Goal: Task Accomplishment & Management: Complete application form

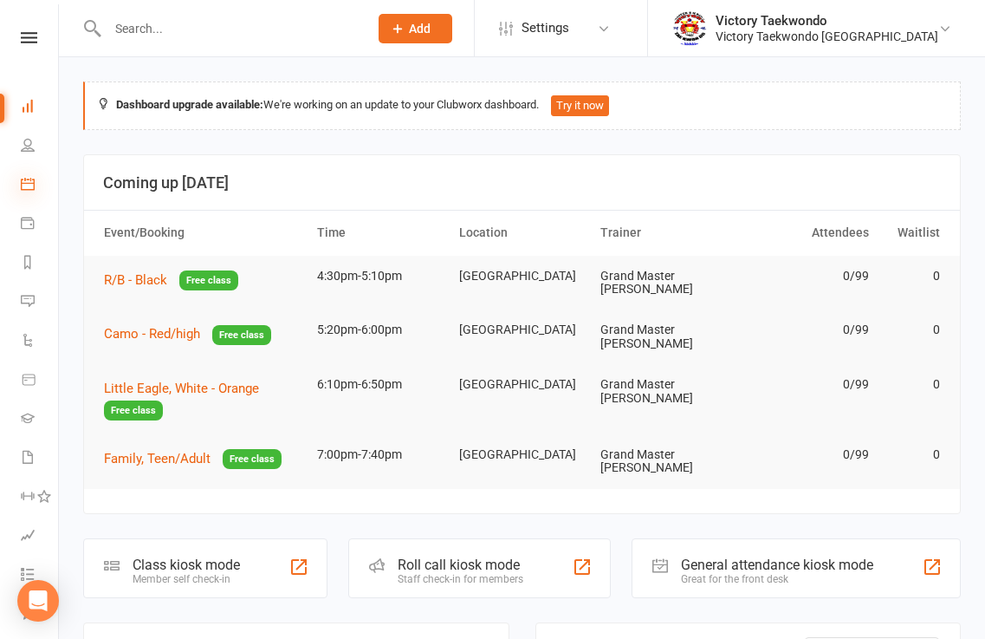
click at [23, 188] on icon at bounding box center [28, 184] width 14 height 14
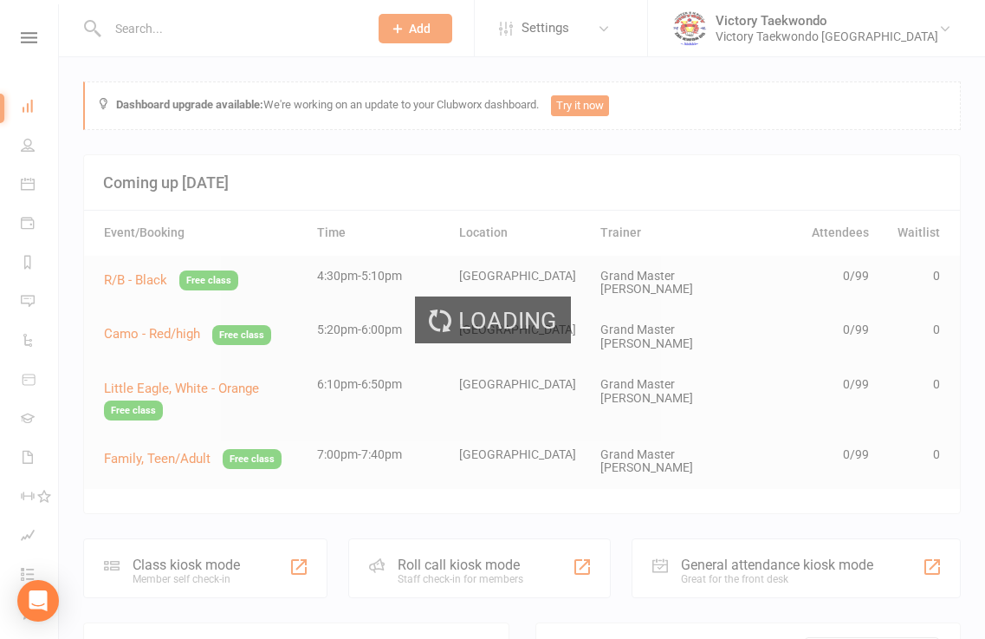
click at [23, 187] on div "Loading" at bounding box center [492, 319] width 985 height 639
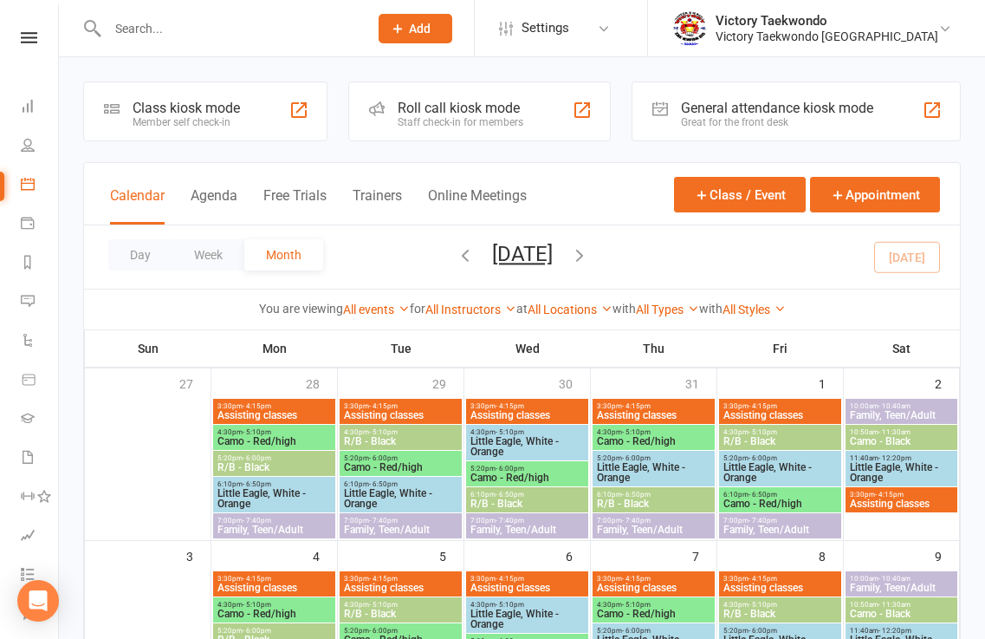
click at [263, 121] on div "Class kiosk mode Member self check-in" at bounding box center [205, 111] width 244 height 60
click at [264, 121] on div "Class kiosk mode Member self check-in" at bounding box center [205, 111] width 244 height 60
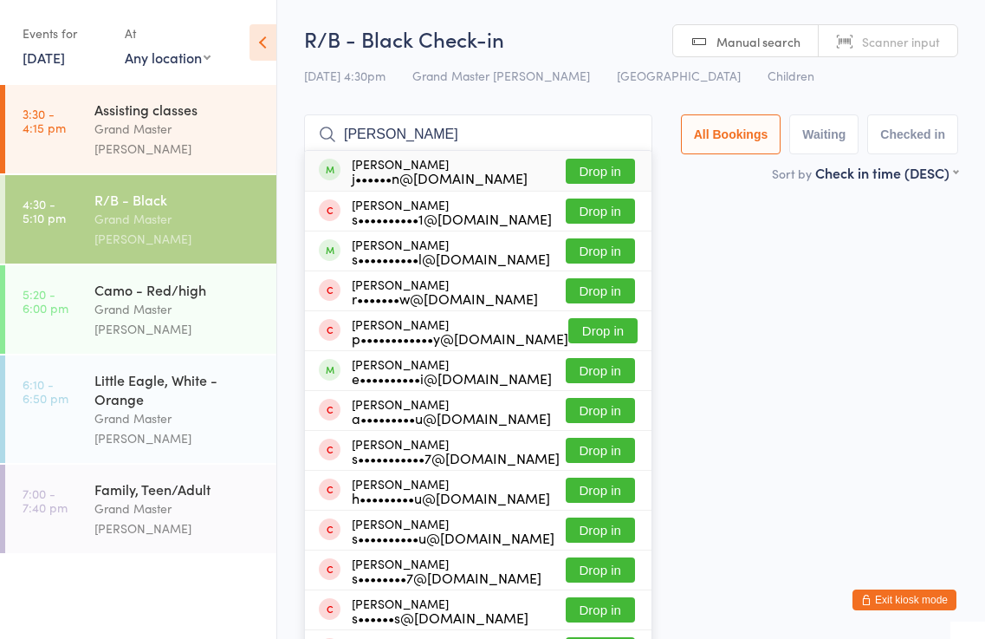
type input "shane"
click at [614, 165] on button "Drop in" at bounding box center [600, 171] width 69 height 25
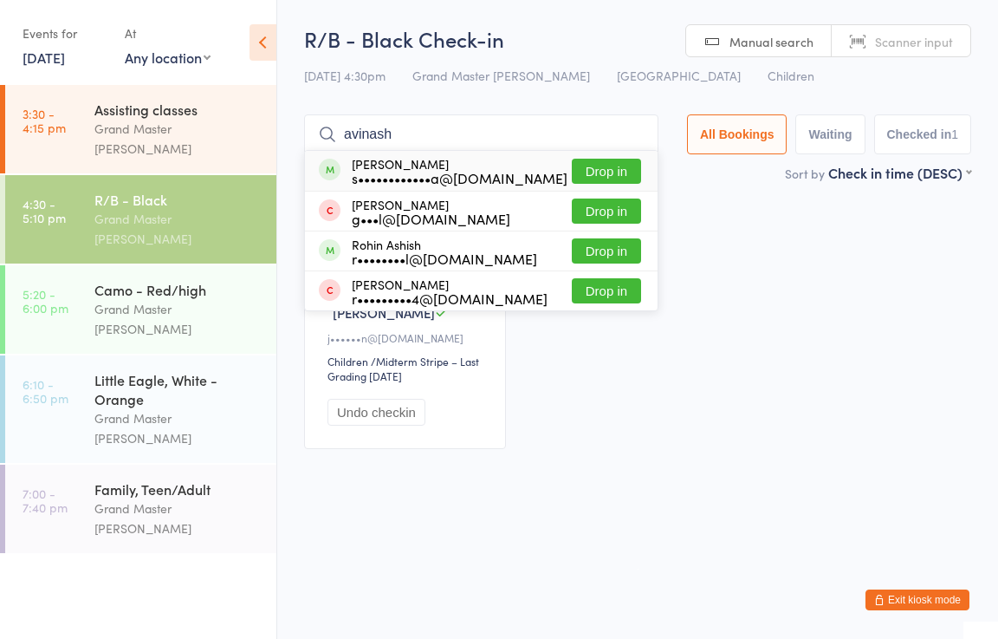
type input "avinash"
click at [607, 163] on button "Drop in" at bounding box center [606, 171] width 69 height 25
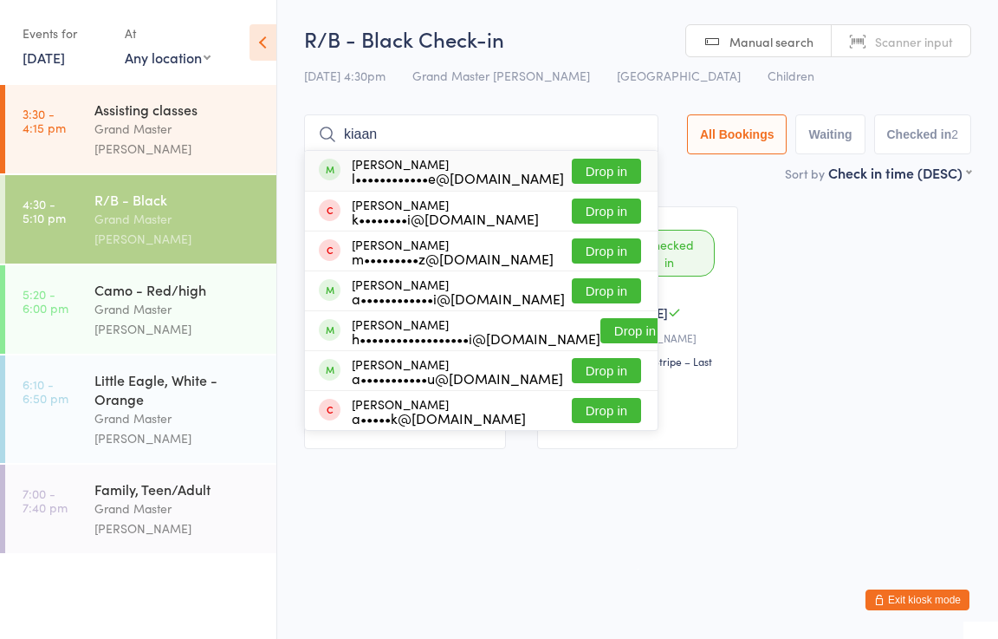
type input "kiaan"
click at [623, 171] on button "Drop in" at bounding box center [606, 171] width 69 height 25
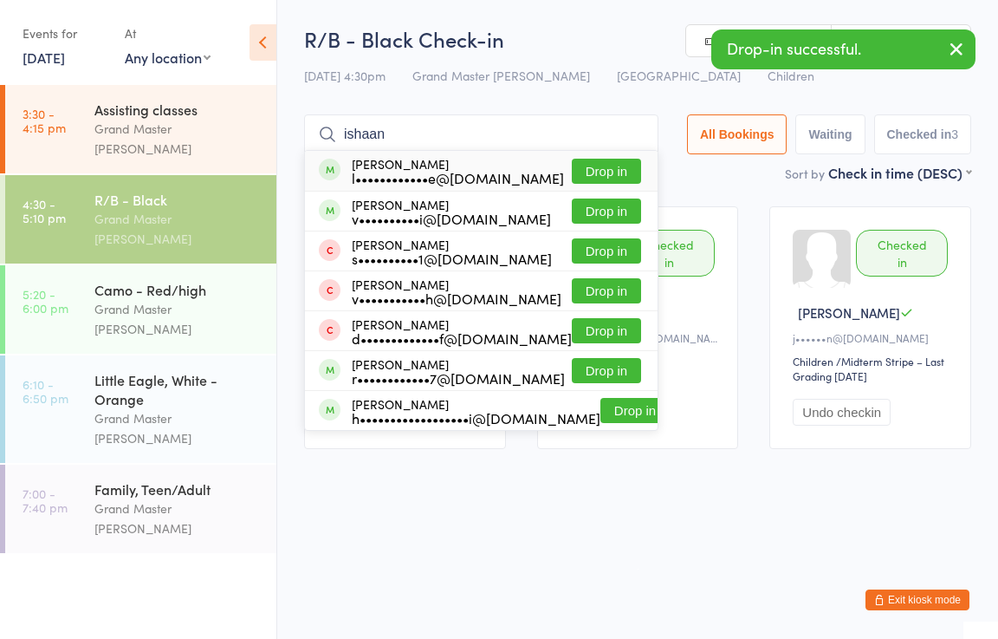
type input "ishaan"
drag, startPoint x: 619, startPoint y: 164, endPoint x: 627, endPoint y: 159, distance: 9.4
click at [627, 159] on button "Drop in" at bounding box center [606, 171] width 69 height 25
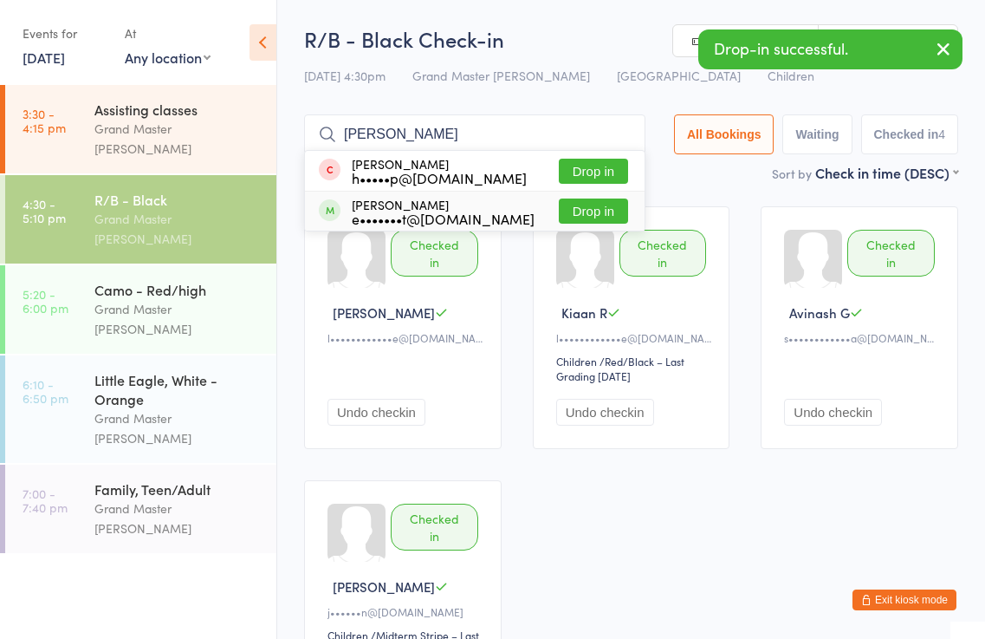
type input "isaac"
click at [599, 210] on button "Drop in" at bounding box center [593, 210] width 69 height 25
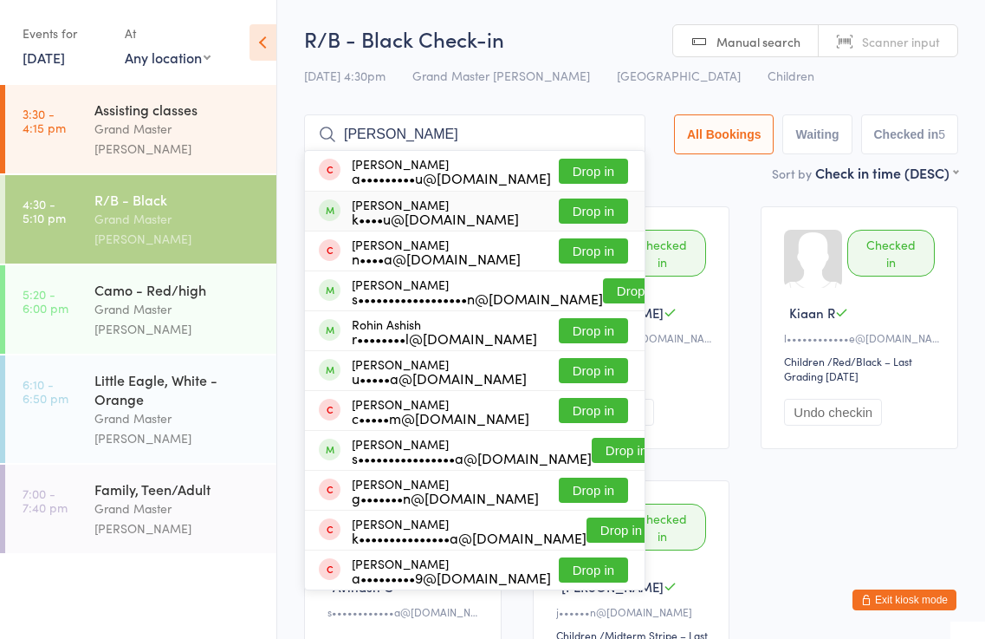
type input "anish"
click at [603, 213] on button "Drop in" at bounding box center [593, 210] width 69 height 25
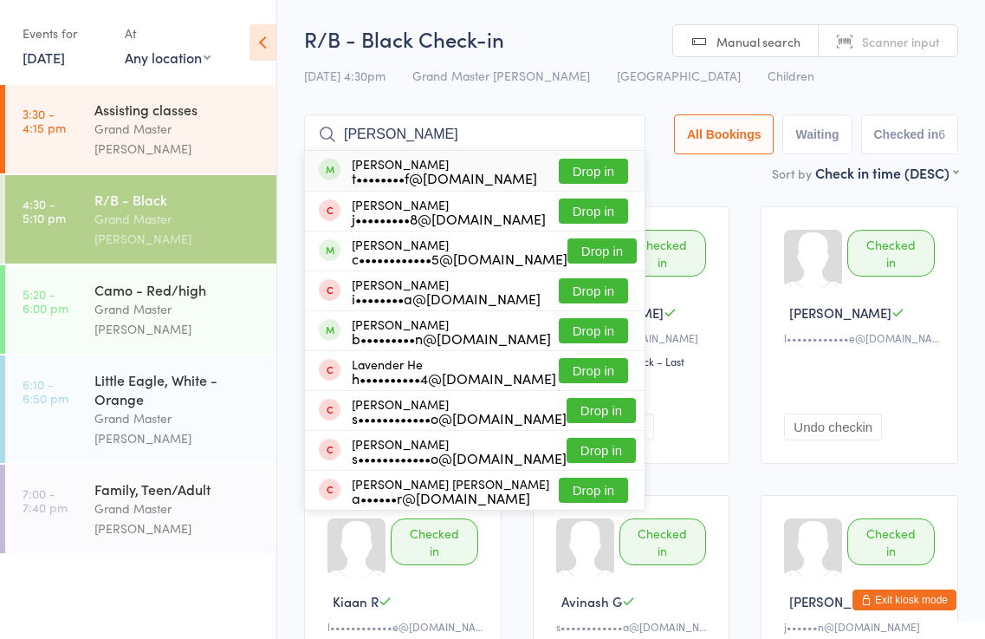
type input "zander"
click at [611, 172] on button "Drop in" at bounding box center [593, 171] width 69 height 25
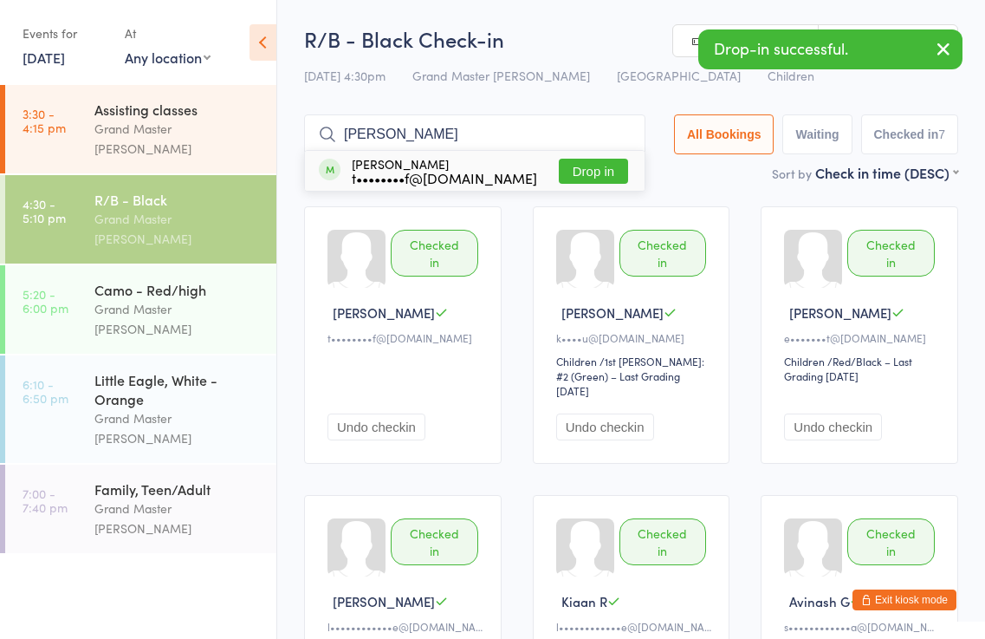
type input "cyrus"
click at [598, 173] on button "Drop in" at bounding box center [593, 171] width 69 height 25
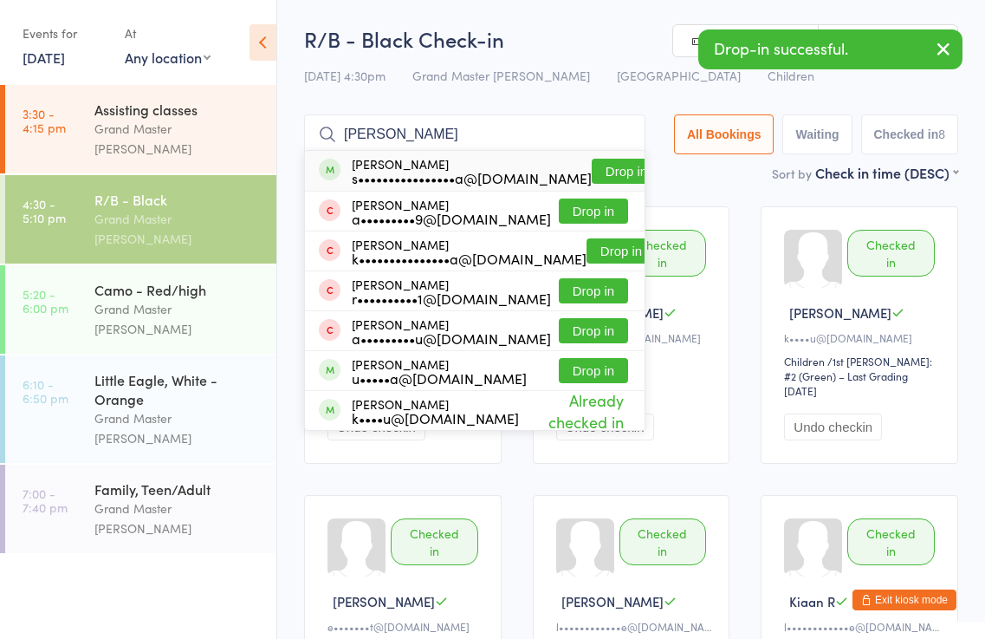
type input "antriksh"
click at [606, 172] on button "Drop in" at bounding box center [626, 171] width 69 height 25
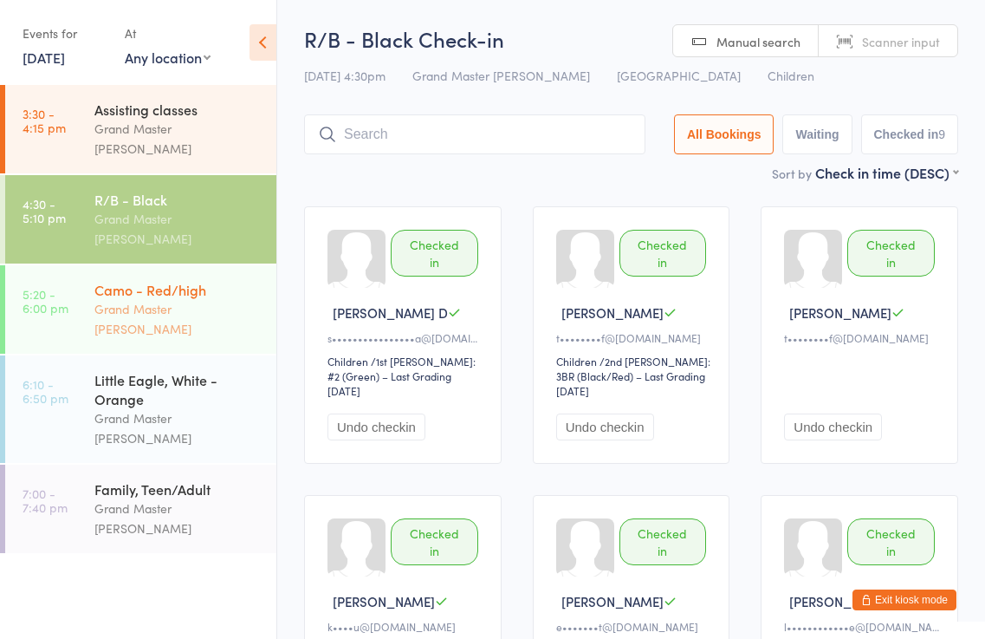
click at [177, 299] on div "Grand Master [PERSON_NAME]" at bounding box center [177, 319] width 167 height 40
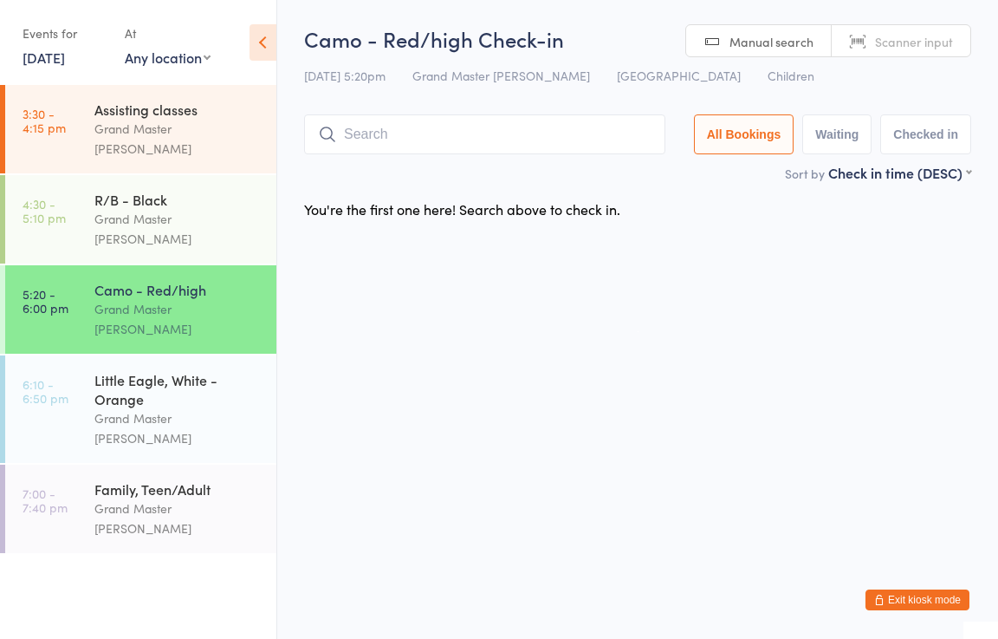
click at [372, 126] on input "search" at bounding box center [484, 134] width 361 height 40
click at [226, 128] on div "Grand Master [PERSON_NAME]" at bounding box center [177, 139] width 167 height 40
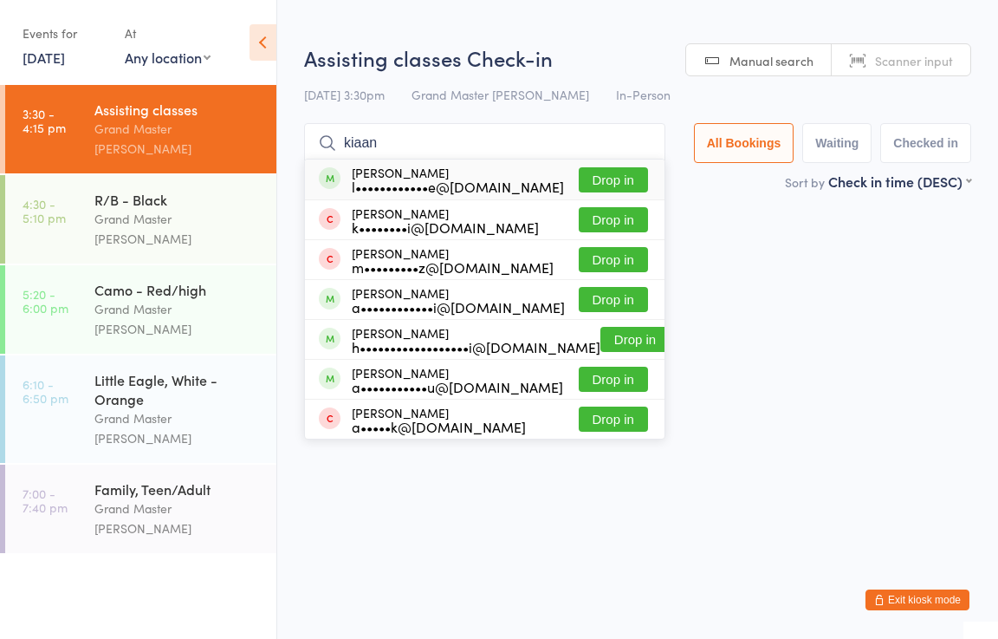
type input "kiaan"
click at [617, 173] on button "Drop in" at bounding box center [613, 179] width 69 height 25
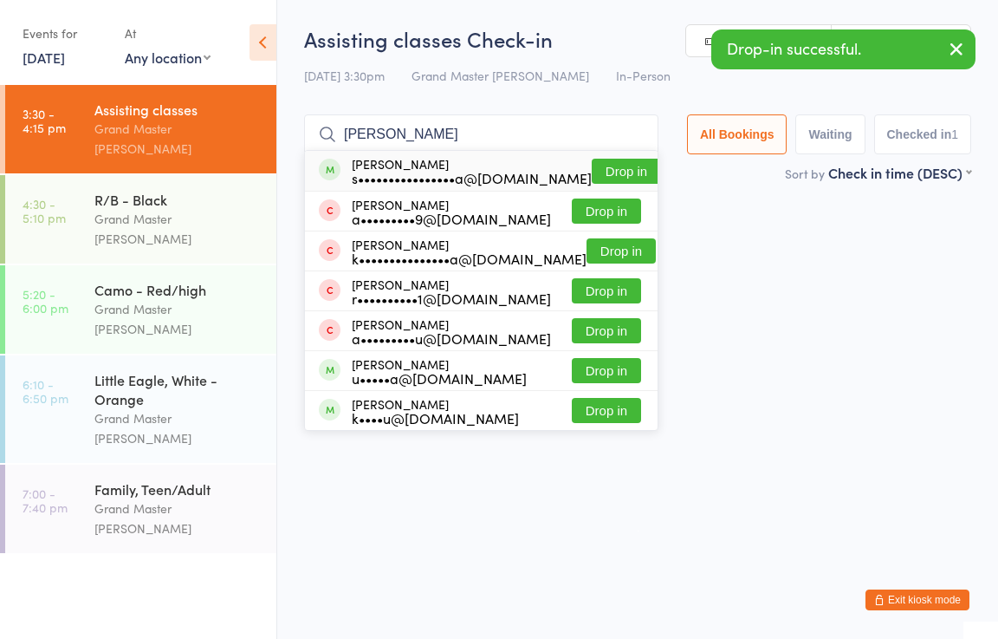
type input "antriksh"
click at [617, 168] on button "Drop in" at bounding box center [626, 171] width 69 height 25
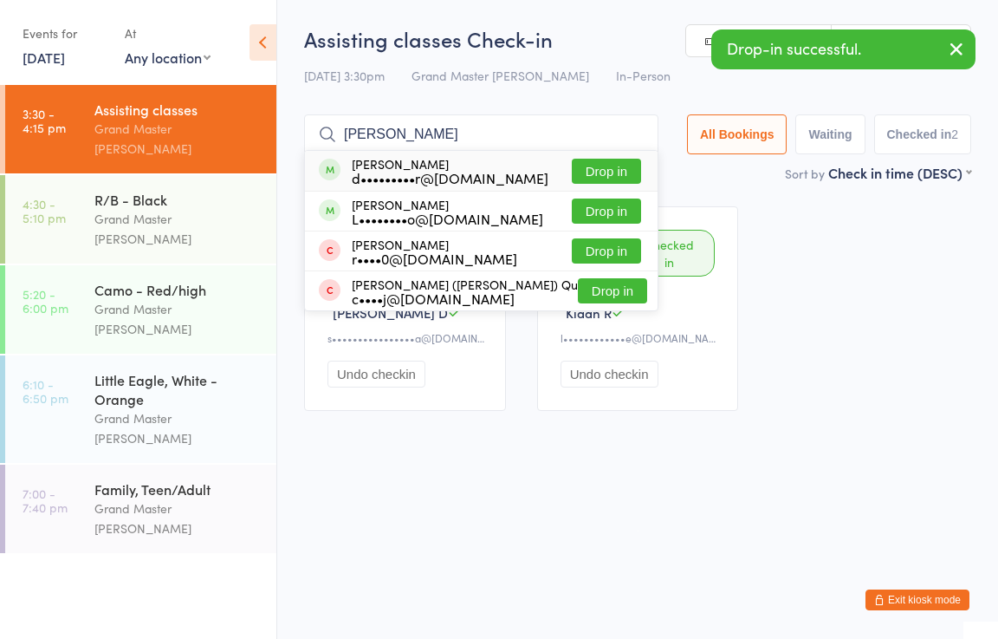
type input "brennan"
click at [630, 164] on button "Drop in" at bounding box center [606, 171] width 69 height 25
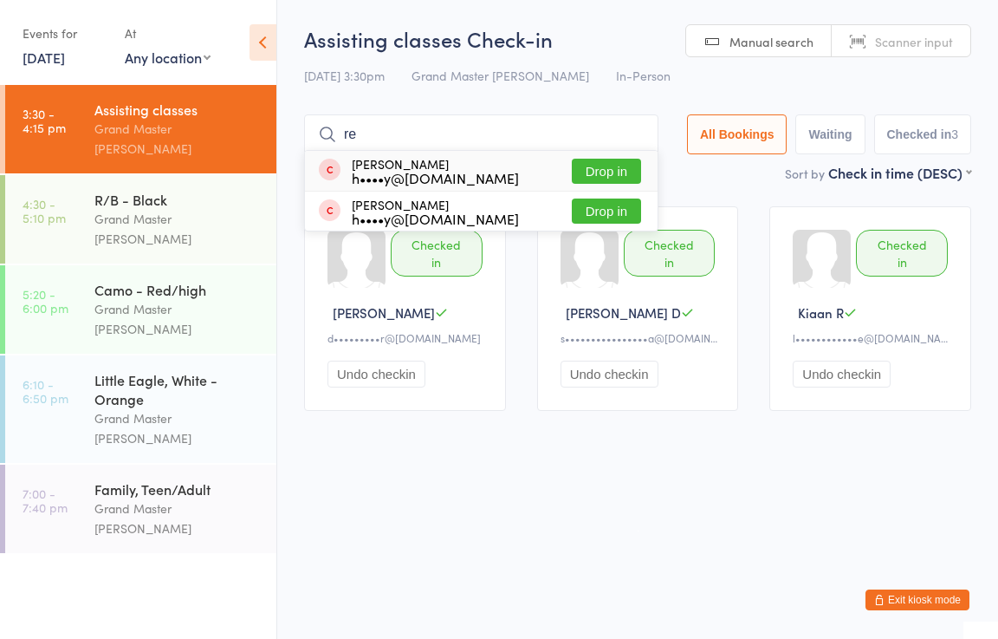
type input "r"
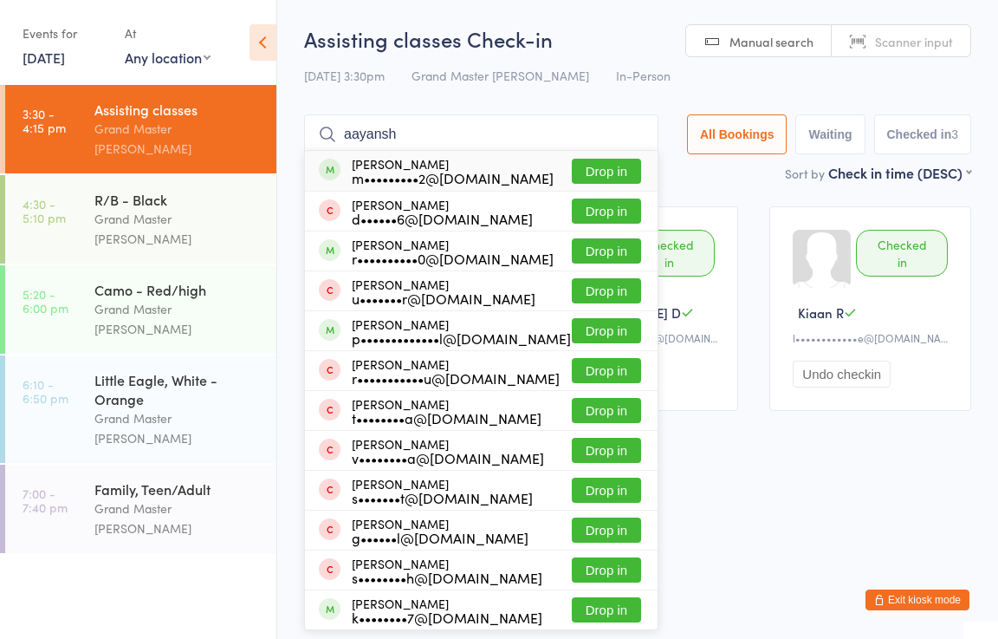
type input "aayansh"
click at [620, 172] on button "Drop in" at bounding box center [606, 171] width 69 height 25
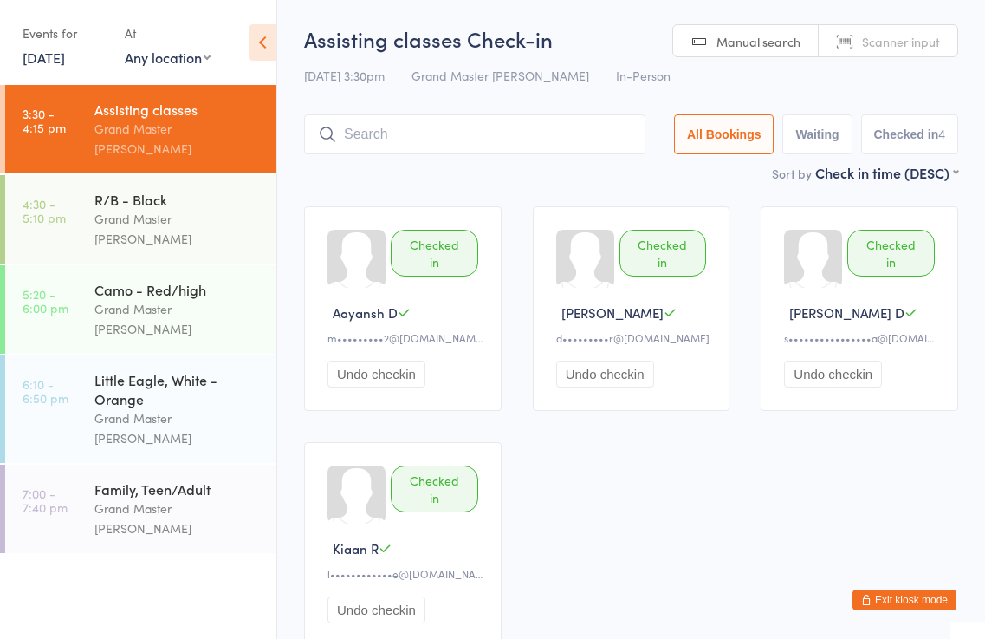
click at [918, 599] on button "Exit kiosk mode" at bounding box center [905, 599] width 104 height 21
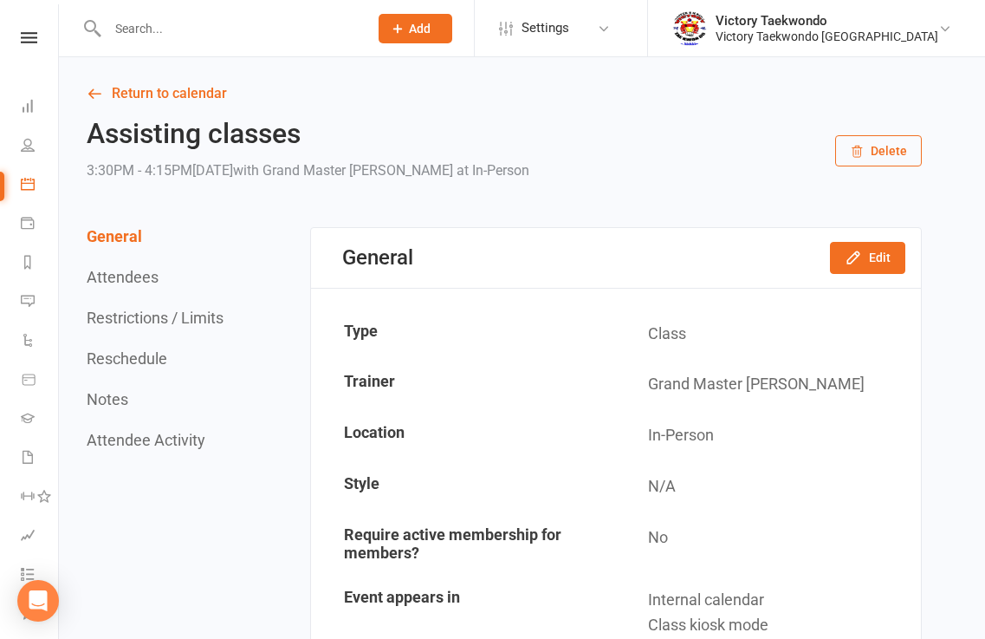
click at [136, 36] on input "text" at bounding box center [229, 28] width 254 height 24
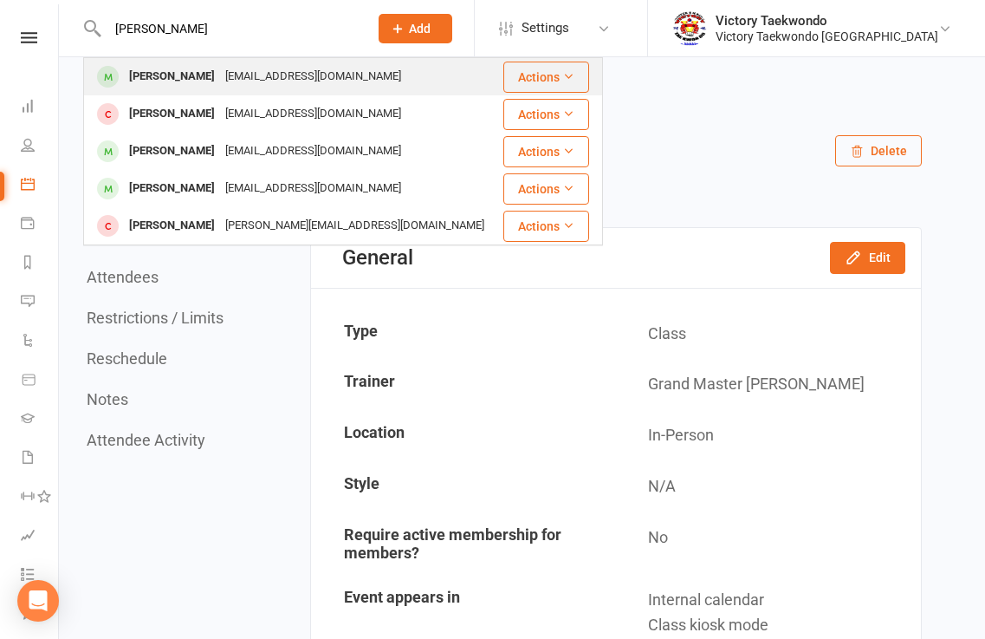
type input "akshita"
click at [211, 77] on div "Akshita hariharabalaji" at bounding box center [172, 76] width 96 height 25
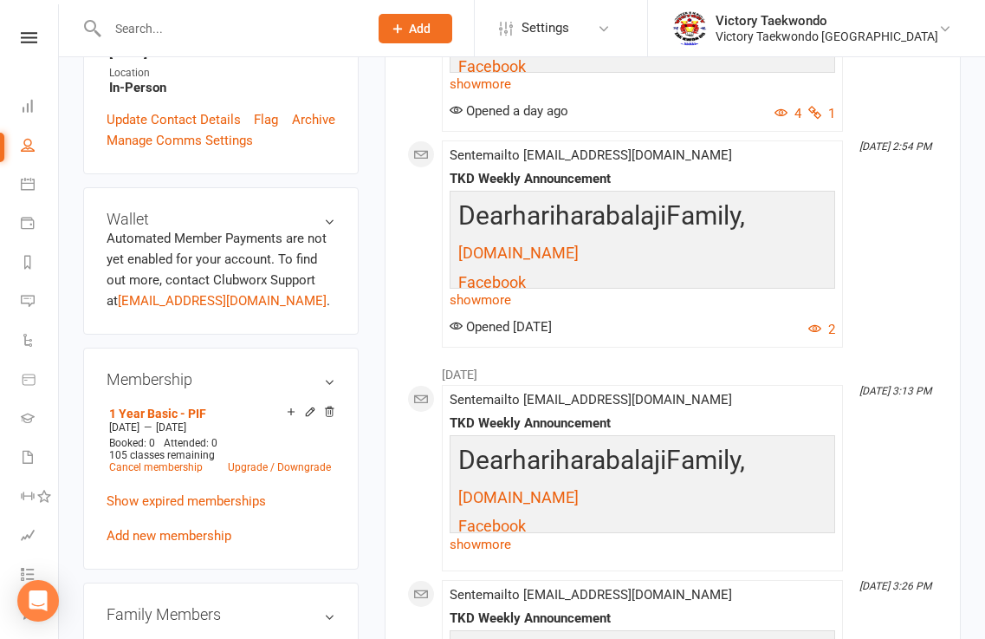
scroll to position [606, 0]
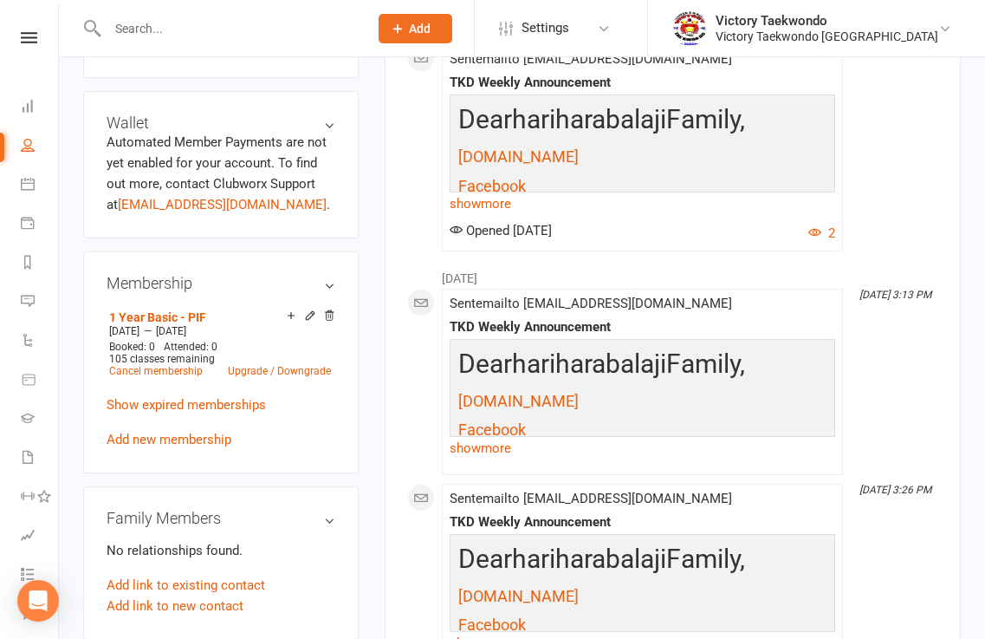
click at [310, 321] on icon at bounding box center [310, 315] width 12 height 12
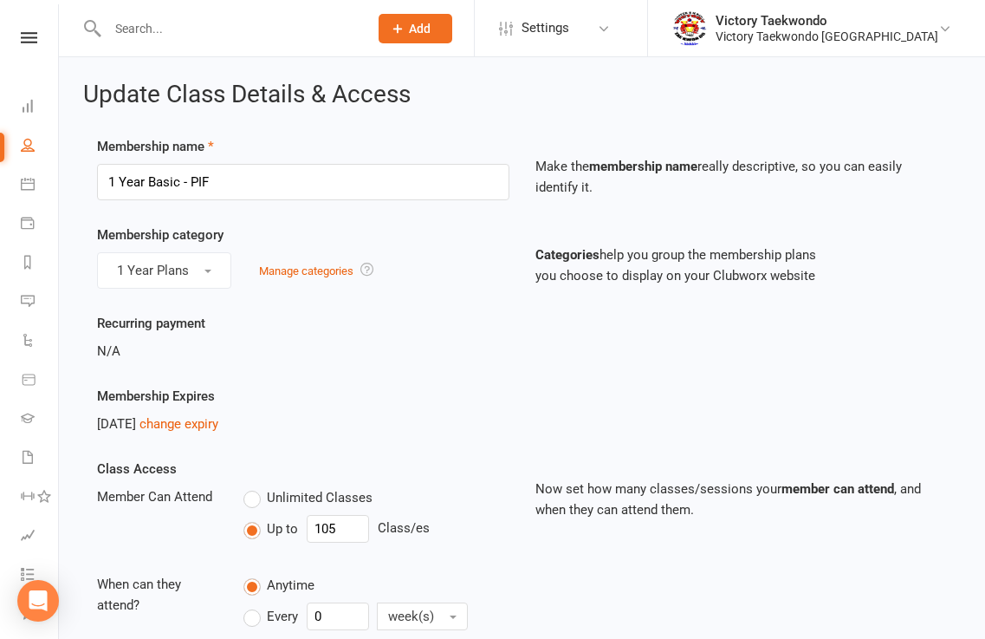
scroll to position [260, 0]
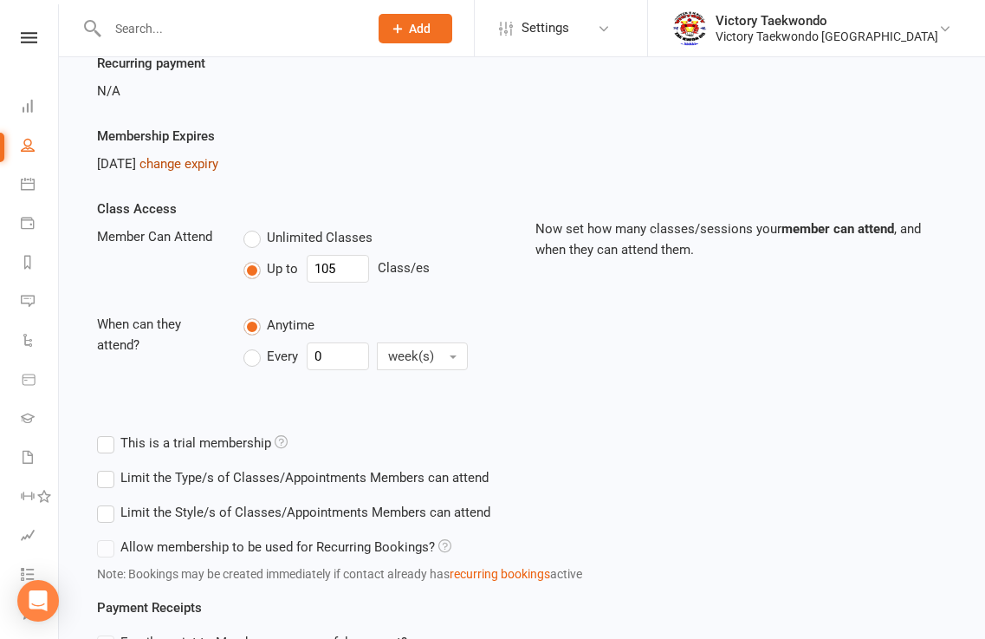
click at [215, 163] on link "change expiry" at bounding box center [178, 164] width 79 height 16
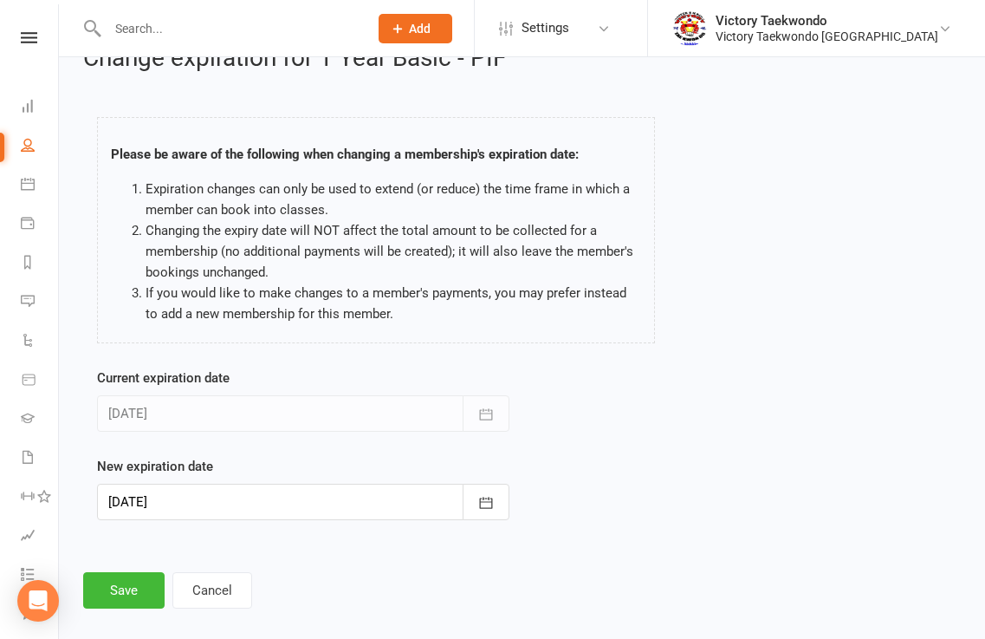
scroll to position [55, 0]
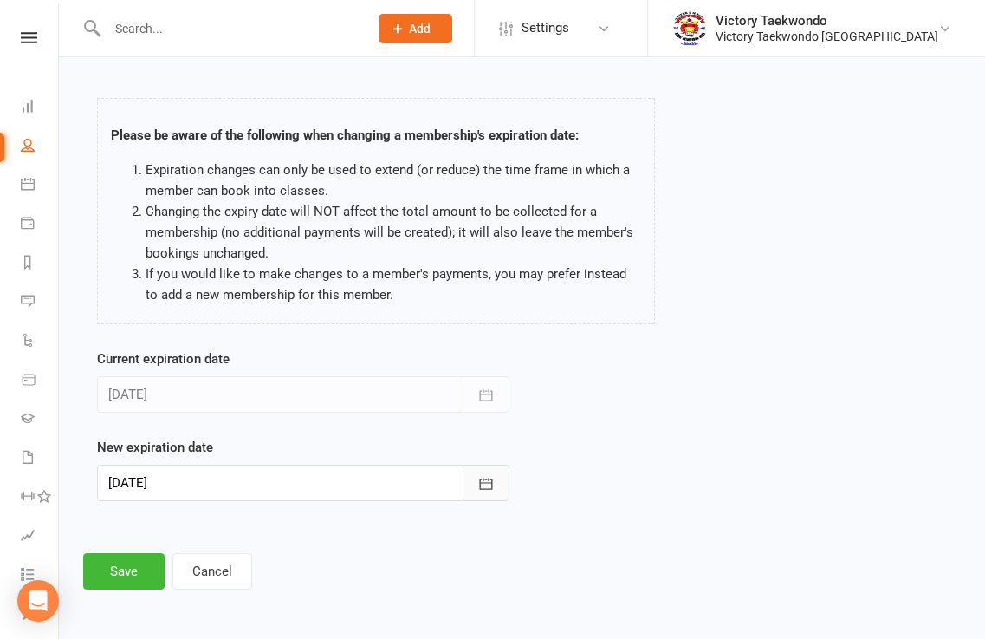
click at [488, 480] on icon "button" at bounding box center [485, 482] width 13 height 11
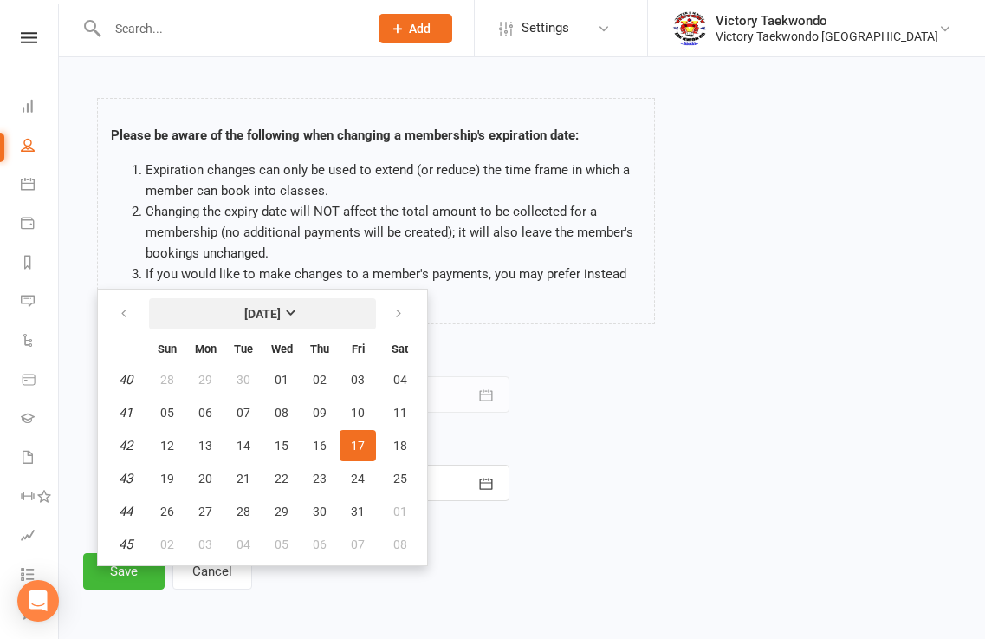
click at [281, 312] on strong "October 2025" at bounding box center [262, 314] width 36 height 14
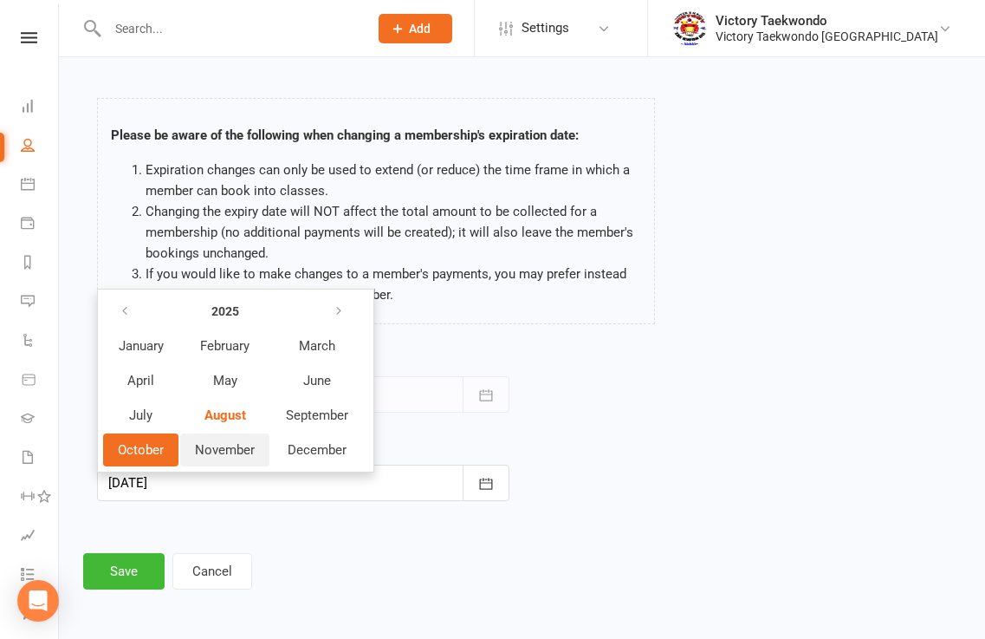
click at [242, 453] on span "November" at bounding box center [225, 450] width 60 height 16
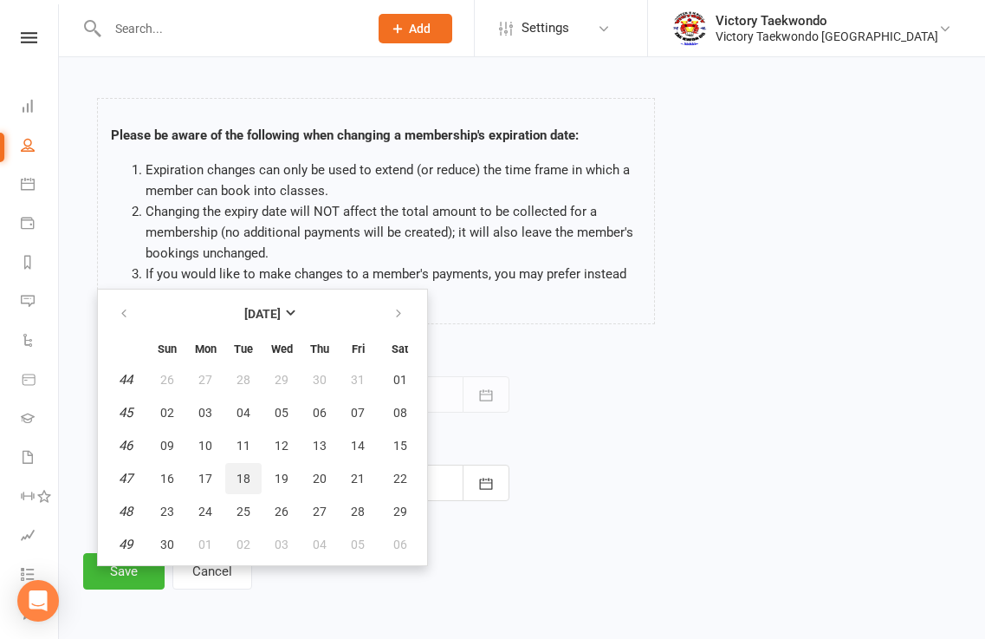
click at [247, 476] on span "18" at bounding box center [244, 478] width 14 height 14
type input "18 Nov 2025"
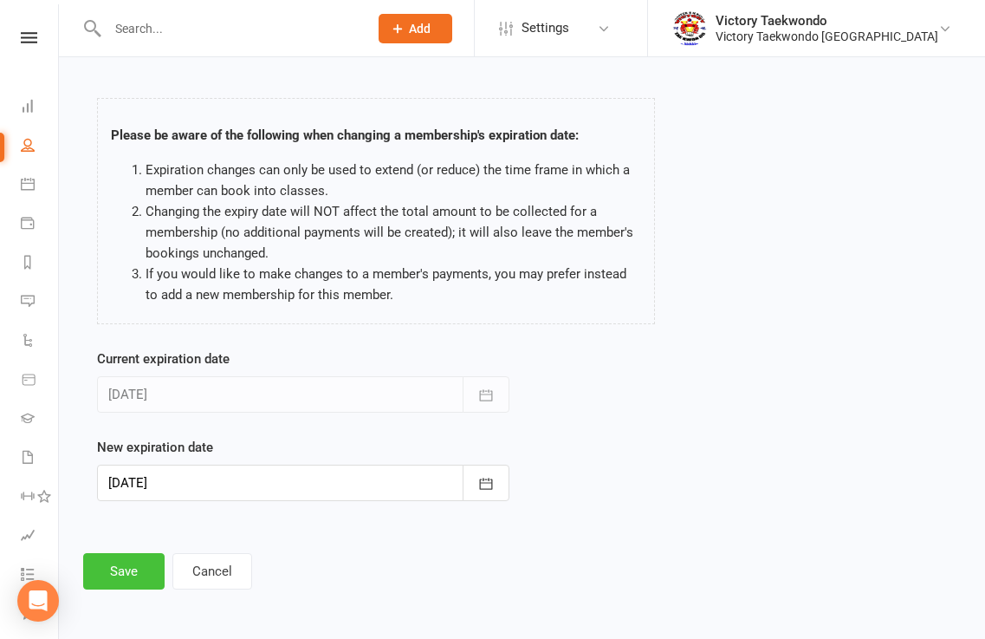
click at [131, 576] on button "Save" at bounding box center [123, 571] width 81 height 36
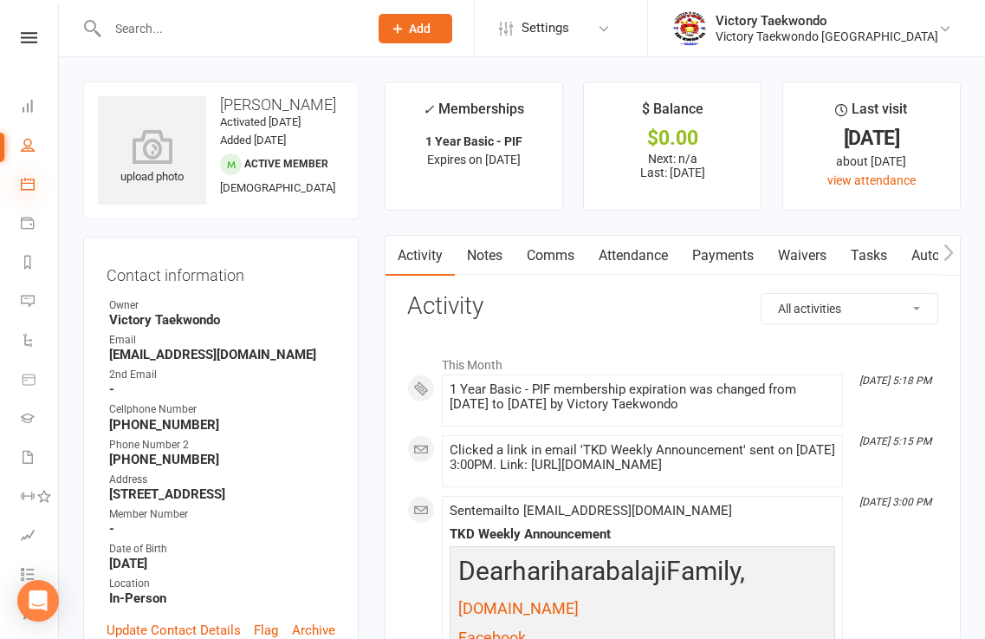
click at [23, 181] on icon at bounding box center [28, 184] width 14 height 14
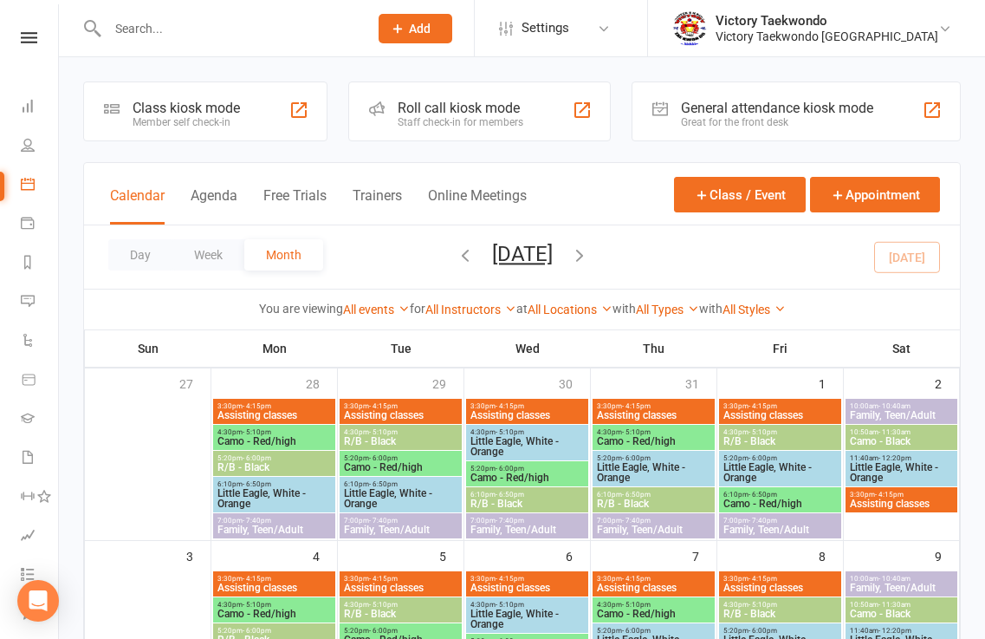
click at [276, 120] on div "Class kiosk mode Member self check-in" at bounding box center [205, 111] width 244 height 60
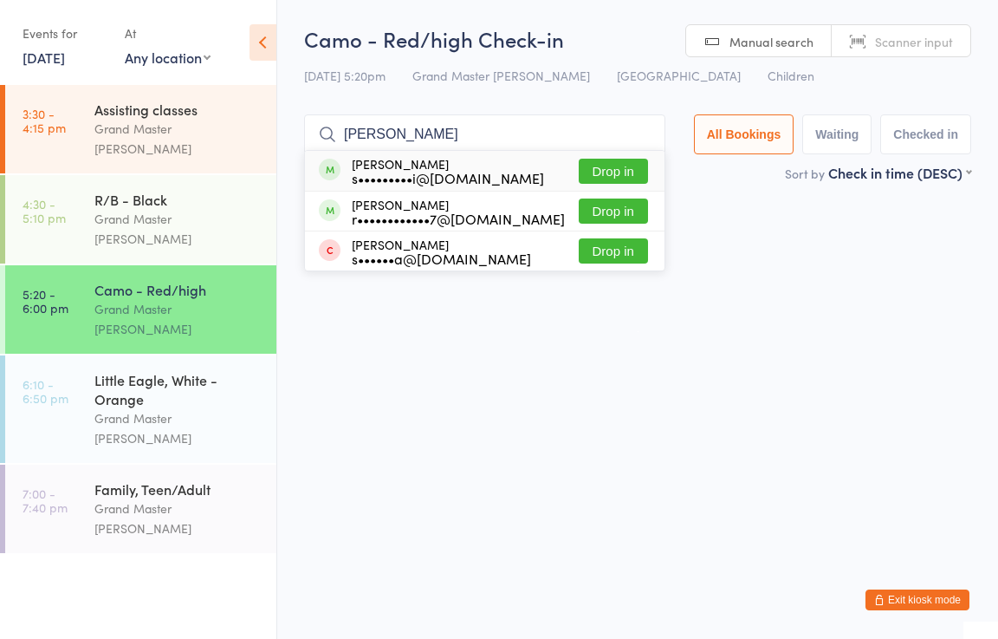
type input "akshita"
click at [622, 165] on button "Drop in" at bounding box center [613, 171] width 69 height 25
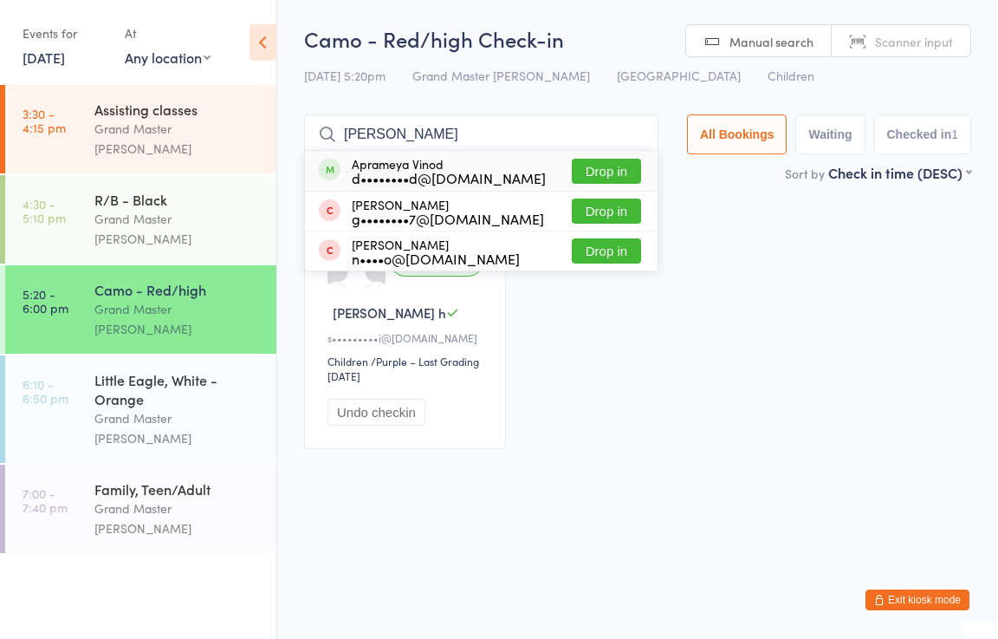
type input "aprameya"
drag, startPoint x: 613, startPoint y: 170, endPoint x: 611, endPoint y: 160, distance: 9.7
click at [613, 170] on button "Drop in" at bounding box center [606, 171] width 69 height 25
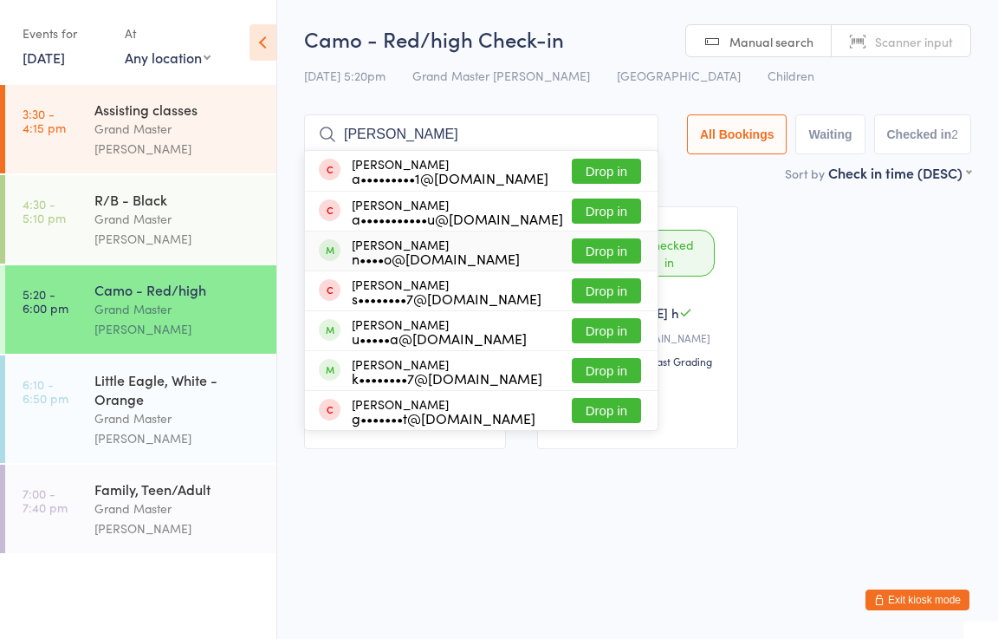
type input "ayush"
click at [621, 247] on button "Drop in" at bounding box center [606, 250] width 69 height 25
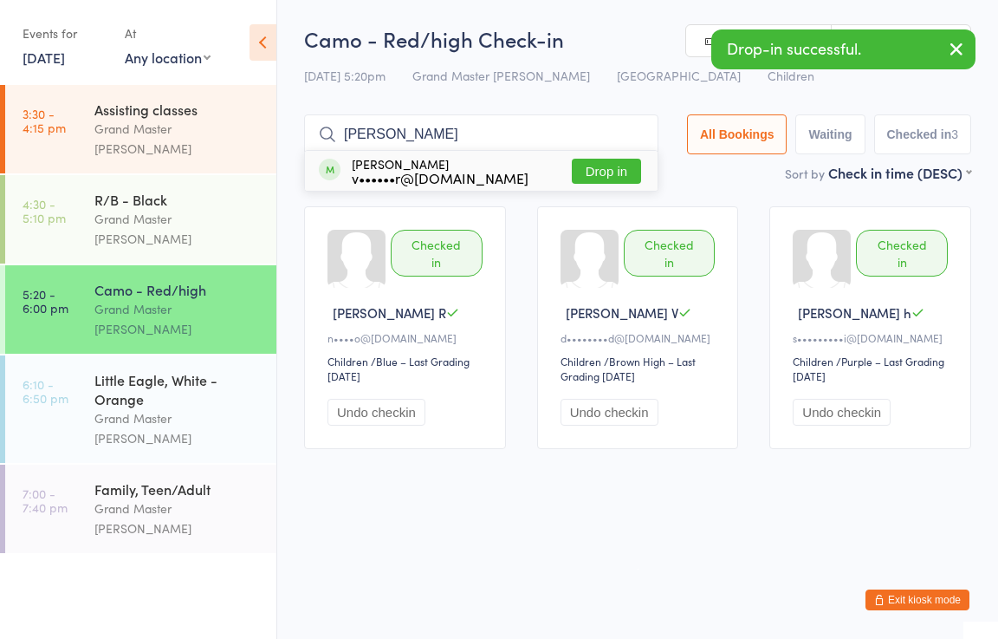
type input "lukas"
click at [630, 172] on button "Drop in" at bounding box center [606, 171] width 69 height 25
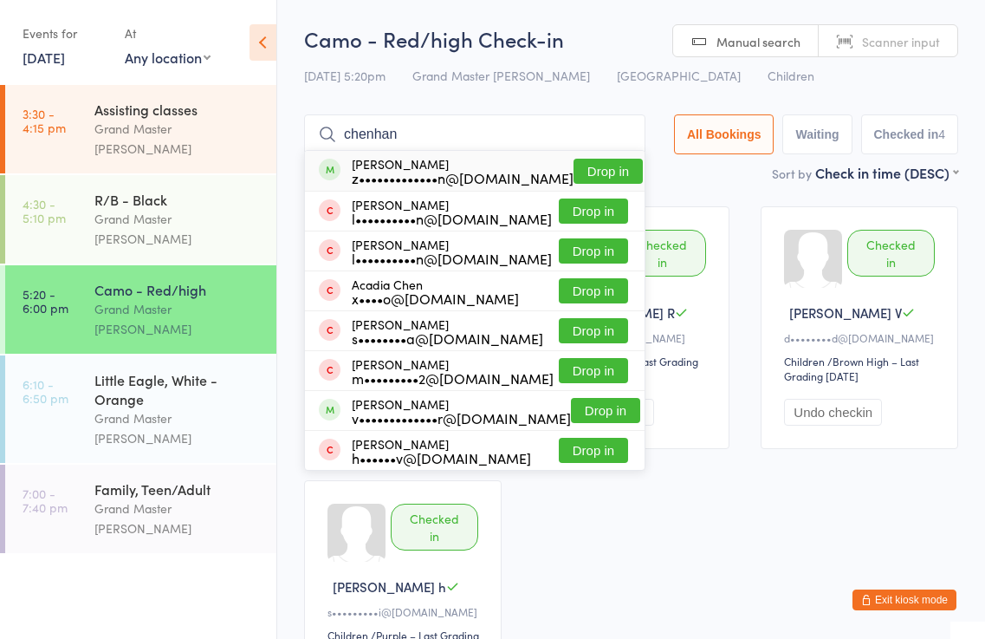
type input "chenhan"
click at [610, 172] on button "Drop in" at bounding box center [608, 171] width 69 height 25
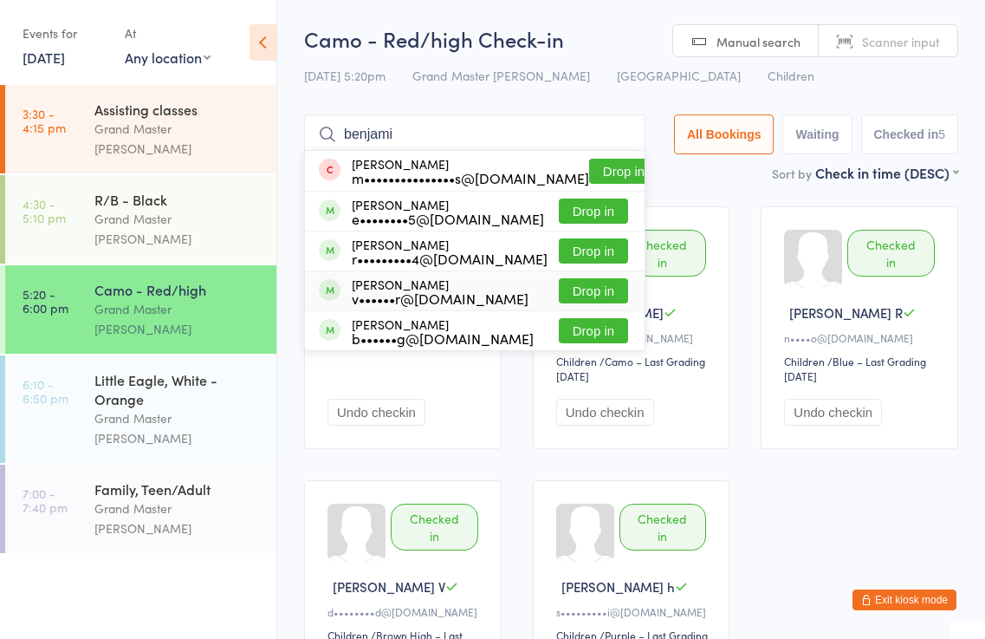
type input "benjami"
click at [598, 287] on button "Drop in" at bounding box center [593, 290] width 69 height 25
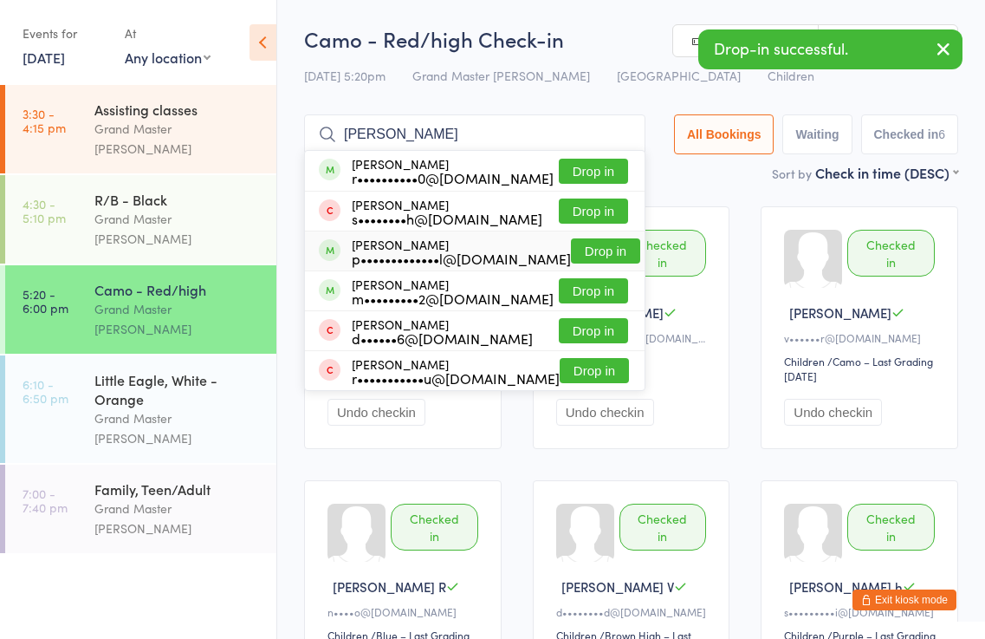
type input "reyansh"
click at [587, 256] on button "Drop in" at bounding box center [605, 250] width 69 height 25
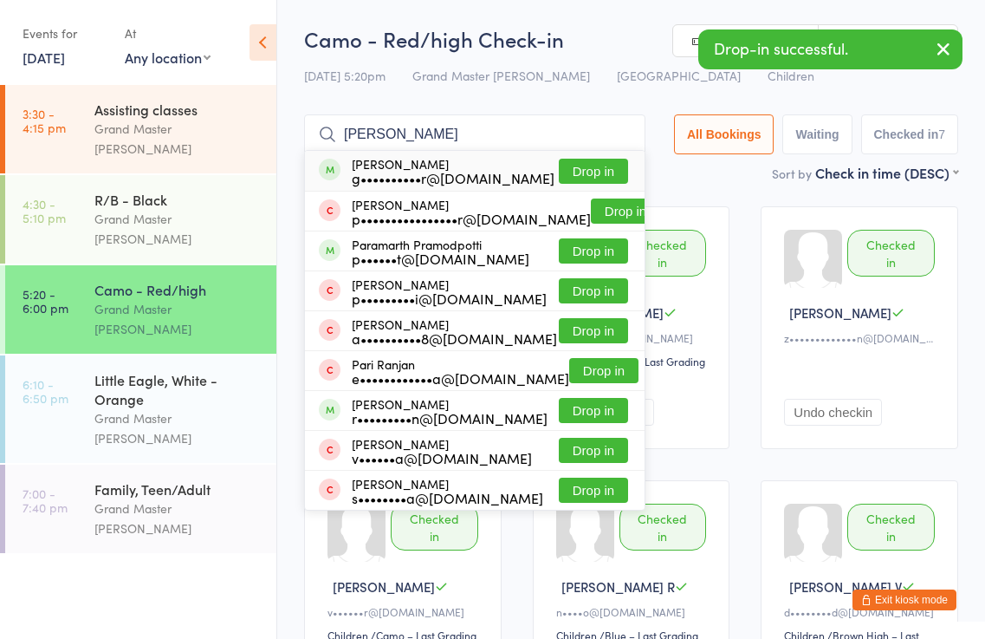
type input "parth"
click at [595, 175] on button "Drop in" at bounding box center [593, 171] width 69 height 25
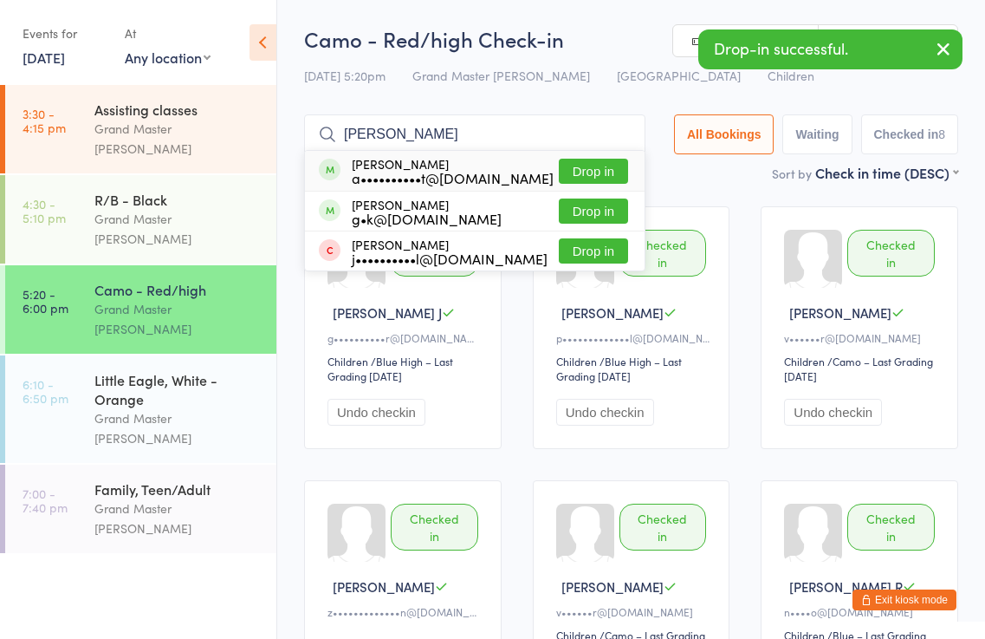
type input "john"
click at [594, 169] on button "Drop in" at bounding box center [593, 171] width 69 height 25
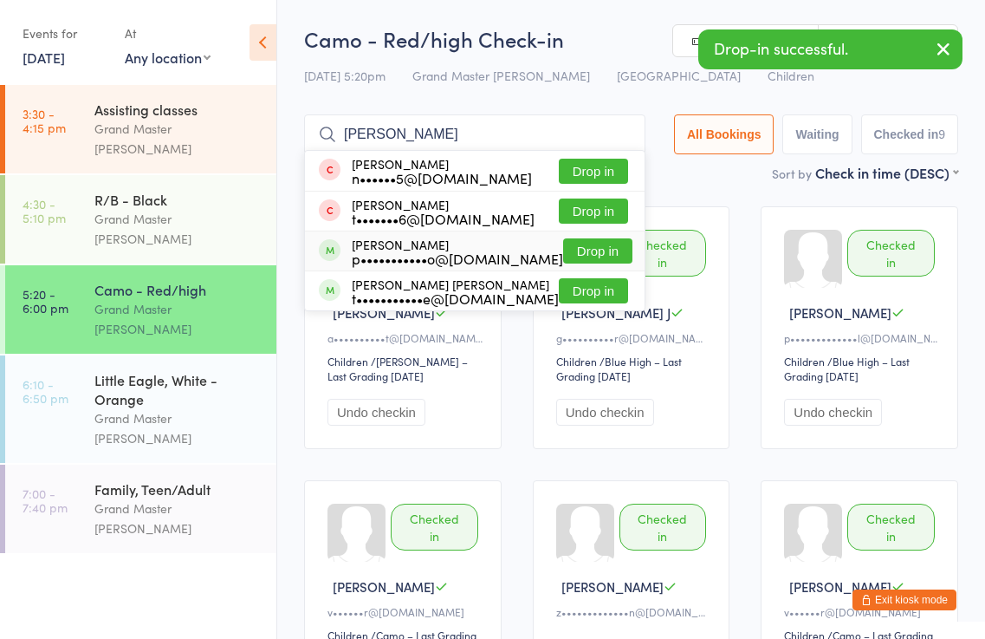
type input "jacob"
click at [601, 253] on button "Drop in" at bounding box center [597, 250] width 69 height 25
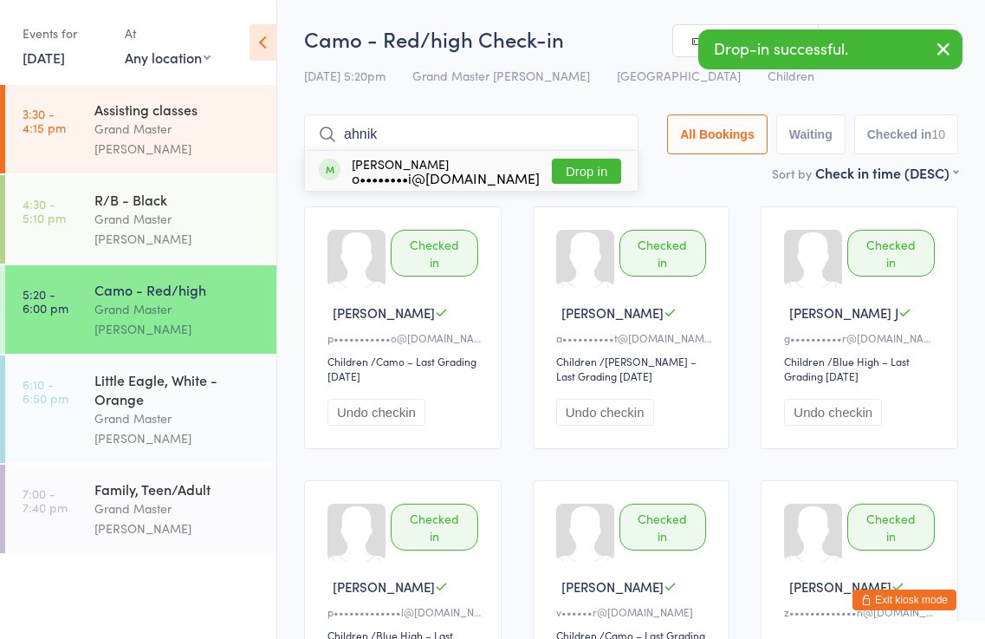
type input "ahnik"
click at [590, 167] on button "Drop in" at bounding box center [586, 171] width 69 height 25
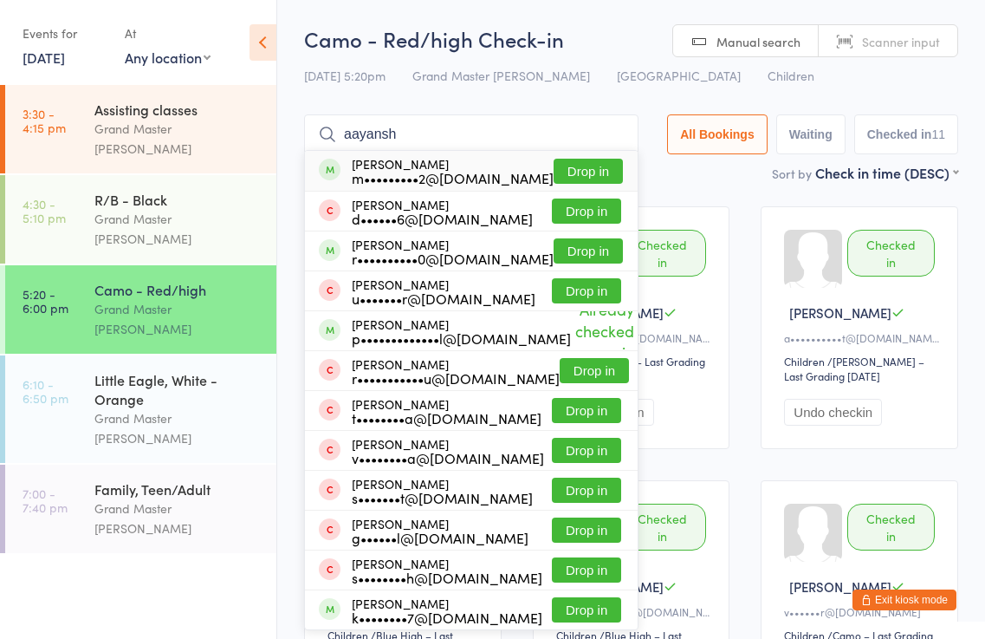
type input "aayansh"
click at [590, 171] on button "Drop in" at bounding box center [588, 171] width 69 height 25
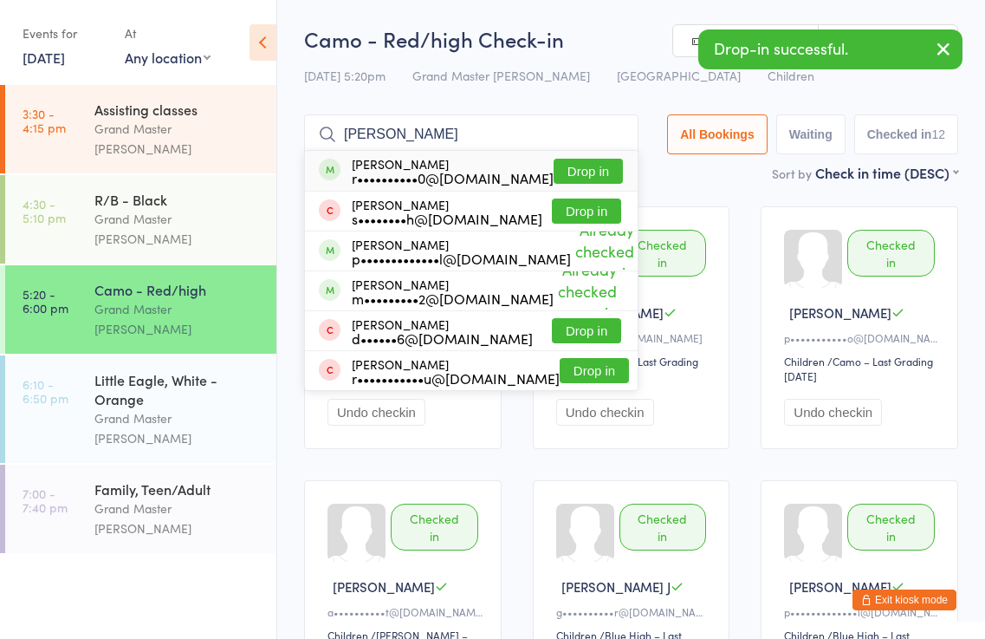
type input "reyansh"
click at [591, 169] on button "Drop in" at bounding box center [588, 171] width 69 height 25
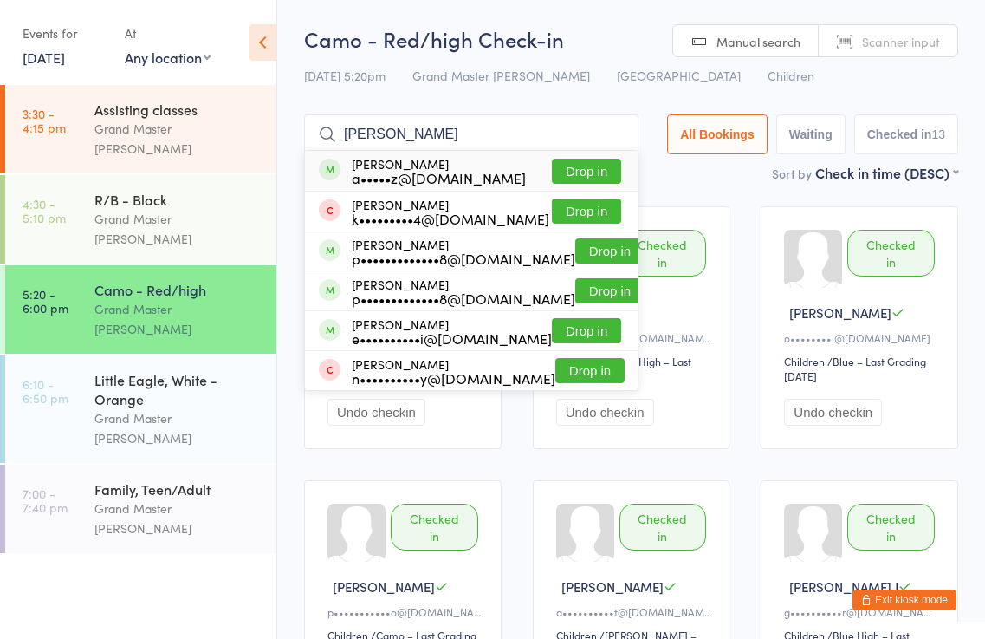
type input "joshini"
click at [595, 170] on button "Drop in" at bounding box center [586, 171] width 69 height 25
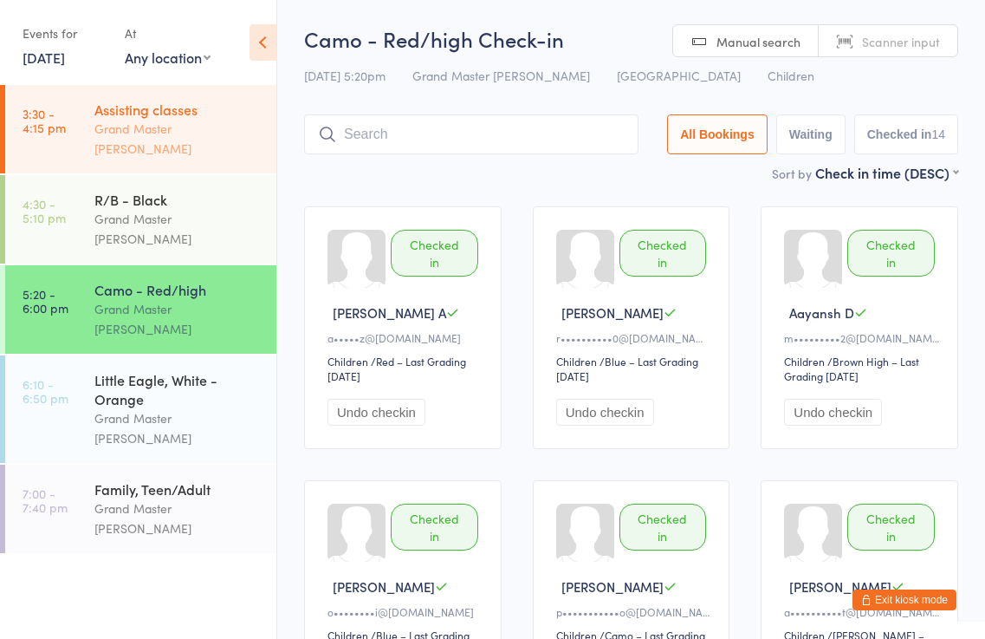
drag, startPoint x: 154, startPoint y: 113, endPoint x: 171, endPoint y: 135, distance: 27.2
click at [154, 113] on div "Assisting classes" at bounding box center [177, 109] width 167 height 19
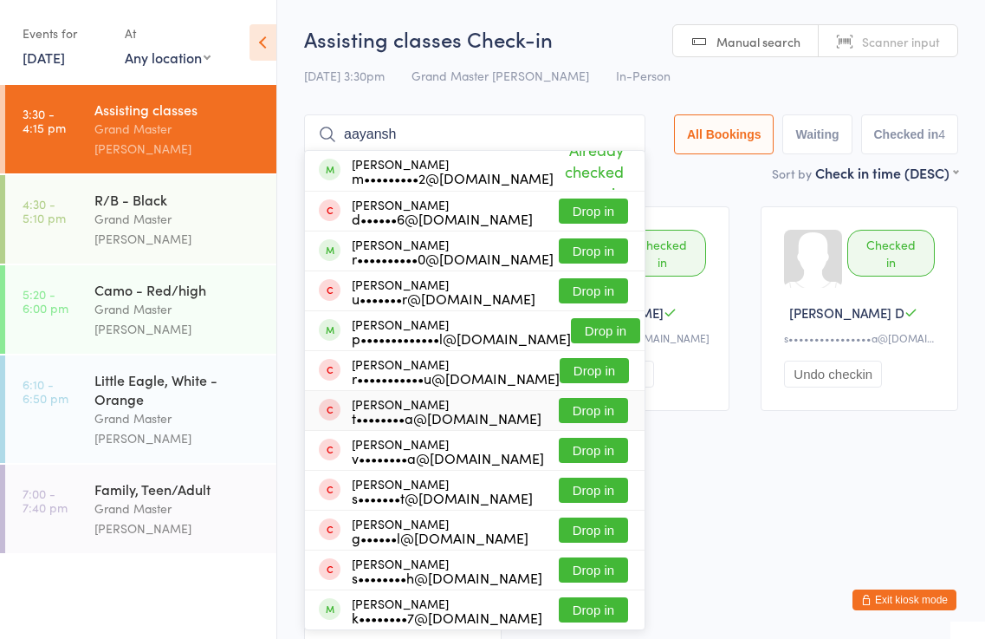
type input "aayansh"
click at [872, 485] on div "Checked in Aayansh D m•••••••••2@gmail.com Undo checkin Checked in Brennan C d•…" at bounding box center [631, 426] width 685 height 471
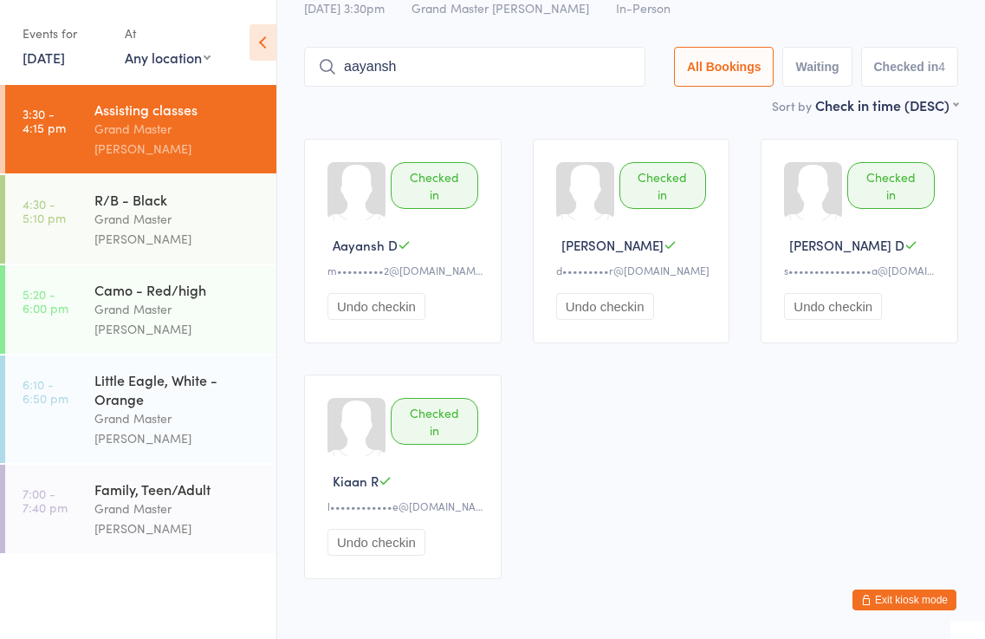
scroll to position [126, 0]
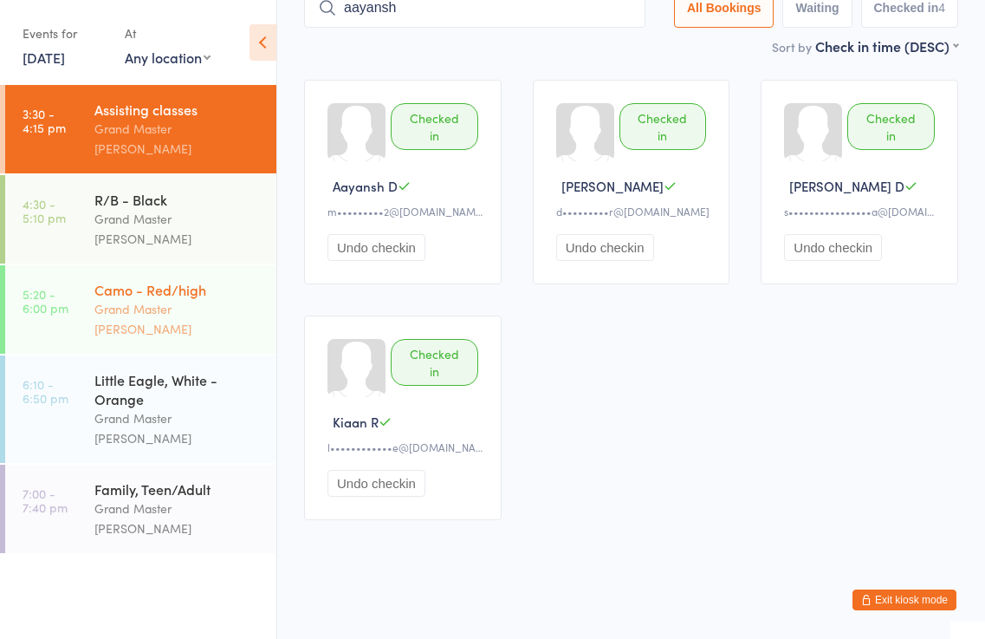
click at [140, 299] on div "Grand Master [PERSON_NAME]" at bounding box center [177, 319] width 167 height 40
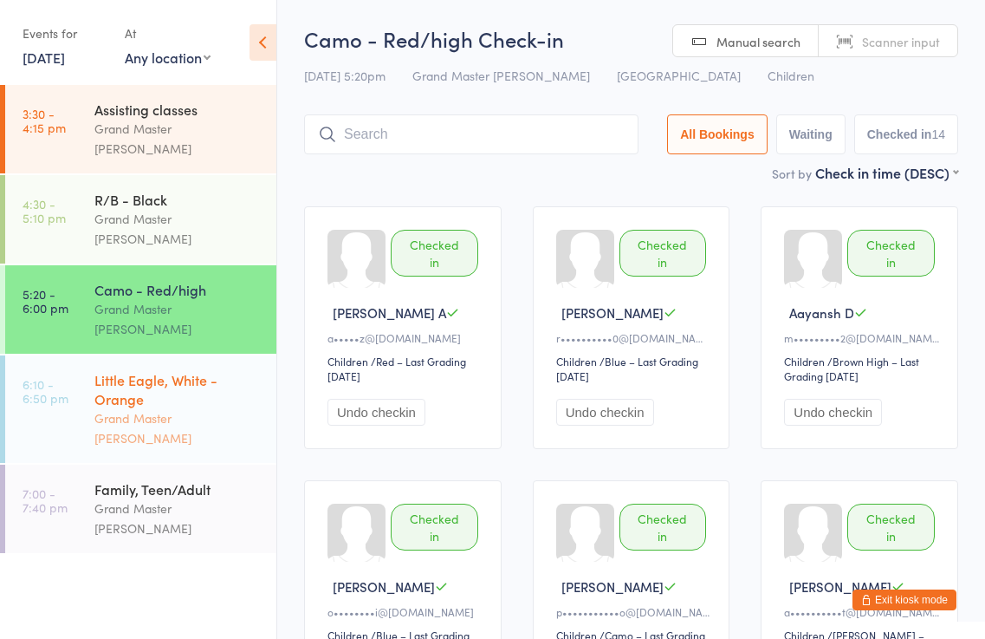
click at [151, 370] on div "Little Eagle, White - Orange" at bounding box center [177, 389] width 167 height 38
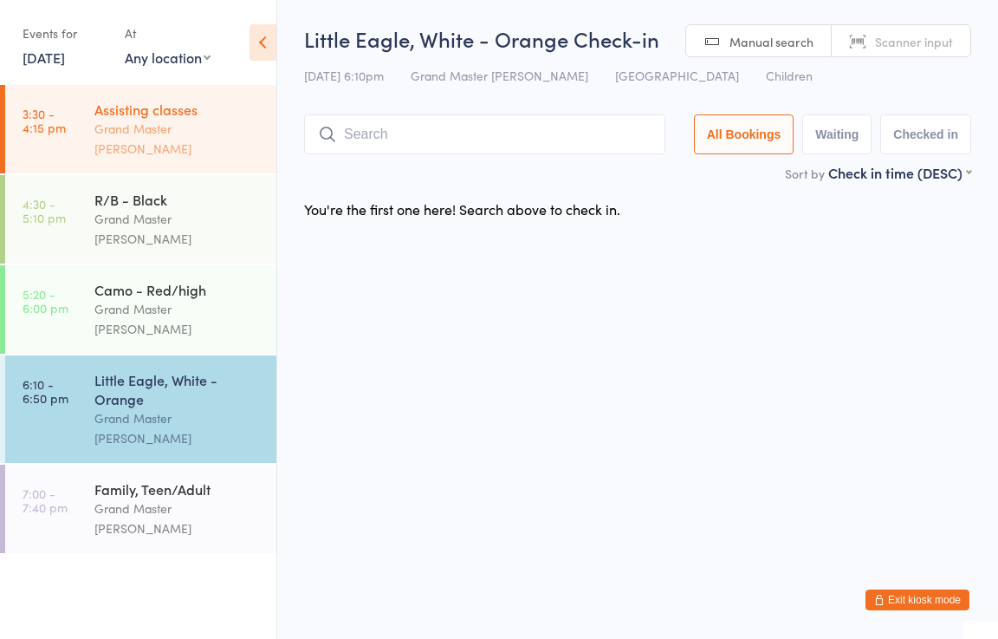
click at [227, 103] on div "Assisting classes" at bounding box center [177, 109] width 167 height 19
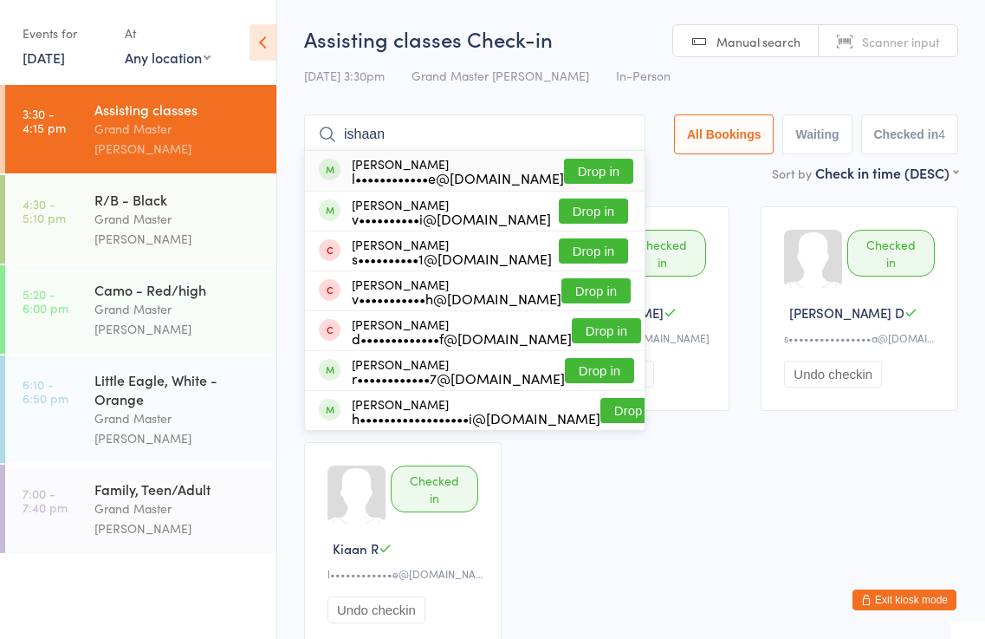
type input "ishaan"
click at [600, 169] on button "Drop in" at bounding box center [598, 171] width 69 height 25
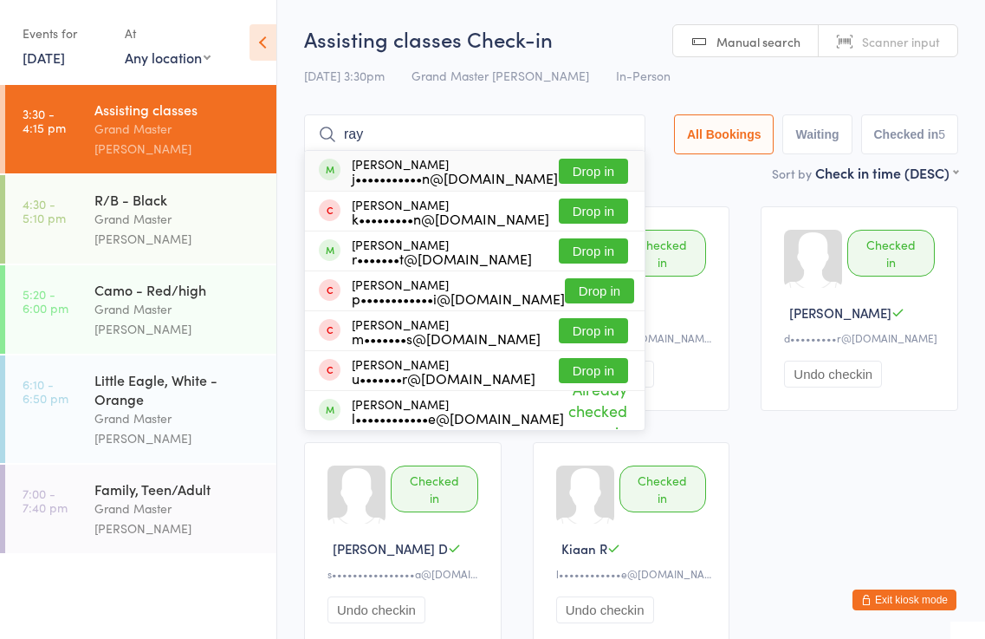
type input "ray"
click at [606, 172] on button "Drop in" at bounding box center [593, 171] width 69 height 25
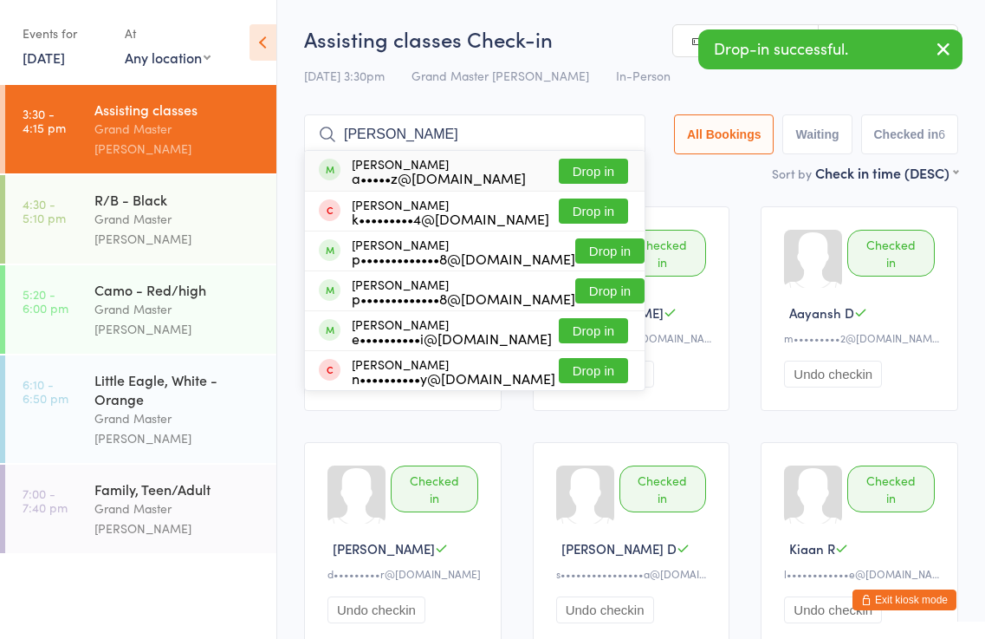
type input "joshini"
drag, startPoint x: 605, startPoint y: 172, endPoint x: 653, endPoint y: 169, distance: 48.6
click at [613, 169] on button "Drop in" at bounding box center [593, 171] width 69 height 25
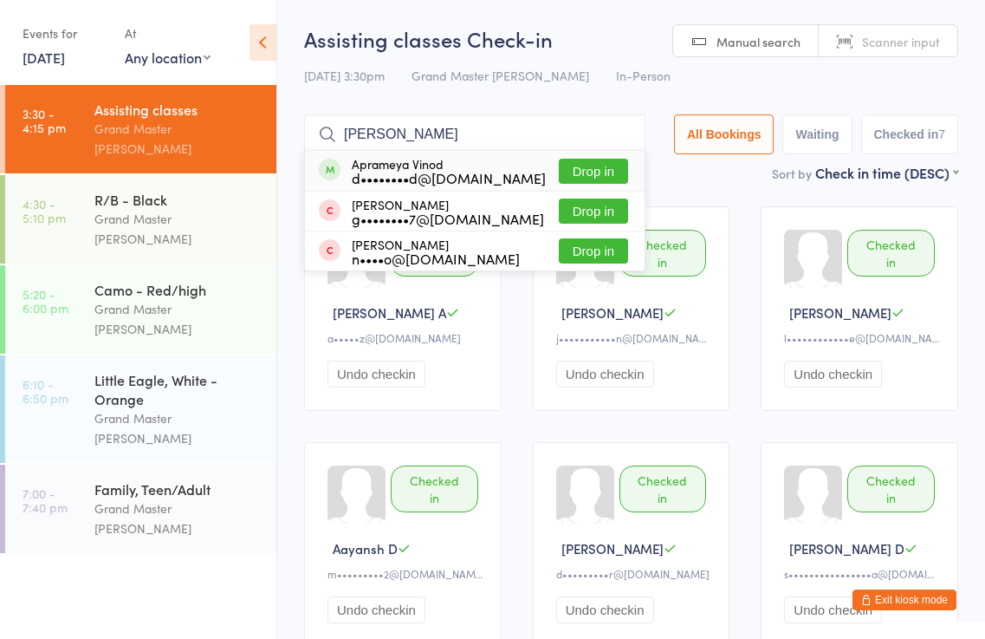
type input "aprameya"
click at [587, 169] on button "Drop in" at bounding box center [593, 171] width 69 height 25
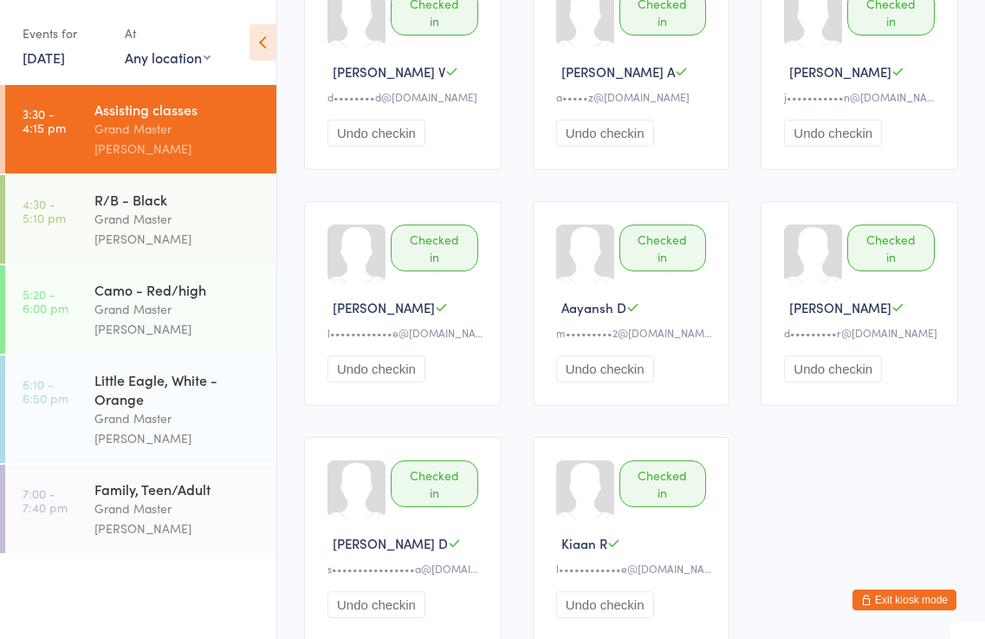
scroll to position [347, 0]
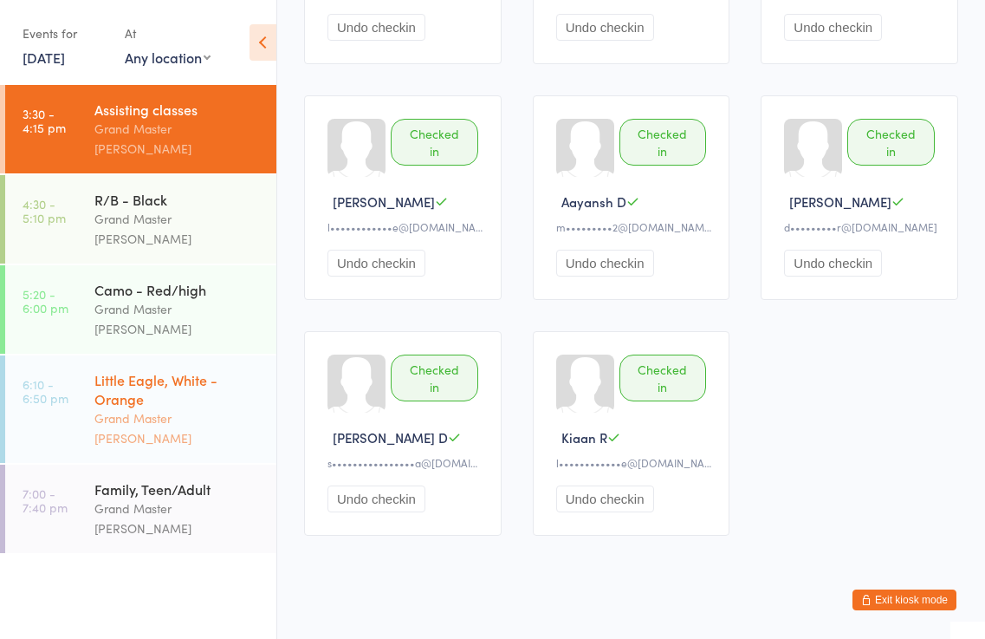
click at [165, 370] on div "Little Eagle, White - Orange" at bounding box center [177, 389] width 167 height 38
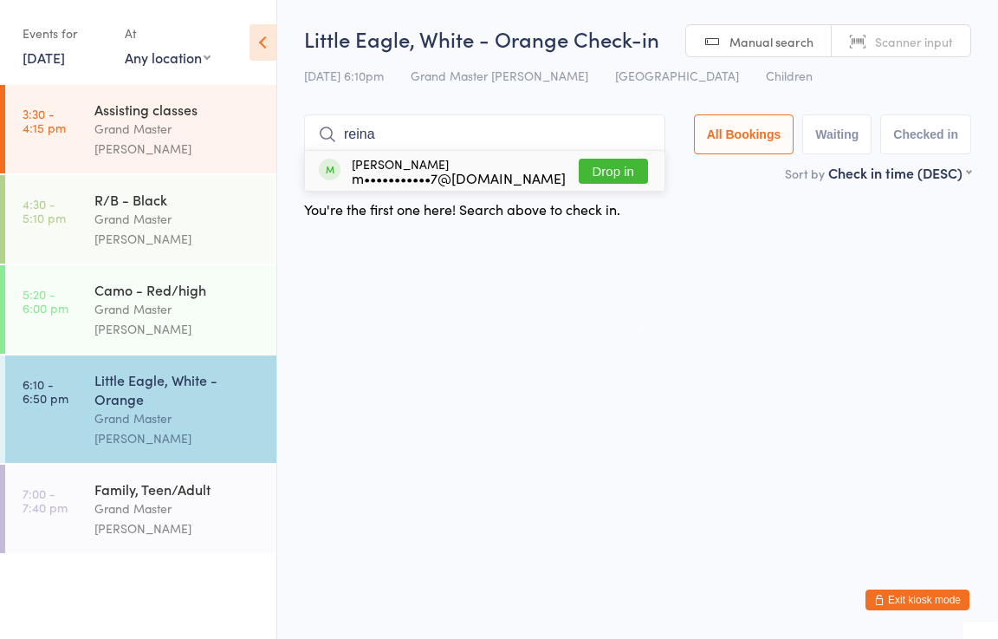
type input "reina"
click at [622, 165] on button "Drop in" at bounding box center [613, 171] width 69 height 25
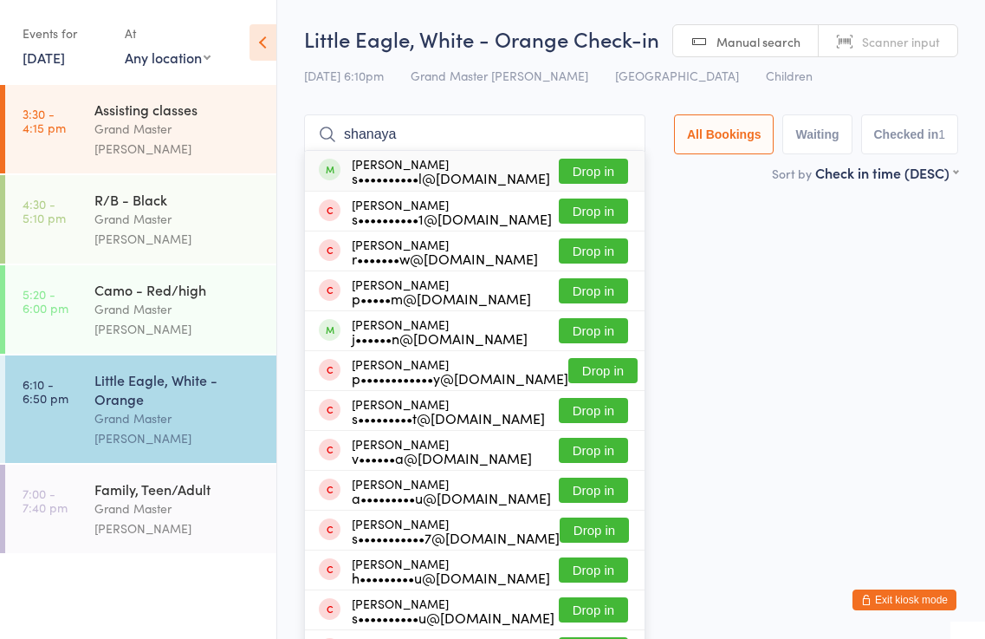
type input "shanaya"
click at [600, 170] on button "Drop in" at bounding box center [593, 171] width 69 height 25
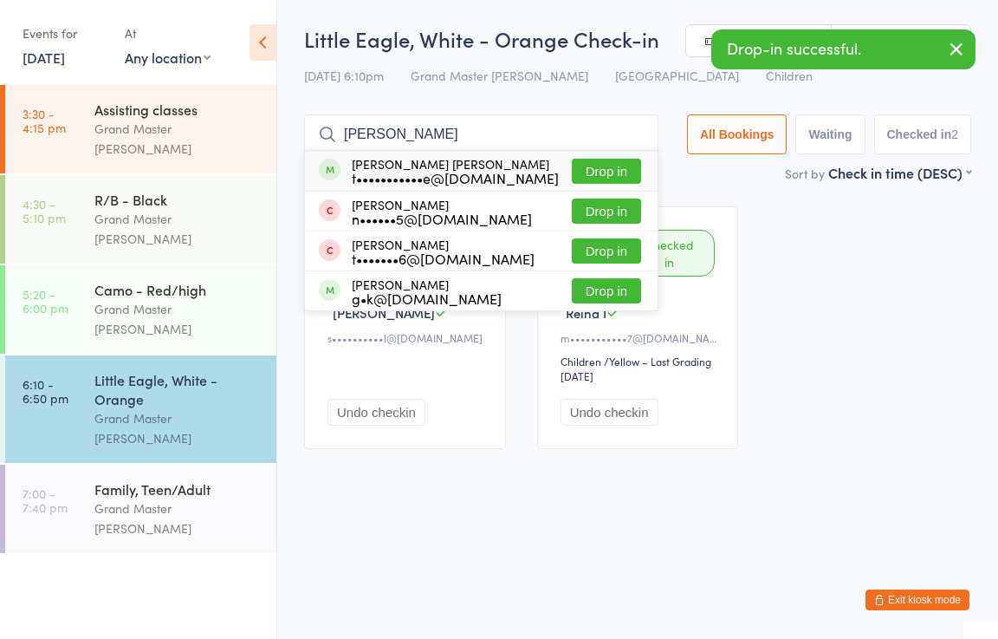
type input "jackson"
click at [585, 172] on button "Drop in" at bounding box center [606, 171] width 69 height 25
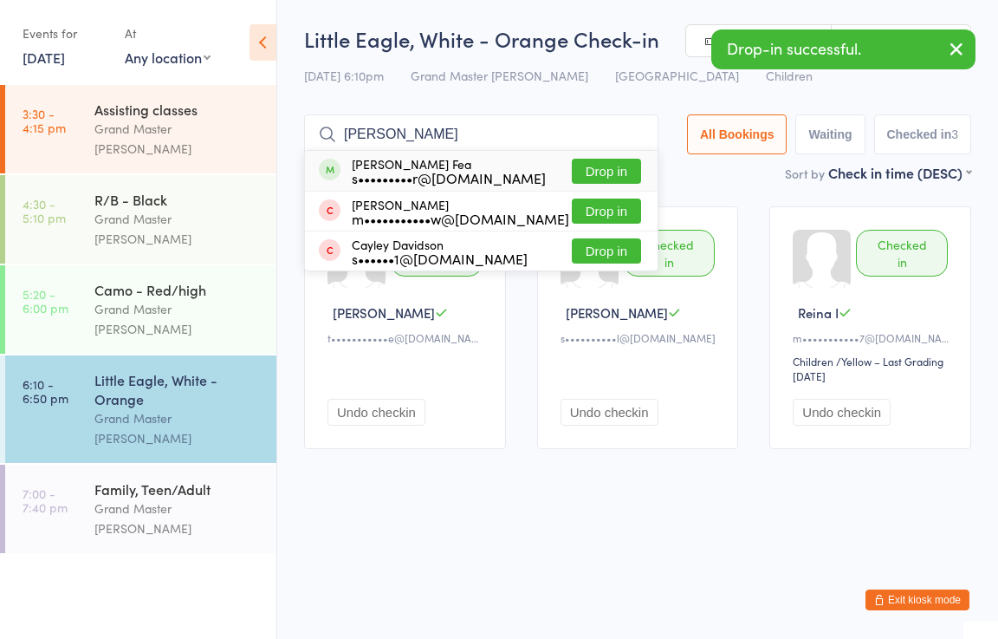
type input "dawson"
click at [598, 165] on button "Drop in" at bounding box center [606, 171] width 69 height 25
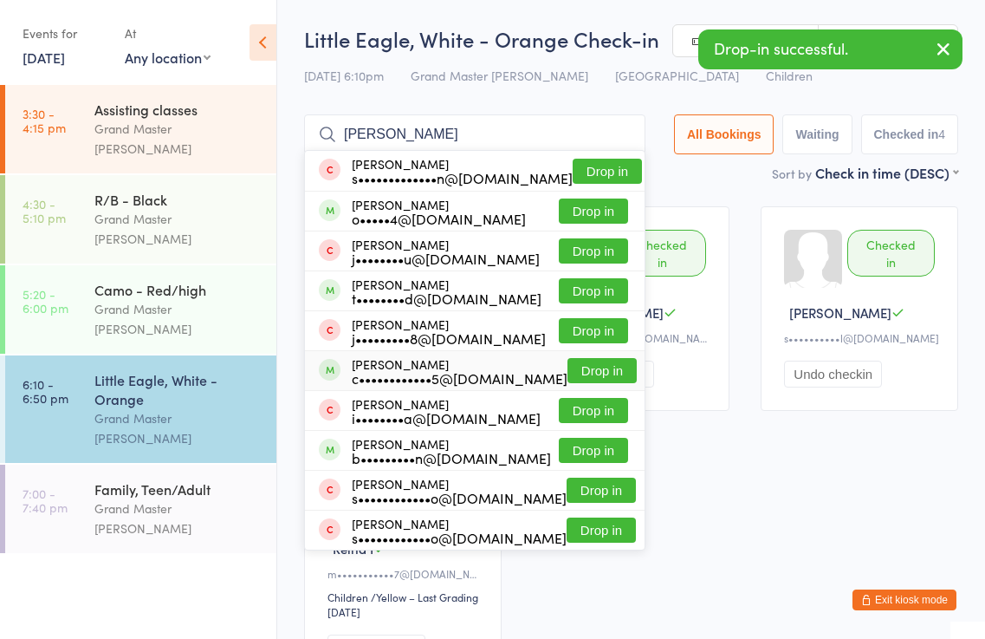
type input "alex"
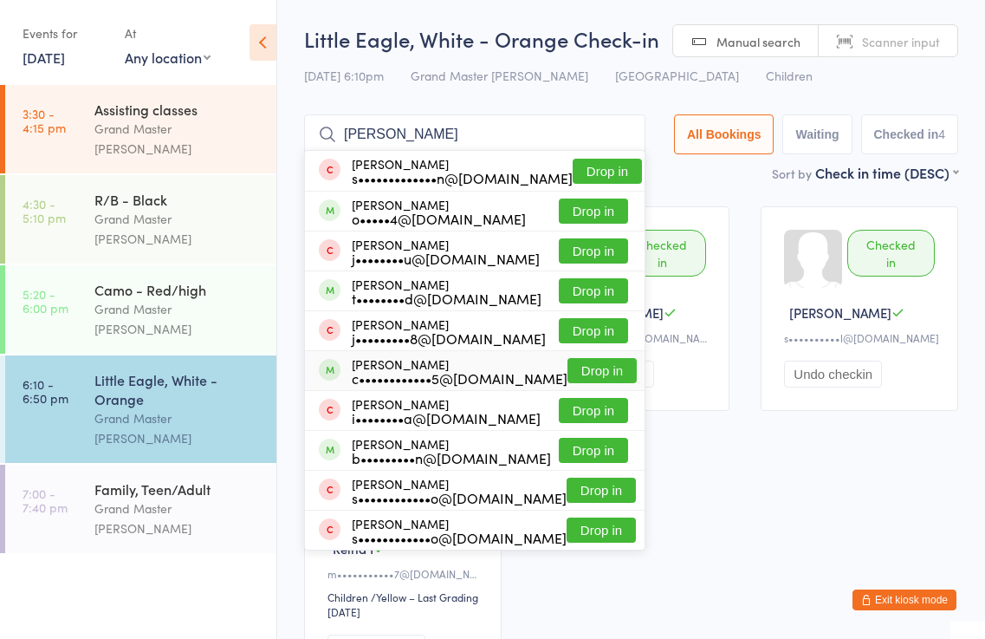
click at [603, 373] on button "Drop in" at bounding box center [601, 370] width 69 height 25
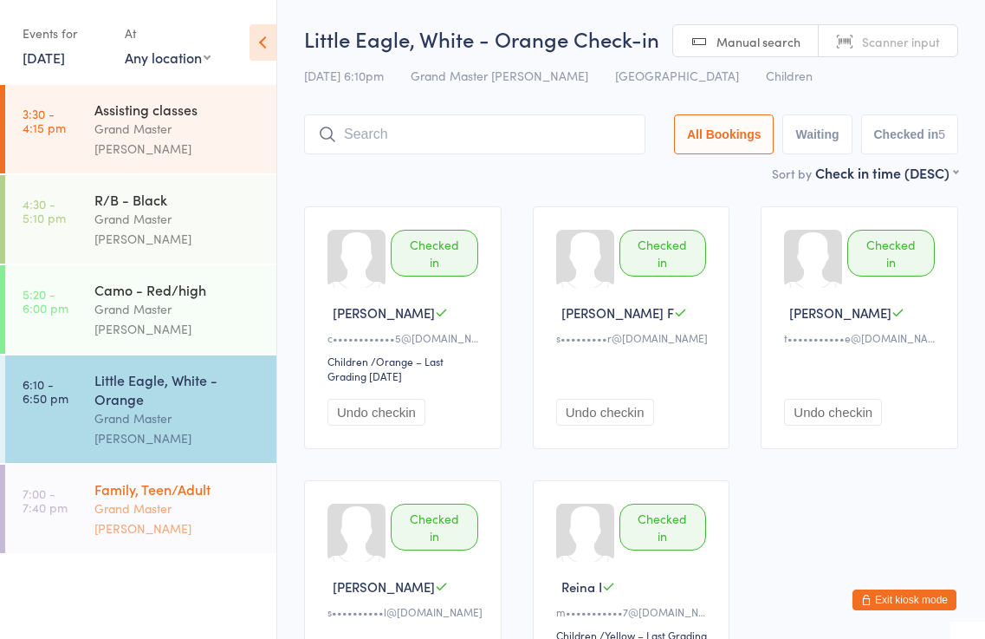
click at [192, 498] on div "Grand Master [PERSON_NAME]" at bounding box center [177, 518] width 167 height 40
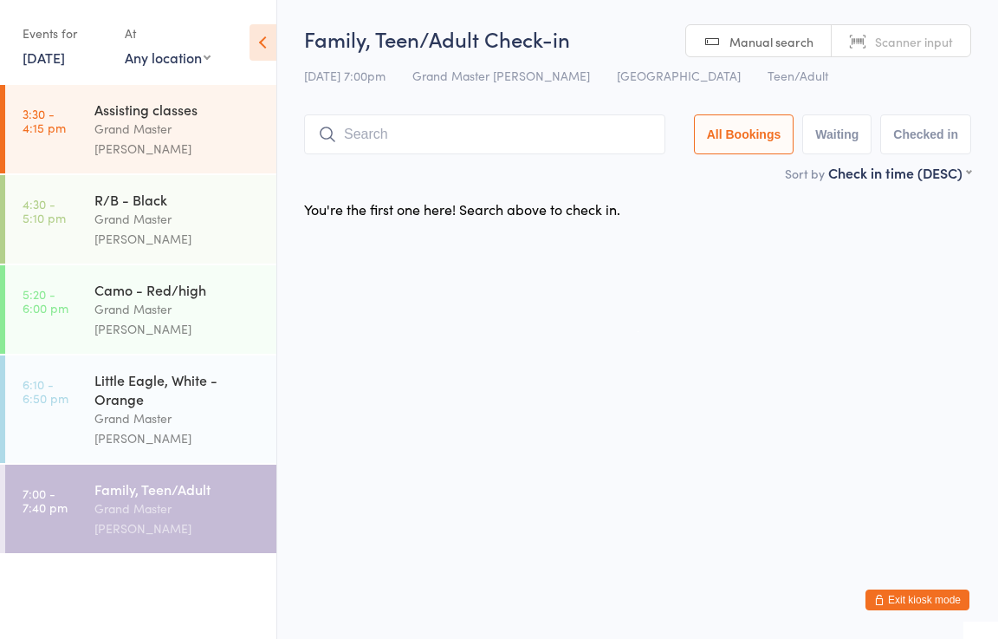
click at [933, 593] on button "Exit kiosk mode" at bounding box center [918, 599] width 104 height 21
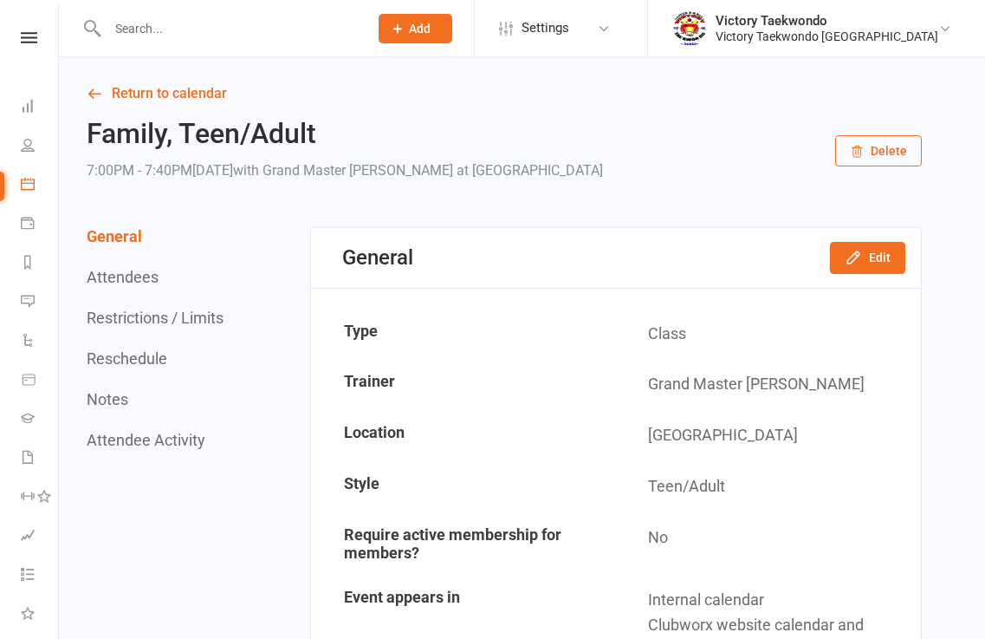
click at [405, 29] on icon at bounding box center [398, 29] width 16 height 16
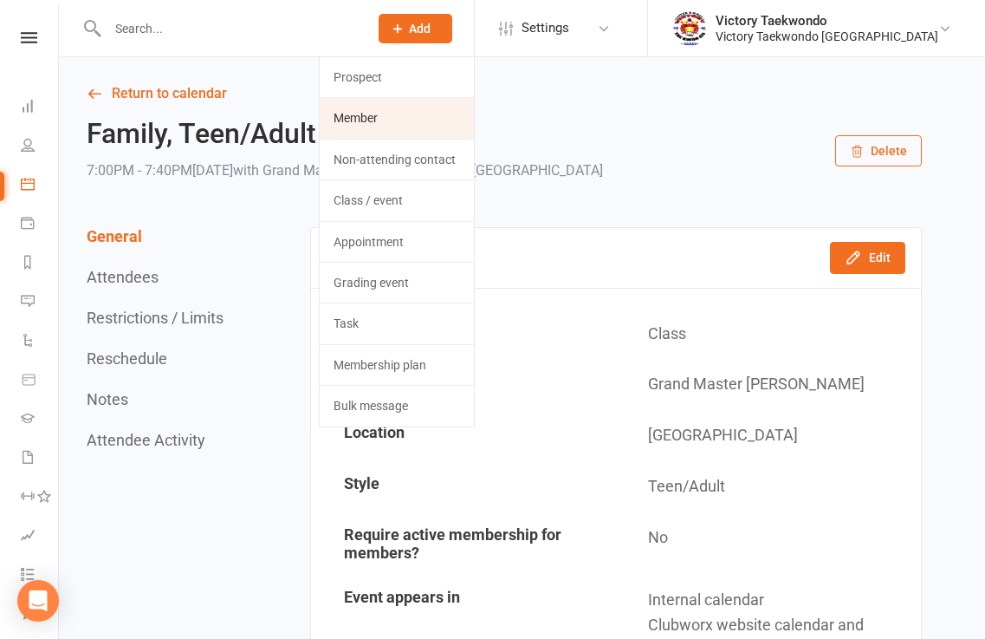
click at [438, 117] on link "Member" at bounding box center [397, 118] width 154 height 40
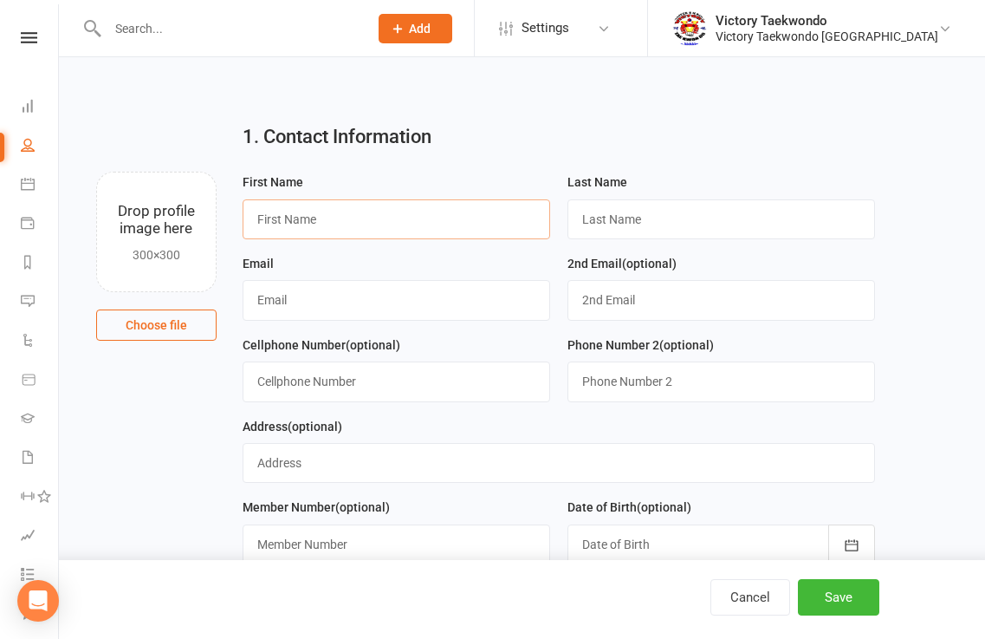
click at [377, 224] on input "text" at bounding box center [397, 219] width 308 height 40
type input "V"
type input "Arjun"
drag, startPoint x: 615, startPoint y: 224, endPoint x: 611, endPoint y: 217, distance: 8.9
click at [615, 224] on input "text" at bounding box center [721, 219] width 308 height 40
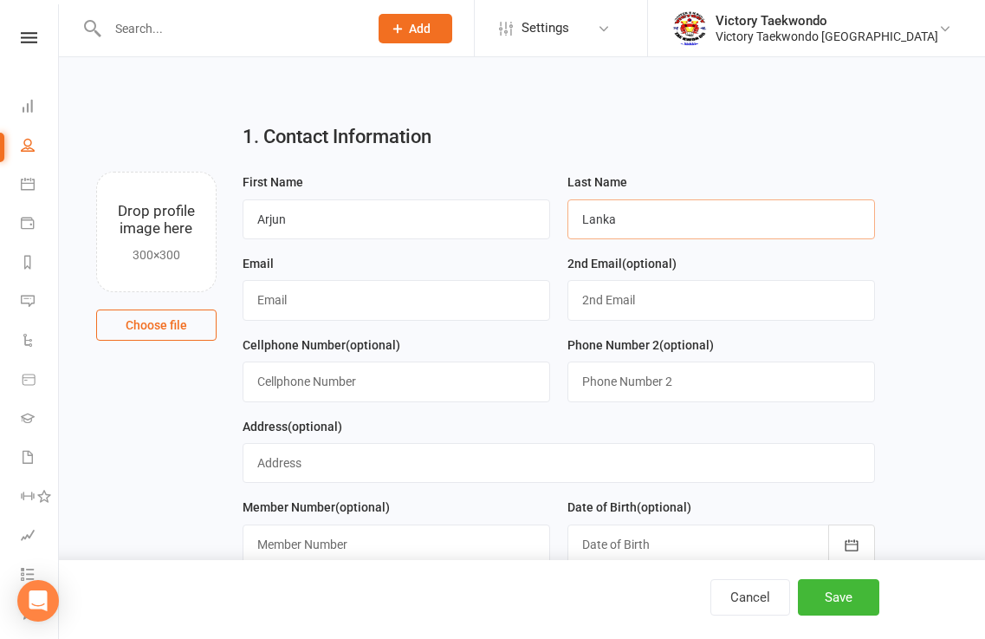
type input "Lanka"
click at [501, 292] on input "text" at bounding box center [397, 300] width 308 height 40
type input "[EMAIL_ADDRESS][DOMAIN_NAME]"
click at [425, 381] on input "text" at bounding box center [397, 381] width 308 height 40
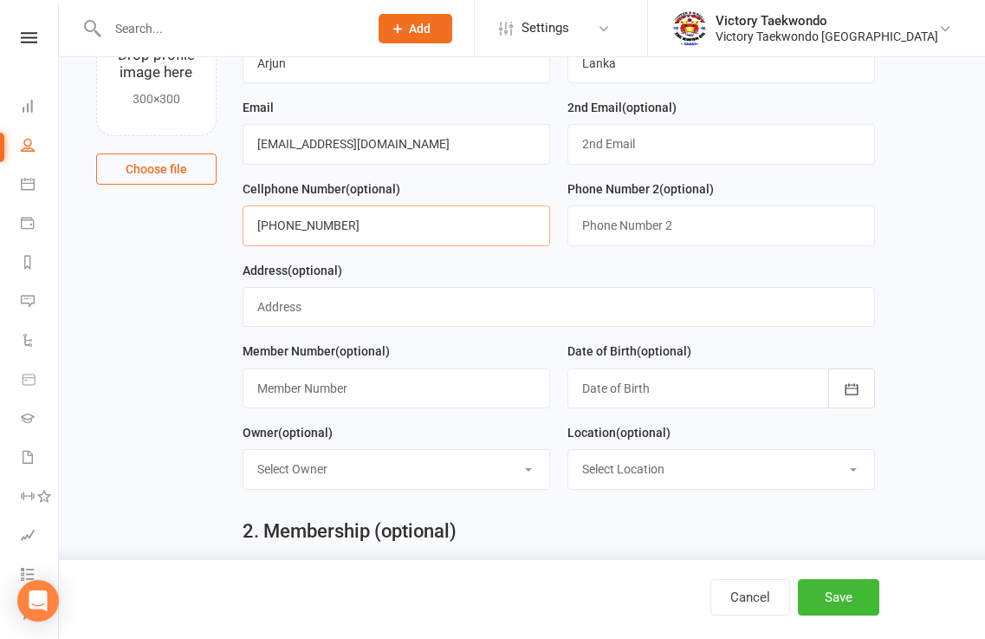
scroll to position [173, 0]
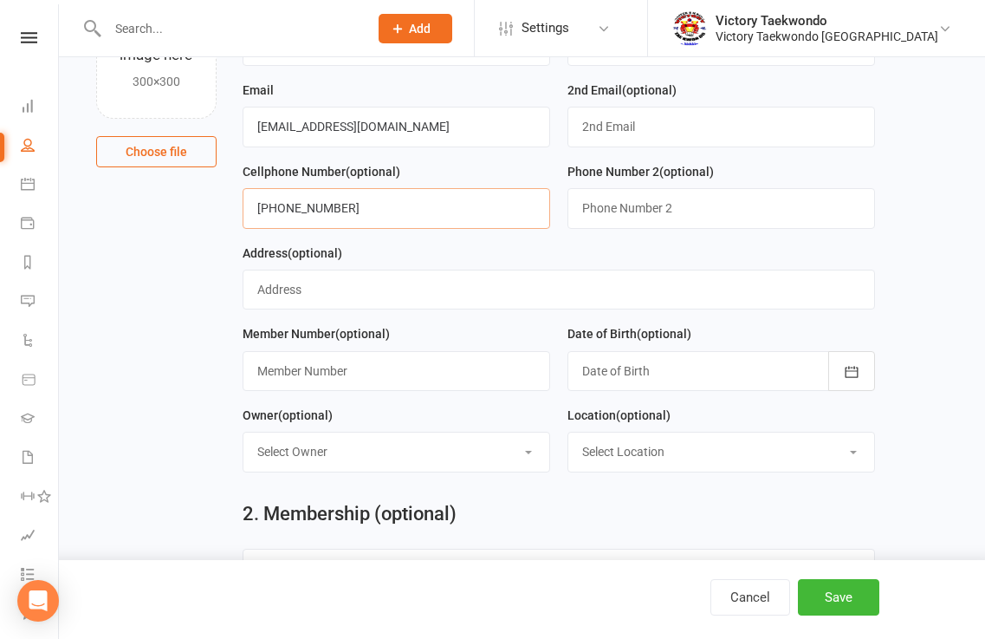
type input "[PHONE_NUMBER]"
click at [396, 290] on input "text" at bounding box center [559, 289] width 632 height 40
type input "[STREET_ADDRESS]"
click at [853, 377] on icon "button" at bounding box center [851, 371] width 17 height 17
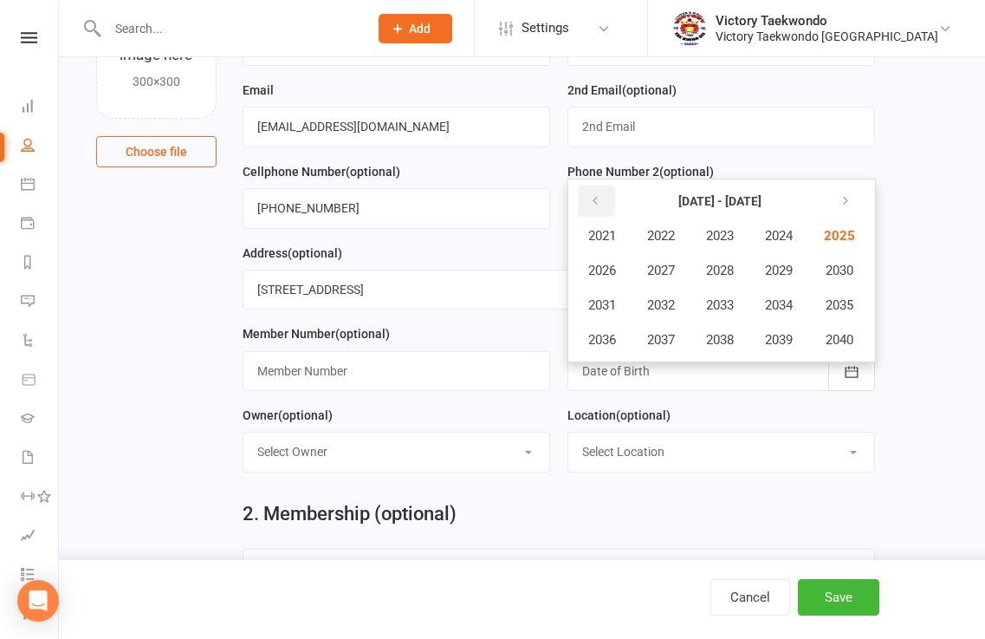
click at [593, 212] on button "button" at bounding box center [596, 200] width 37 height 31
click at [852, 344] on span "2020" at bounding box center [838, 340] width 28 height 16
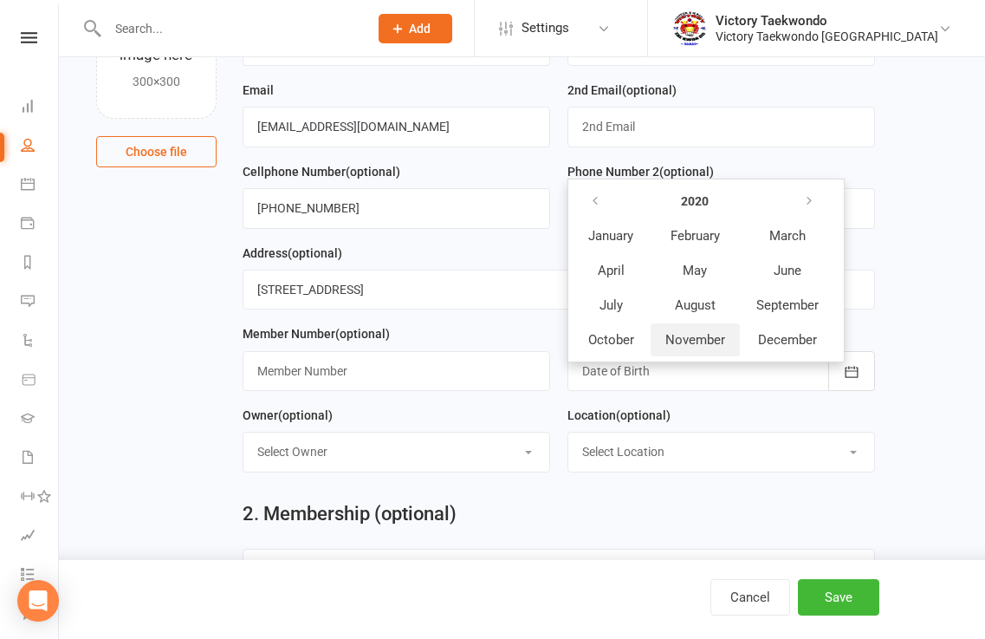
click at [678, 347] on span "November" at bounding box center [695, 340] width 60 height 16
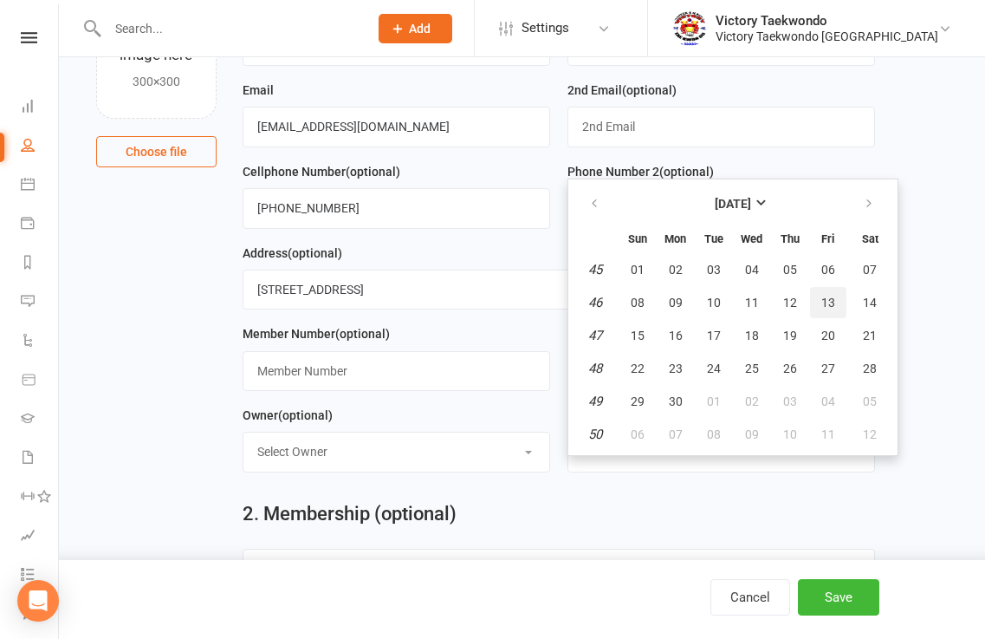
click at [828, 308] on span "13" at bounding box center [828, 302] width 14 height 14
type input "13 Nov 2020"
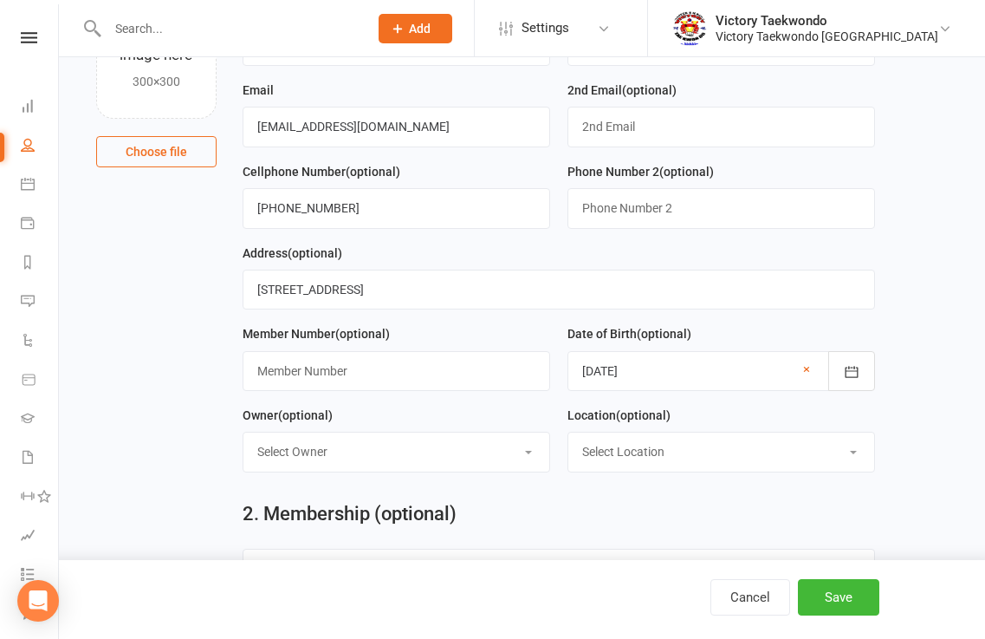
click at [416, 452] on select "Select Owner Victory Taekwondo Grand Master Kim Master Anu" at bounding box center [396, 451] width 306 height 38
select select "0"
click at [243, 438] on select "Select Owner Victory Taekwondo Grand Master Kim Master Anu" at bounding box center [396, 451] width 306 height 38
click at [859, 458] on select "Select Location COVID-19 Break In-Person Online Outdoor Return from COVID 19 Br…" at bounding box center [721, 451] width 306 height 38
select select "1"
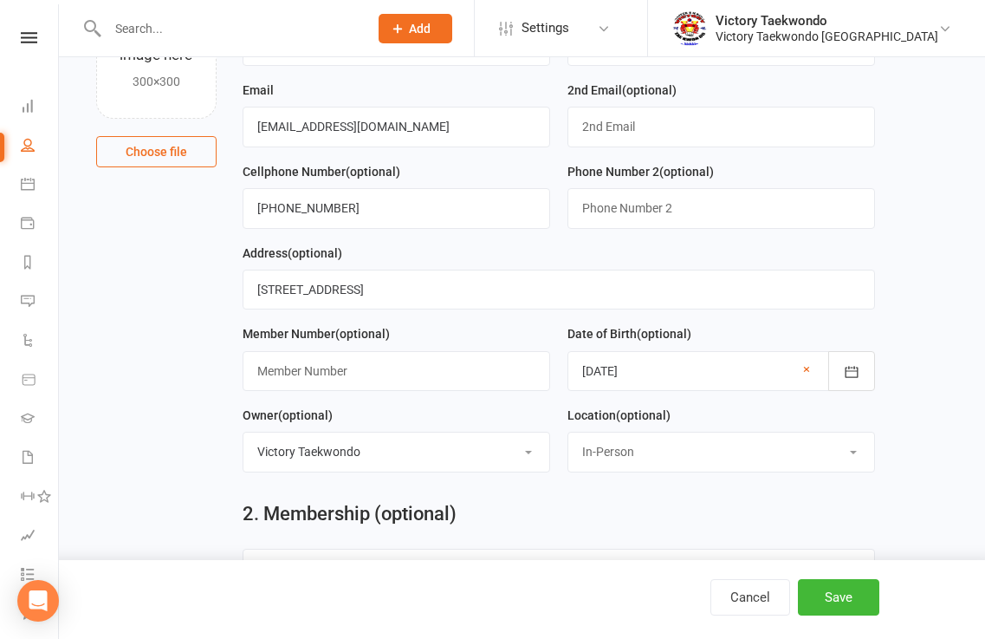
click at [568, 438] on select "Select Location COVID-19 Break In-Person Online Outdoor Return from COVID 19 Br…" at bounding box center [721, 451] width 306 height 38
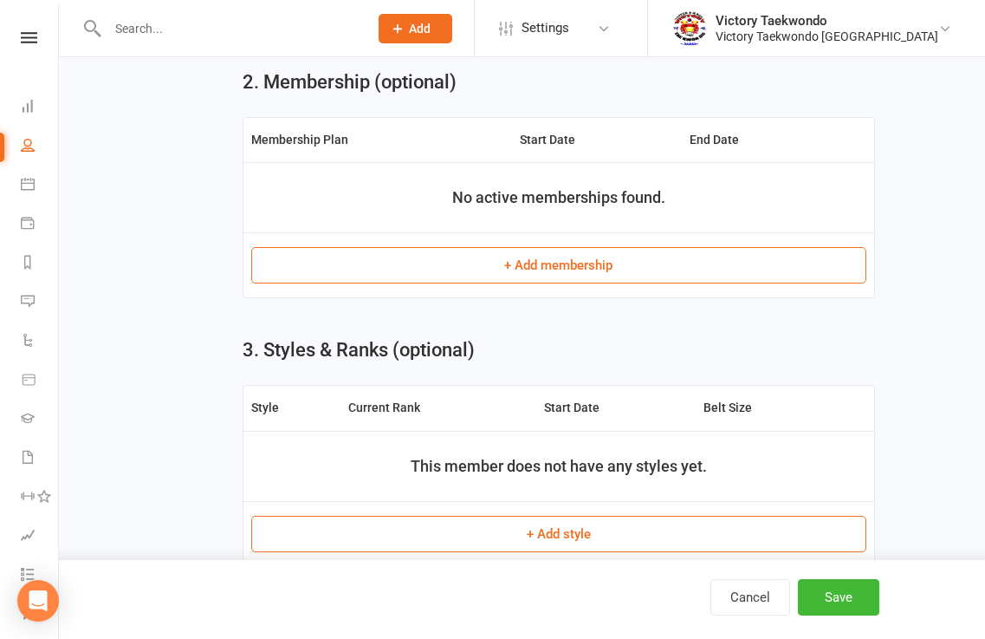
scroll to position [606, 0]
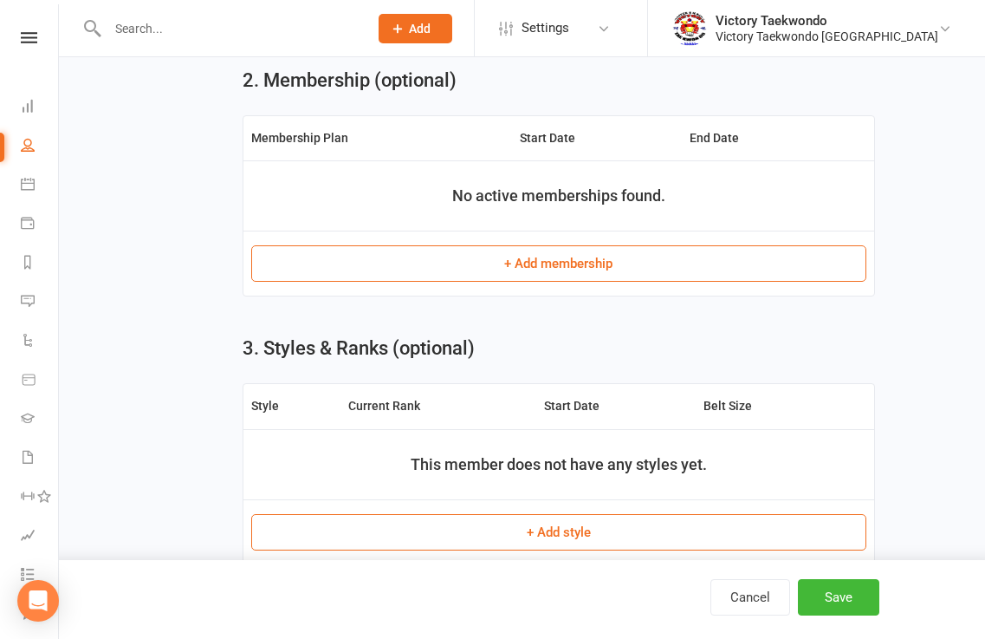
click at [507, 267] on button "+ Add membership" at bounding box center [558, 263] width 615 height 36
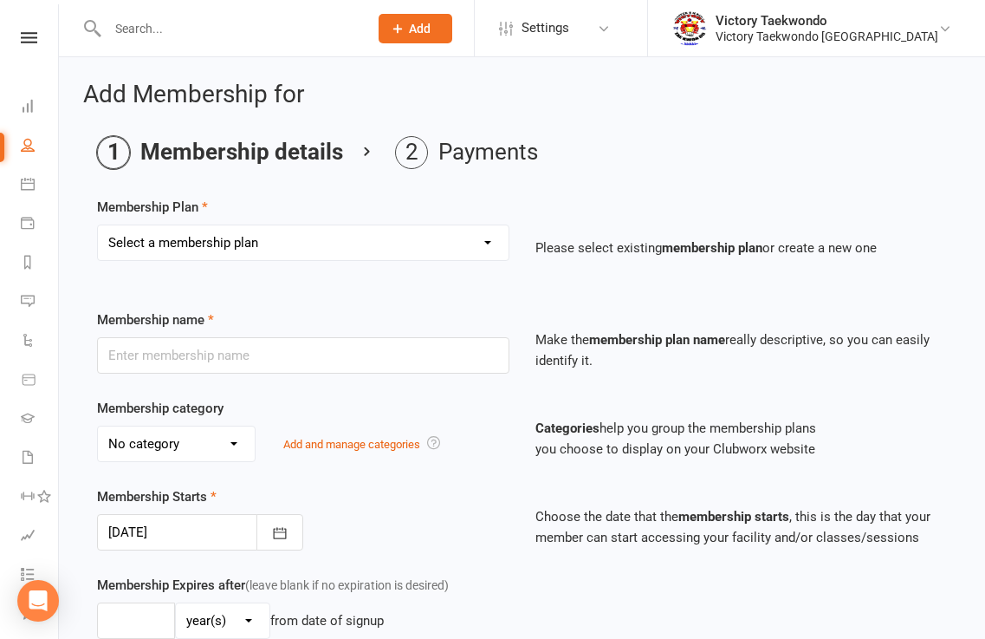
click at [491, 243] on select "Select a membership plan Create new Membership Plan 2 Week Trial Winter Special…" at bounding box center [303, 242] width 411 height 35
select select "63"
click at [98, 225] on select "Select a membership plan Create new Membership Plan 2 Week Trial Winter Special…" at bounding box center [303, 242] width 411 height 35
type input "BACK TO SCHOOL SPECIAL"
select select "9"
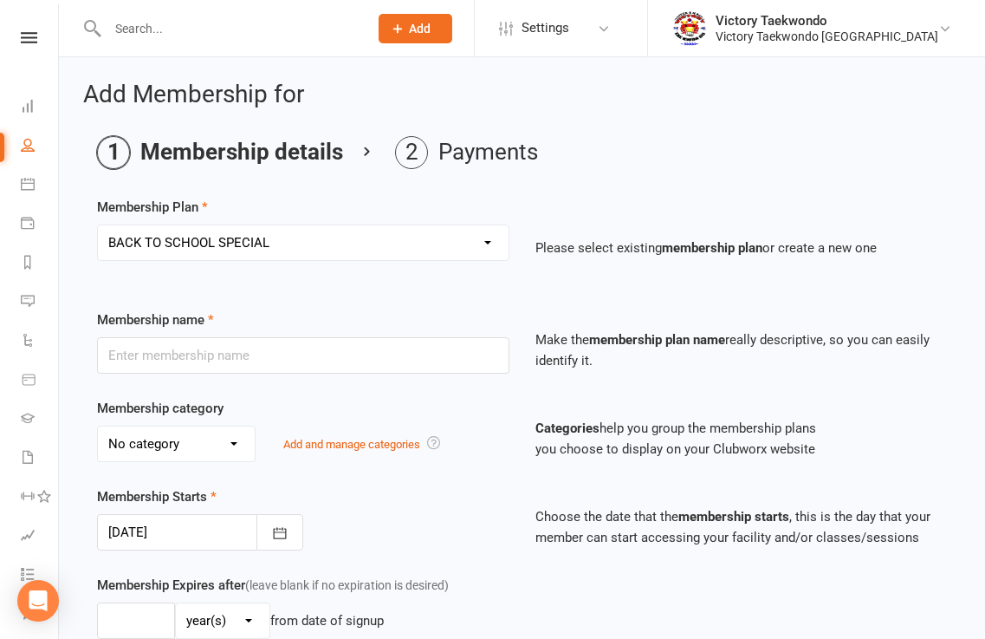
type input "4"
select select "1"
type input "8"
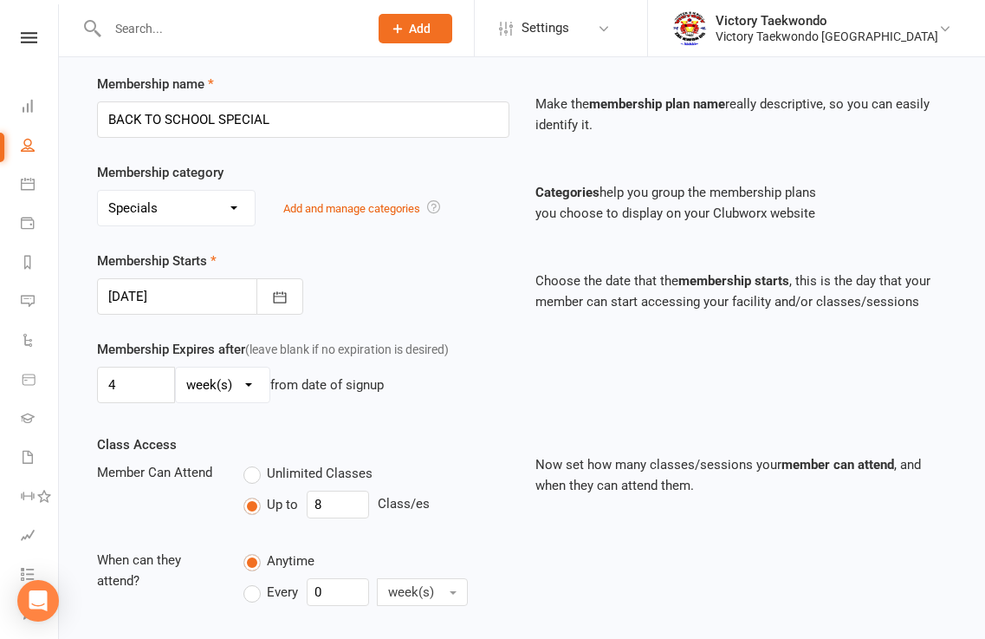
scroll to position [260, 0]
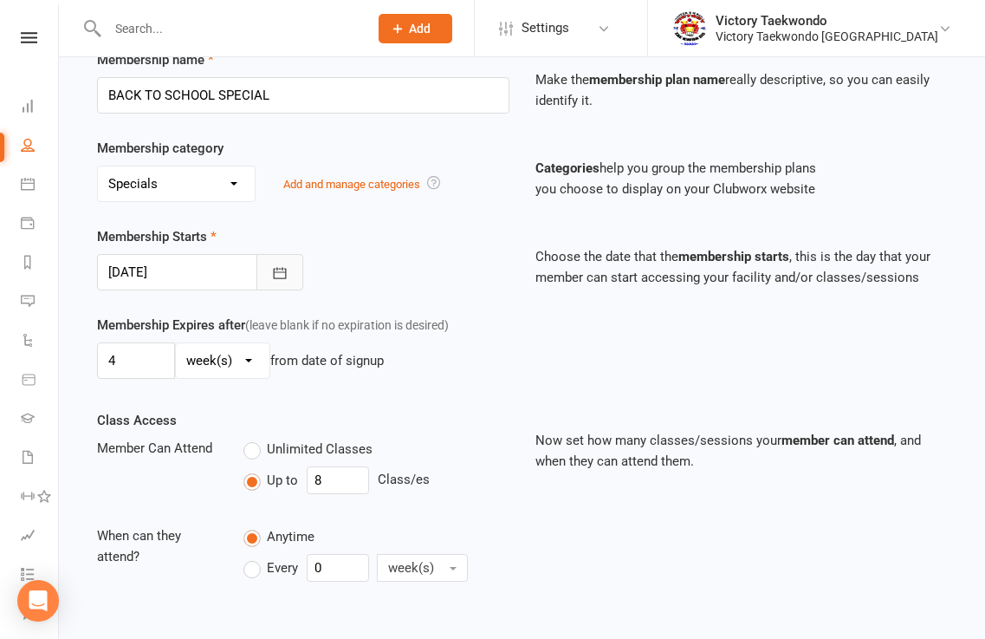
click at [278, 272] on icon "button" at bounding box center [279, 272] width 13 height 11
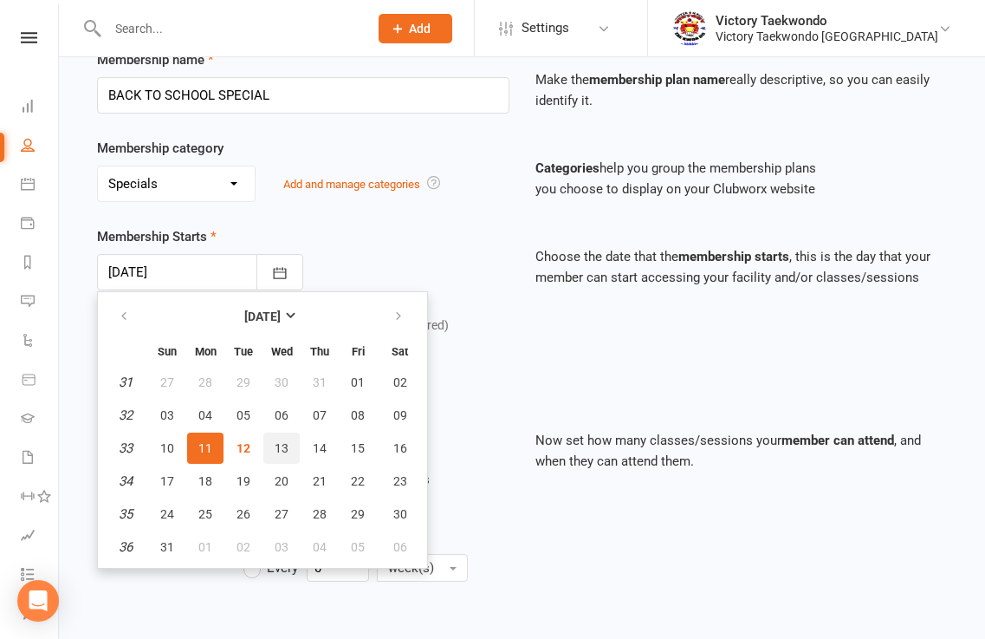
click at [278, 443] on span "13" at bounding box center [282, 448] width 14 height 14
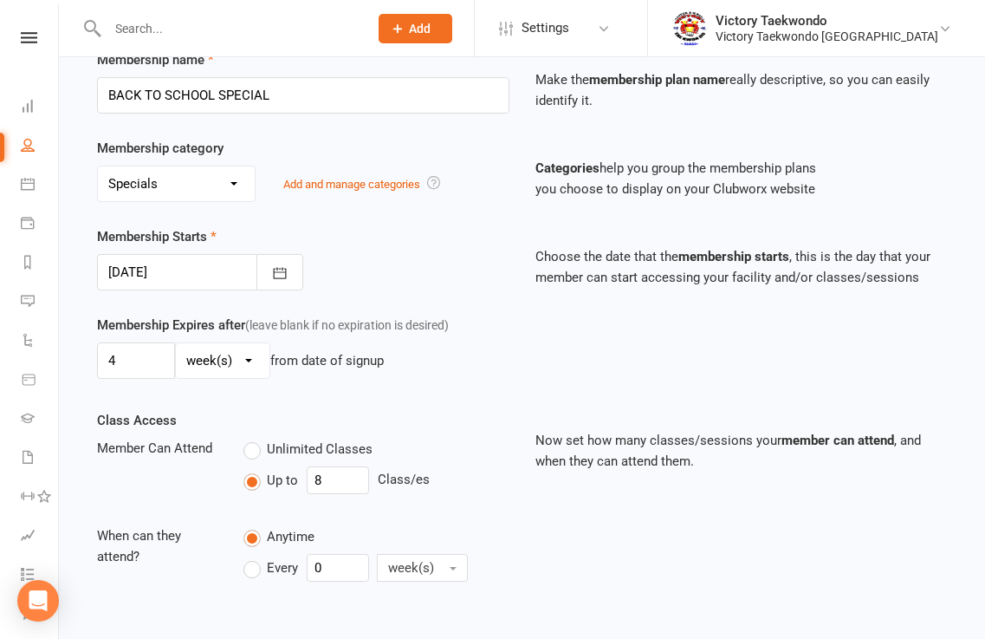
type input "13 Aug 2025"
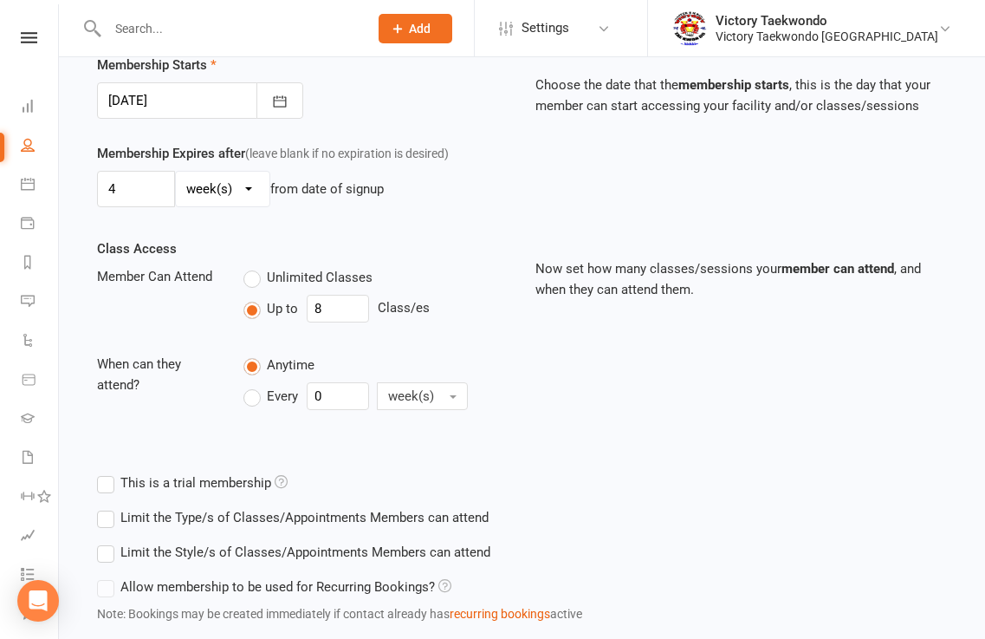
scroll to position [544, 0]
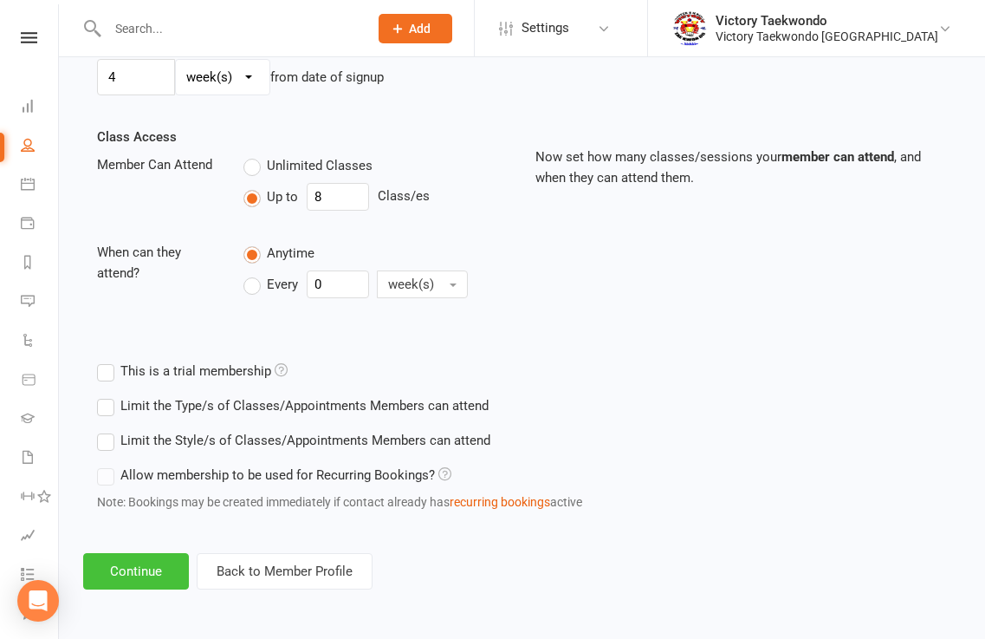
click at [126, 567] on button "Continue" at bounding box center [136, 571] width 106 height 36
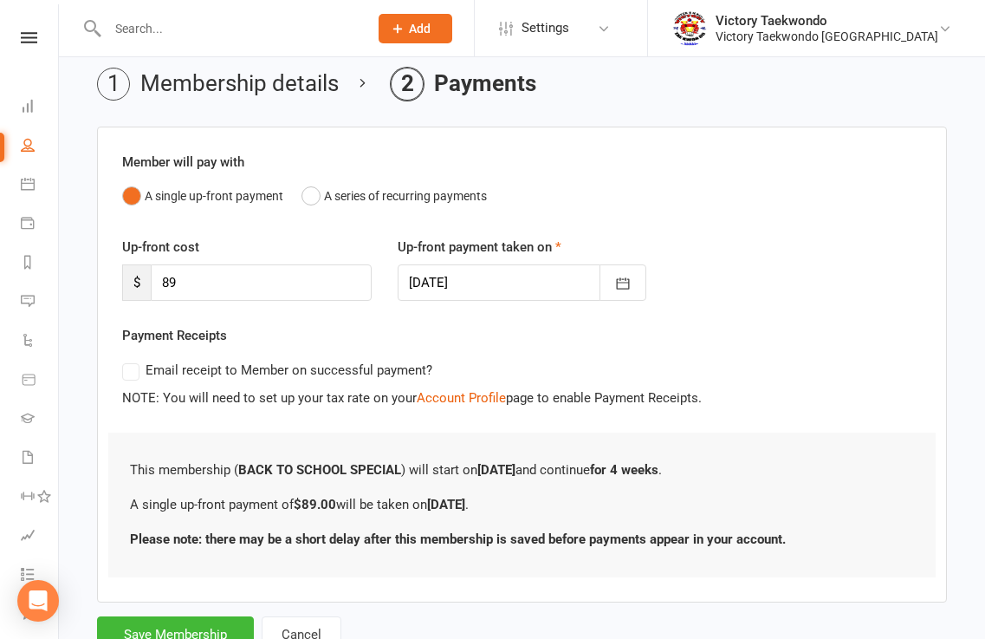
scroll to position [135, 0]
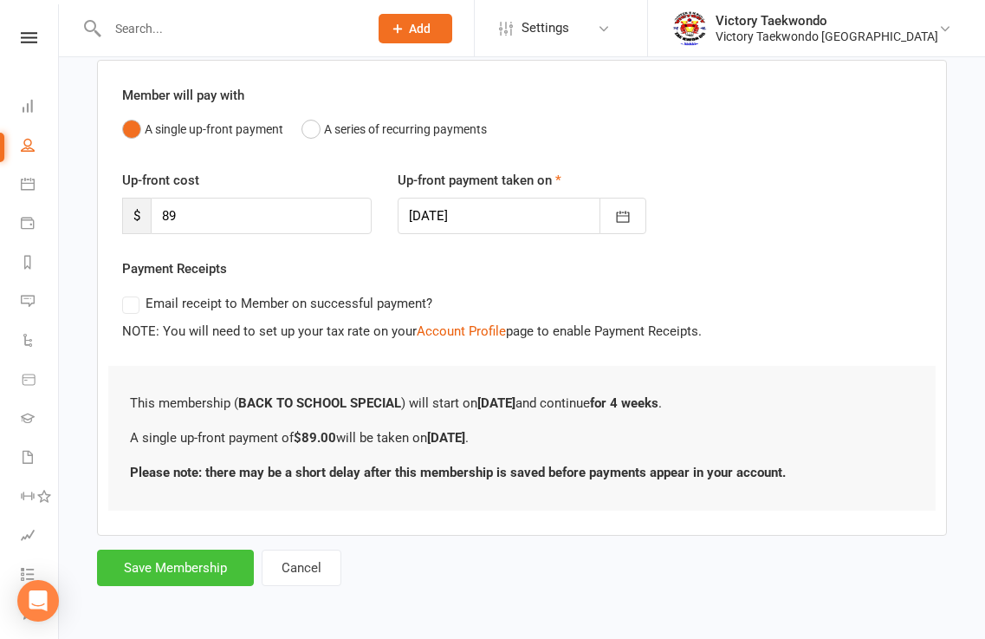
click at [205, 571] on button "Save Membership" at bounding box center [175, 567] width 157 height 36
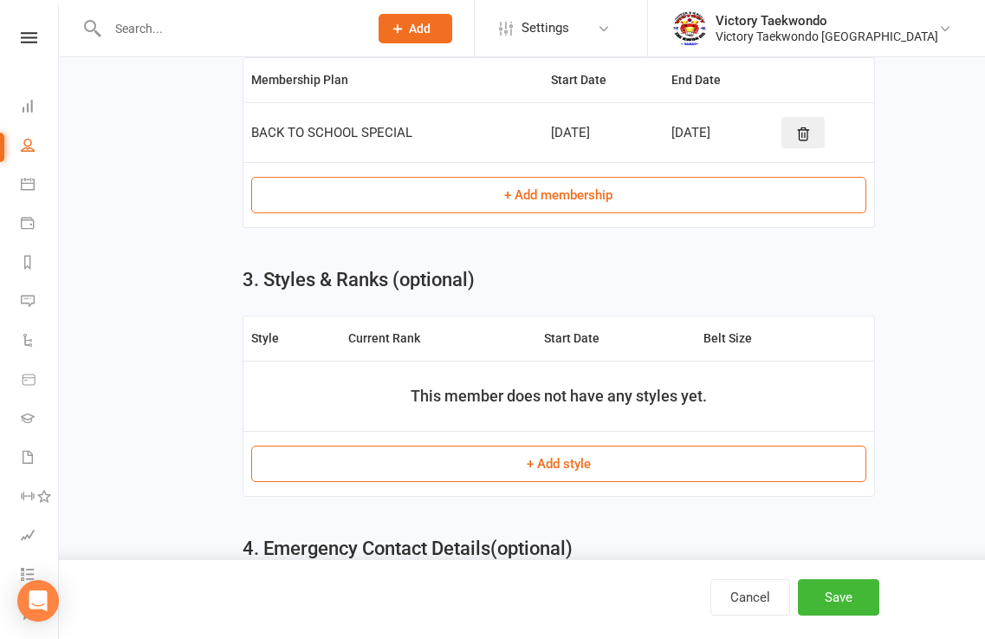
click at [557, 470] on button "+ Add style" at bounding box center [558, 463] width 615 height 36
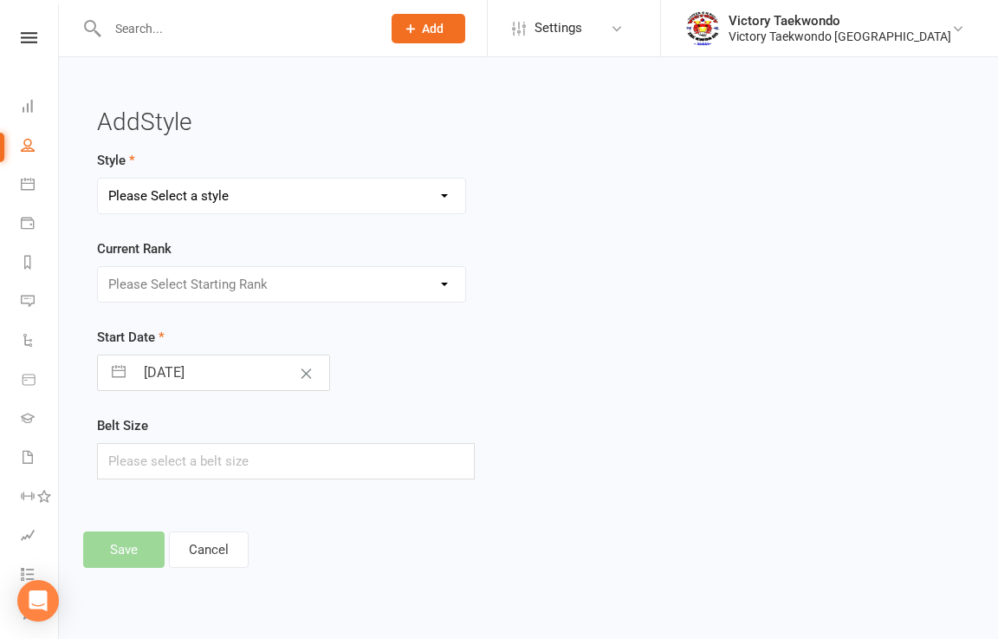
click at [440, 196] on select "Please Select a style Children Little Eagle Teen/Adult" at bounding box center [281, 195] width 367 height 35
select select "869"
click at [98, 178] on select "Please Select a style Children Little Eagle Teen/Adult" at bounding box center [281, 195] width 367 height 35
click at [449, 283] on select "Please Select Starting Rank White White/Yellow White/Orange White/Green White/P…" at bounding box center [281, 284] width 367 height 35
select select "7846"
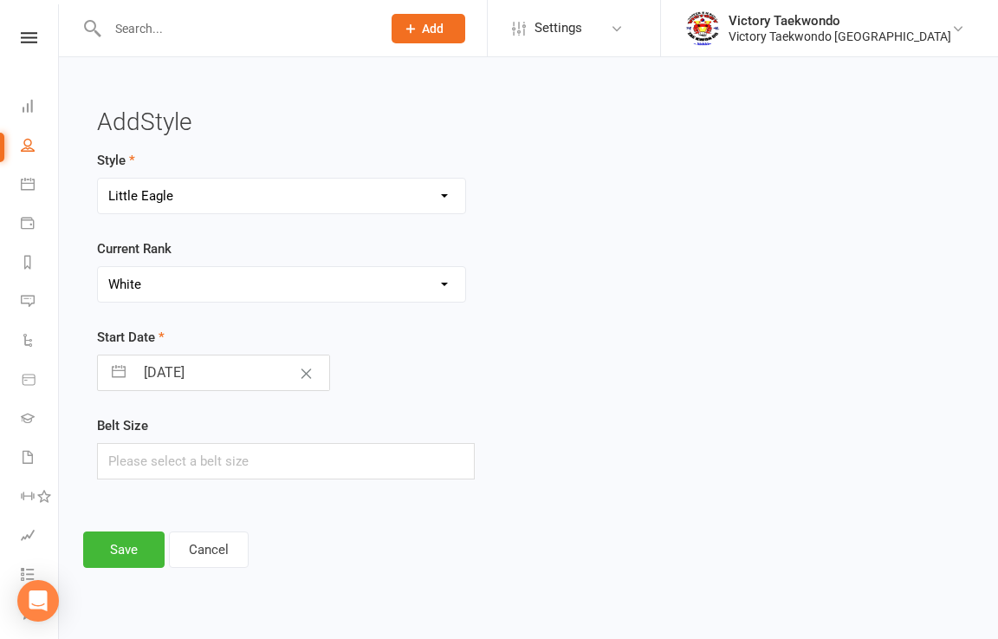
click at [98, 267] on select "Please Select Starting Rank White White/Yellow White/Orange White/Green White/P…" at bounding box center [281, 284] width 367 height 35
click at [110, 370] on button "button" at bounding box center [118, 372] width 31 height 35
select select "6"
select select "2025"
select select "7"
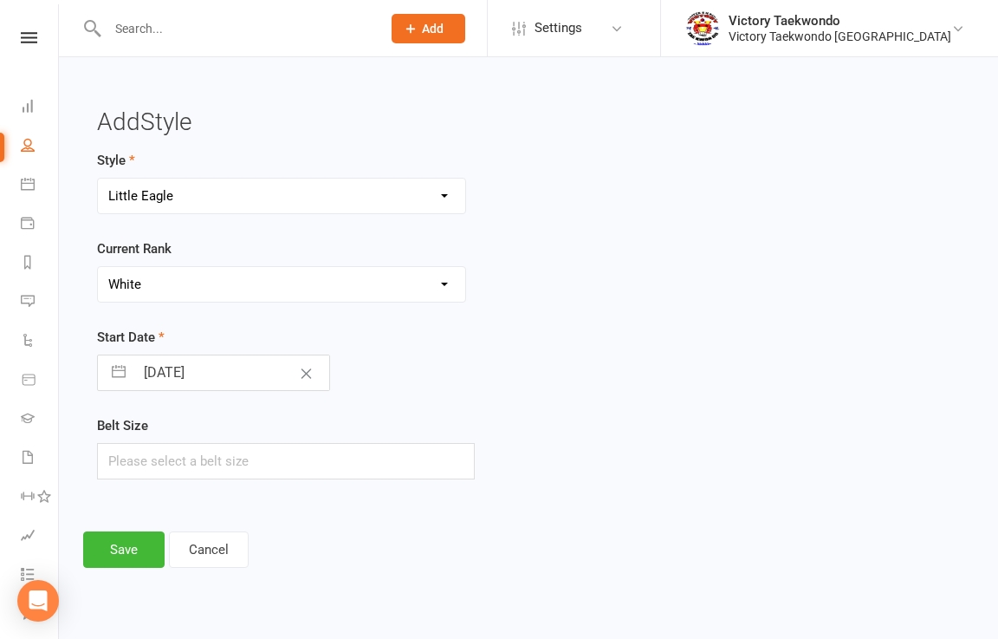
select select "2025"
select select "8"
select select "2025"
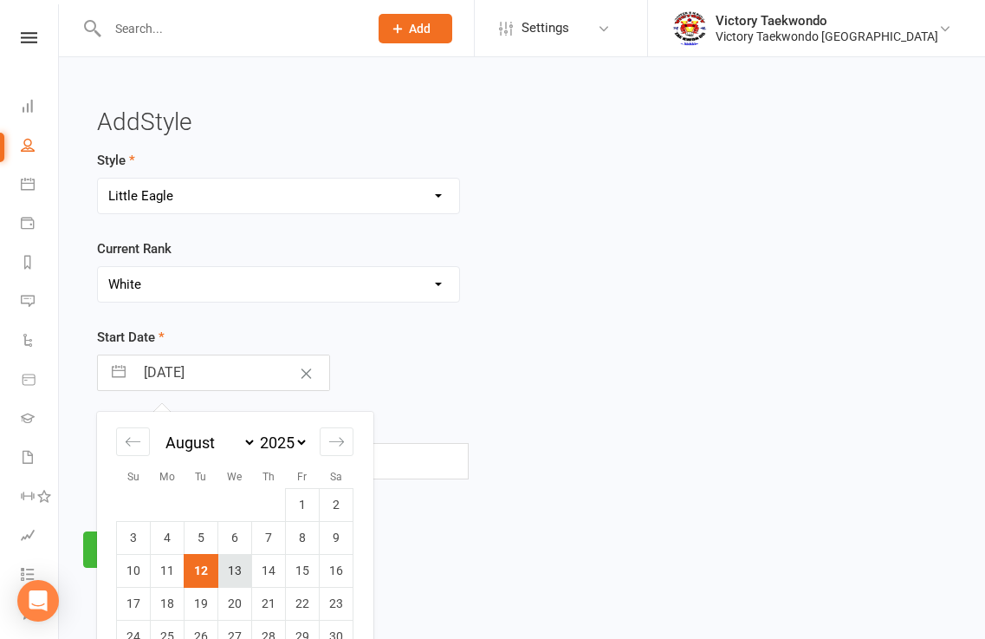
click at [236, 570] on td "13" at bounding box center [235, 570] width 34 height 33
type input "13 Aug 2025"
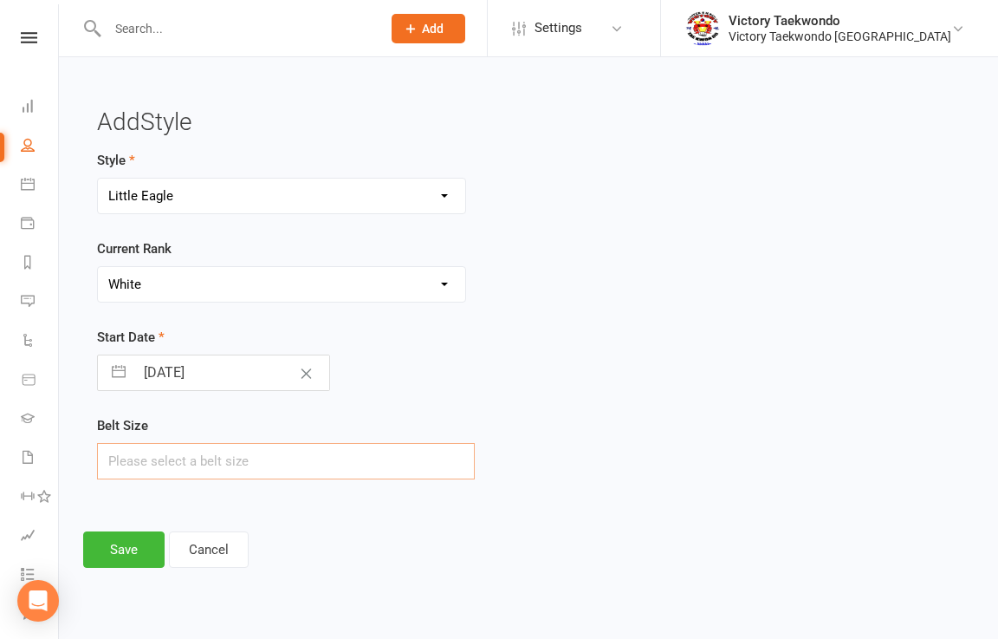
click at [199, 463] on input "text" at bounding box center [286, 461] width 378 height 36
type input "1"
click at [146, 542] on button "Save" at bounding box center [123, 549] width 81 height 36
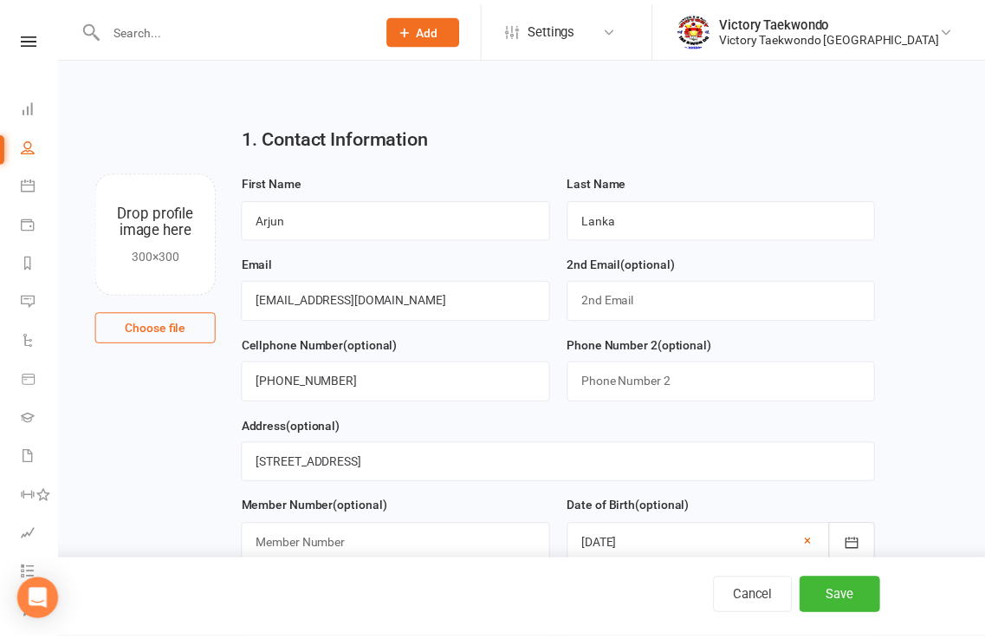
scroll to position [922, 0]
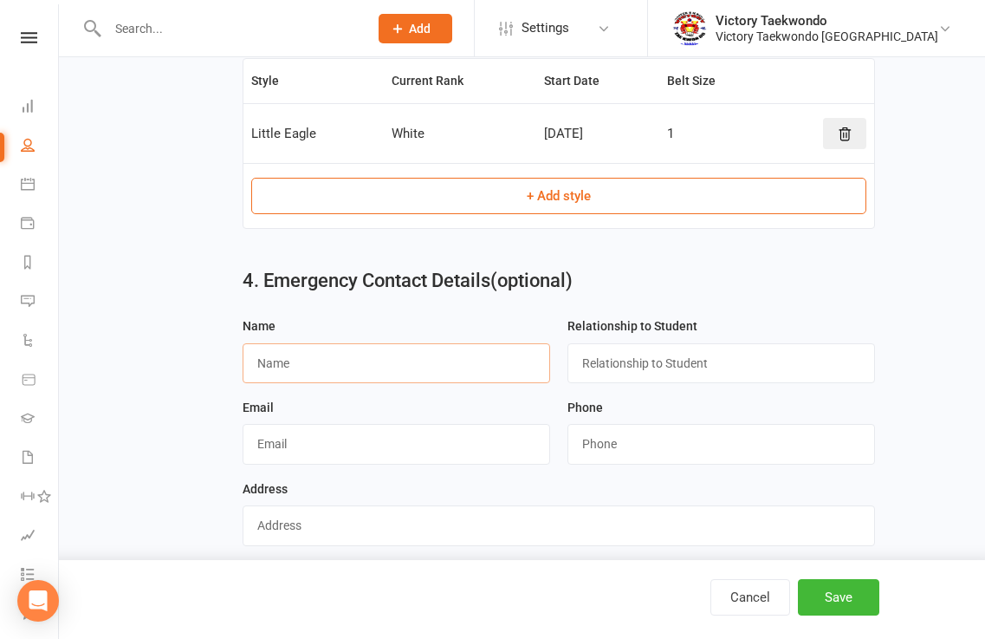
click at [361, 362] on input "text" at bounding box center [397, 363] width 308 height 40
type input "Venkata Lanka"
click at [611, 366] on input "text" at bounding box center [721, 363] width 308 height 40
type input "Father"
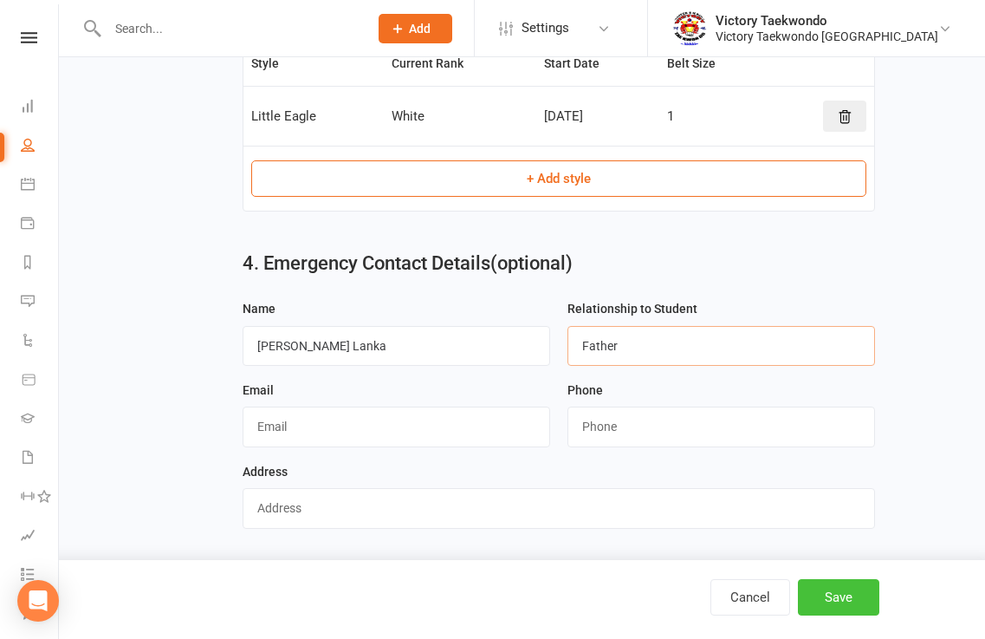
scroll to position [947, 0]
click at [827, 589] on button "Save" at bounding box center [838, 597] width 81 height 36
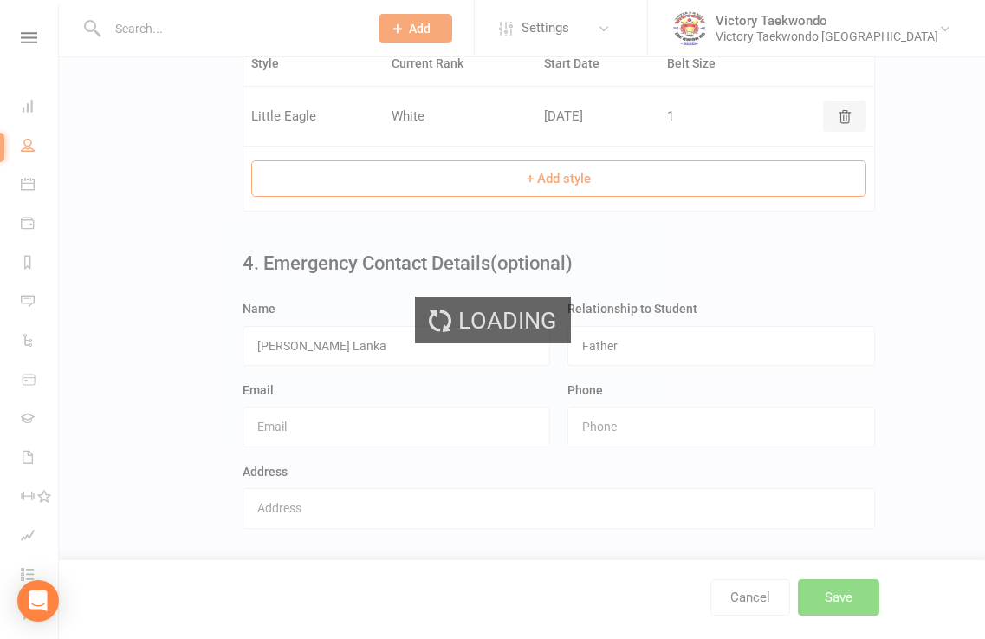
scroll to position [0, 0]
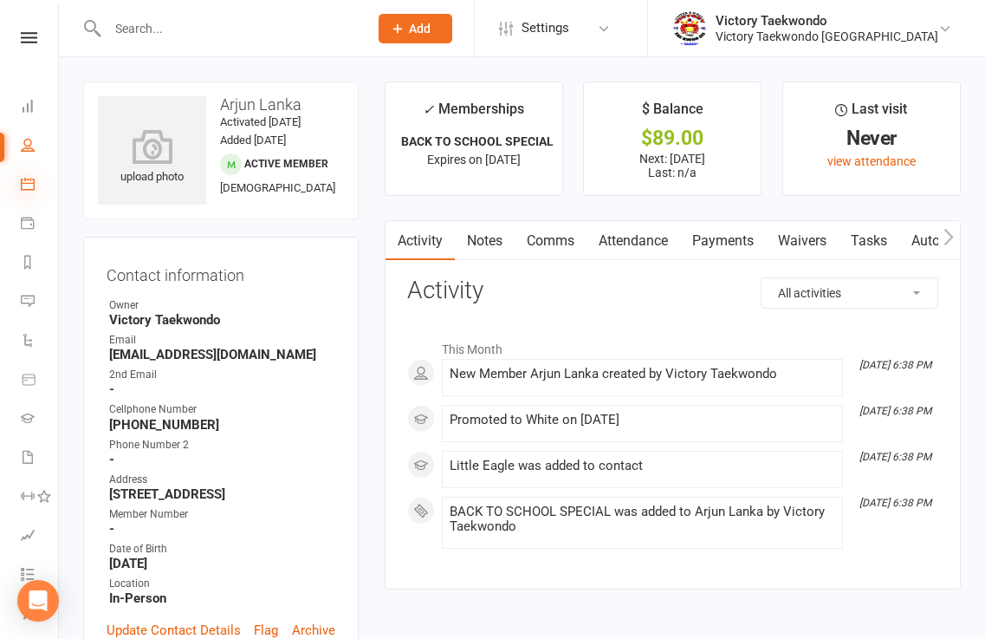
click at [32, 188] on icon at bounding box center [28, 184] width 14 height 14
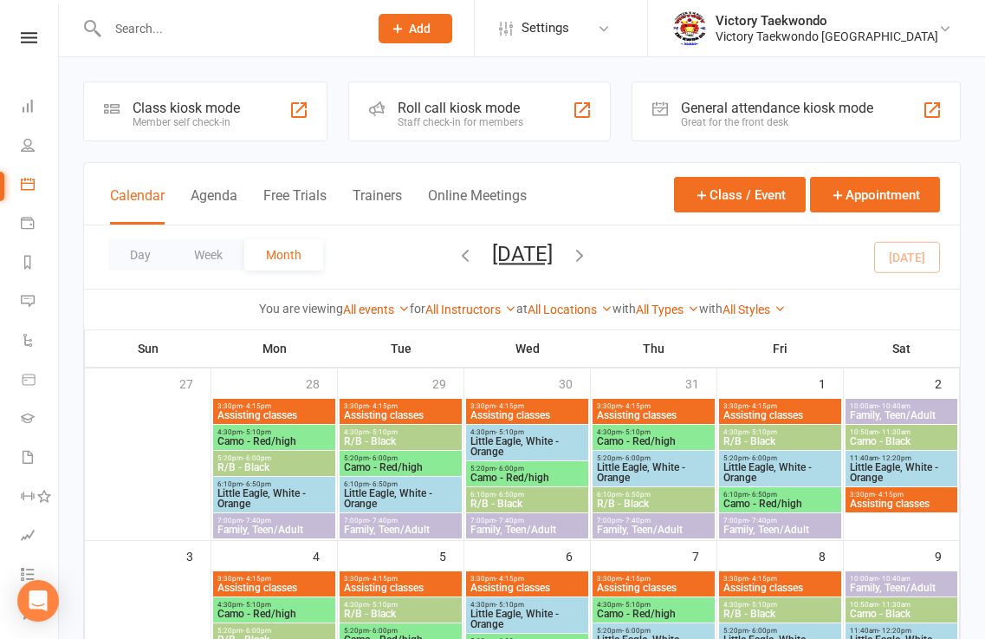
click at [264, 113] on div "Class kiosk mode Member self check-in" at bounding box center [205, 111] width 244 height 60
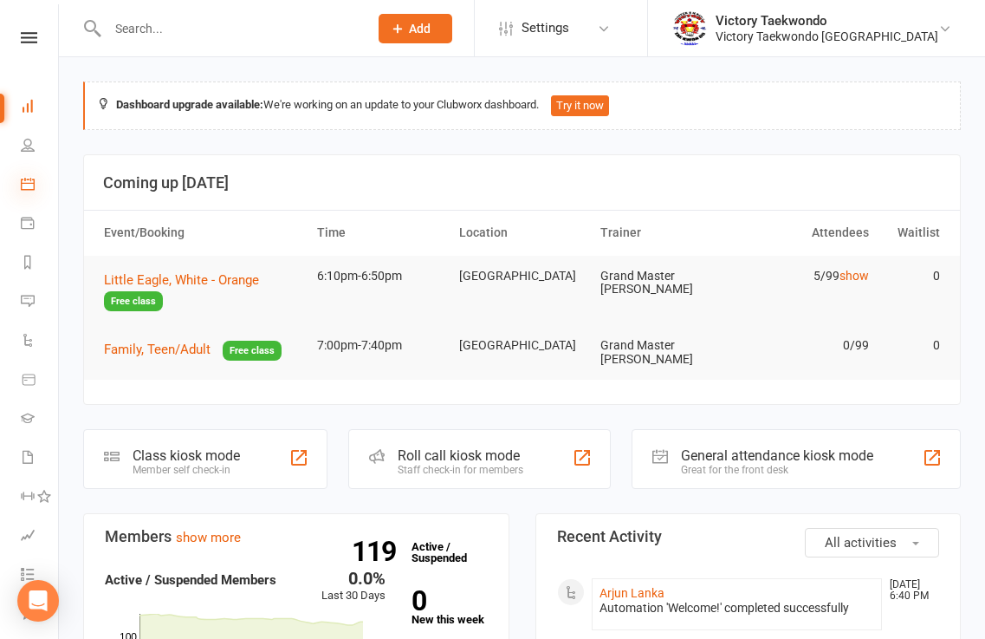
click at [26, 185] on icon at bounding box center [28, 184] width 14 height 14
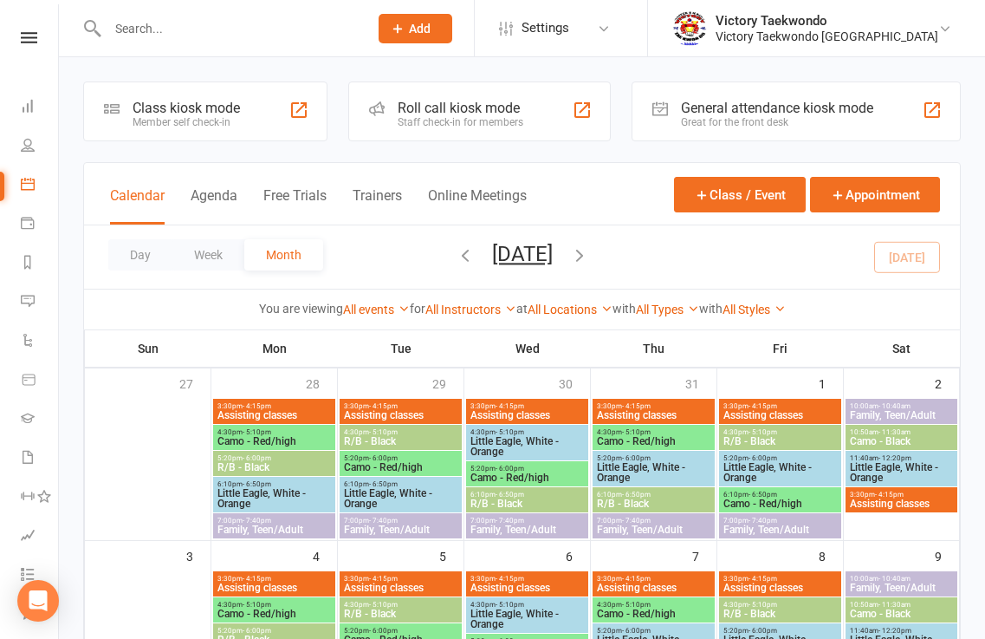
click at [247, 125] on div "Class kiosk mode Member self check-in" at bounding box center [205, 111] width 244 height 60
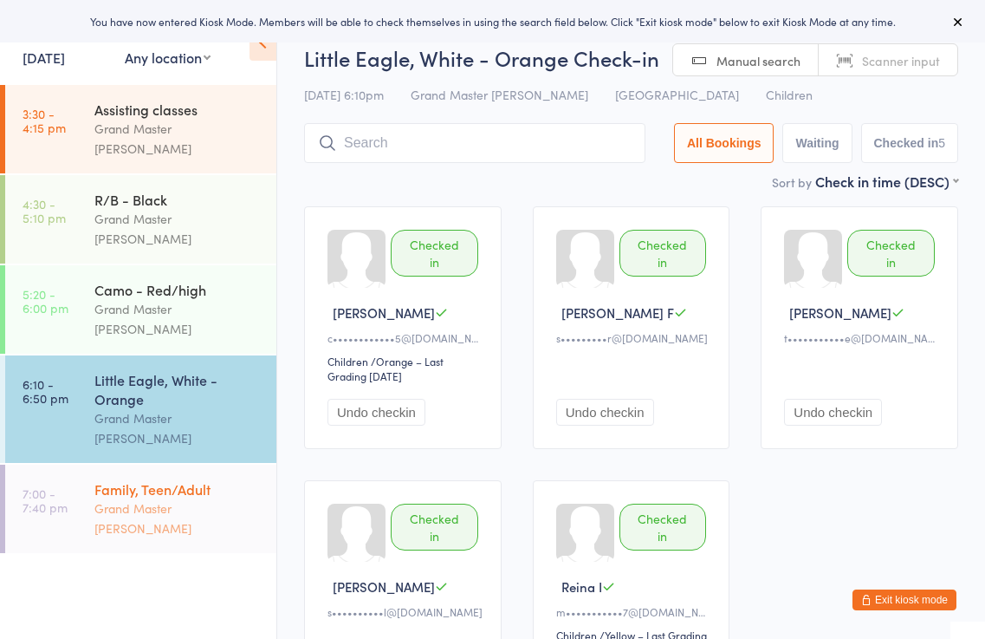
click at [197, 498] on div "Grand Master [PERSON_NAME]" at bounding box center [177, 518] width 167 height 40
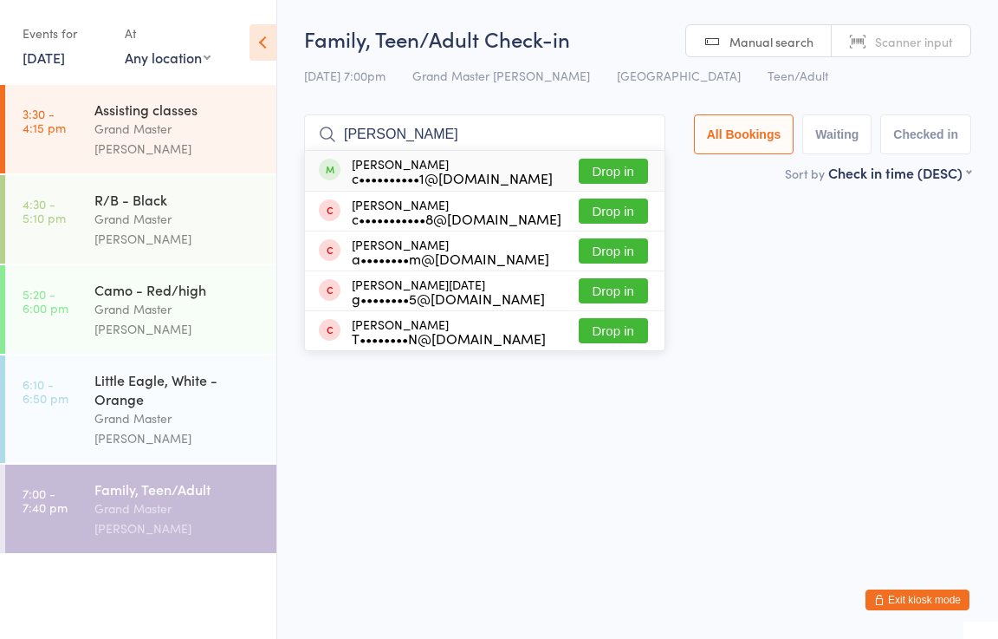
type input "[PERSON_NAME]"
click at [614, 172] on button "Drop in" at bounding box center [613, 171] width 69 height 25
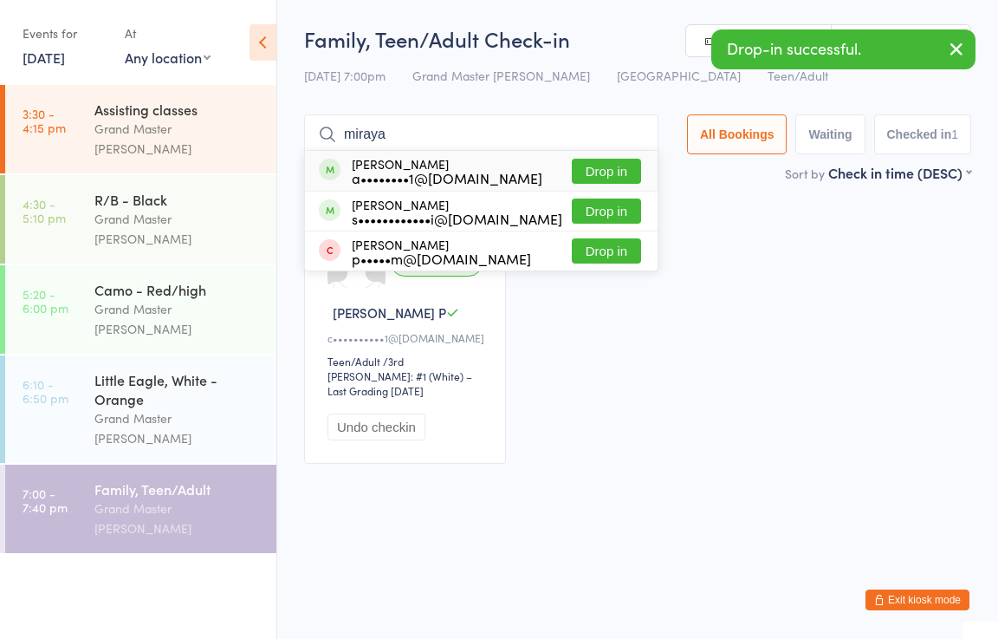
type input "miraya"
click at [599, 172] on button "Drop in" at bounding box center [606, 171] width 69 height 25
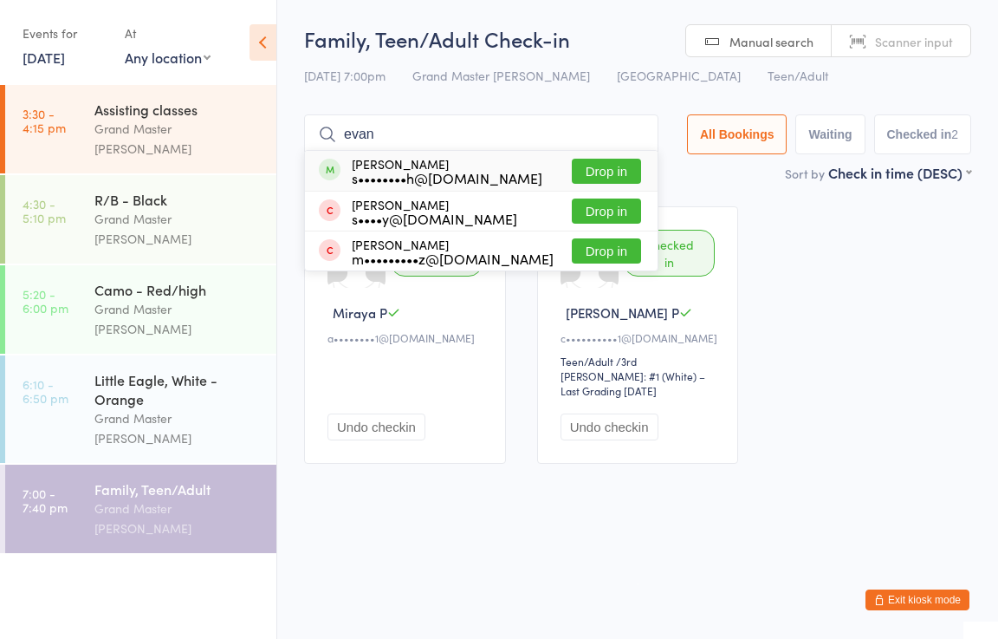
type input "evan"
click at [615, 166] on button "Drop in" at bounding box center [606, 171] width 69 height 25
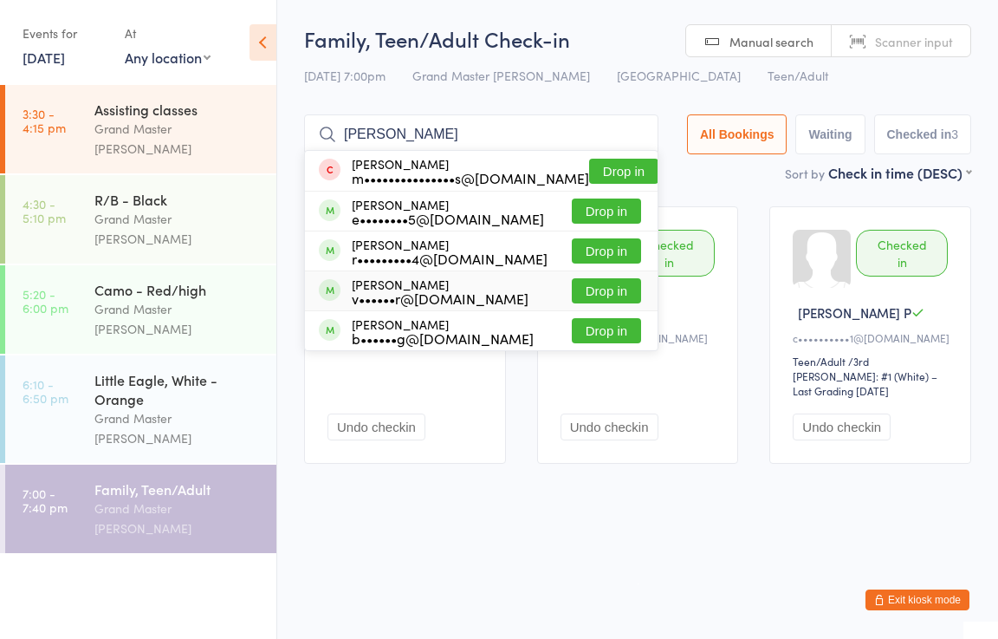
type input "[PERSON_NAME]"
click at [606, 292] on button "Drop in" at bounding box center [606, 290] width 69 height 25
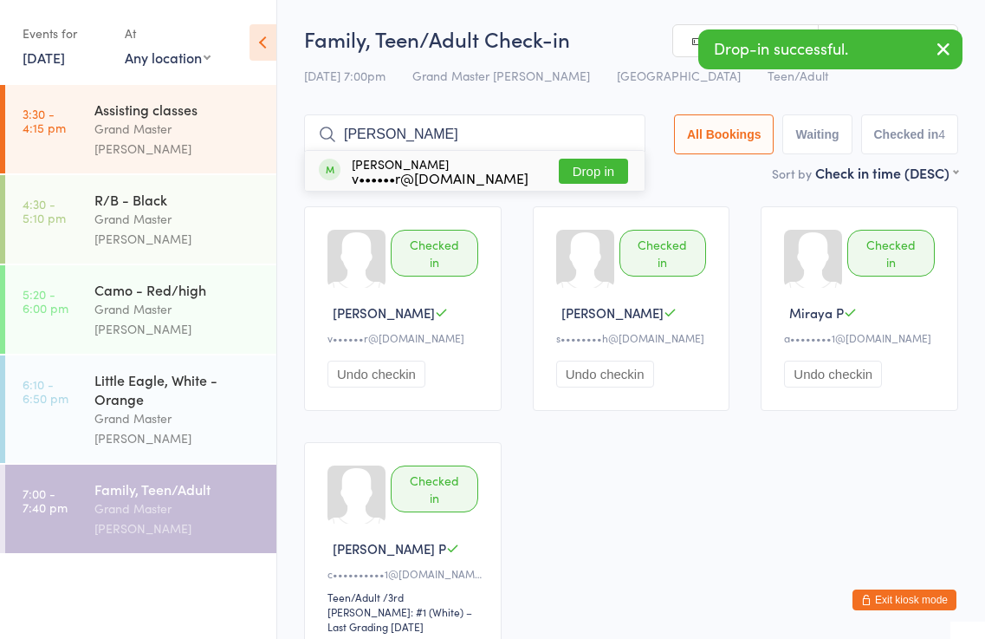
type input "[PERSON_NAME]"
click at [587, 173] on button "Drop in" at bounding box center [593, 171] width 69 height 25
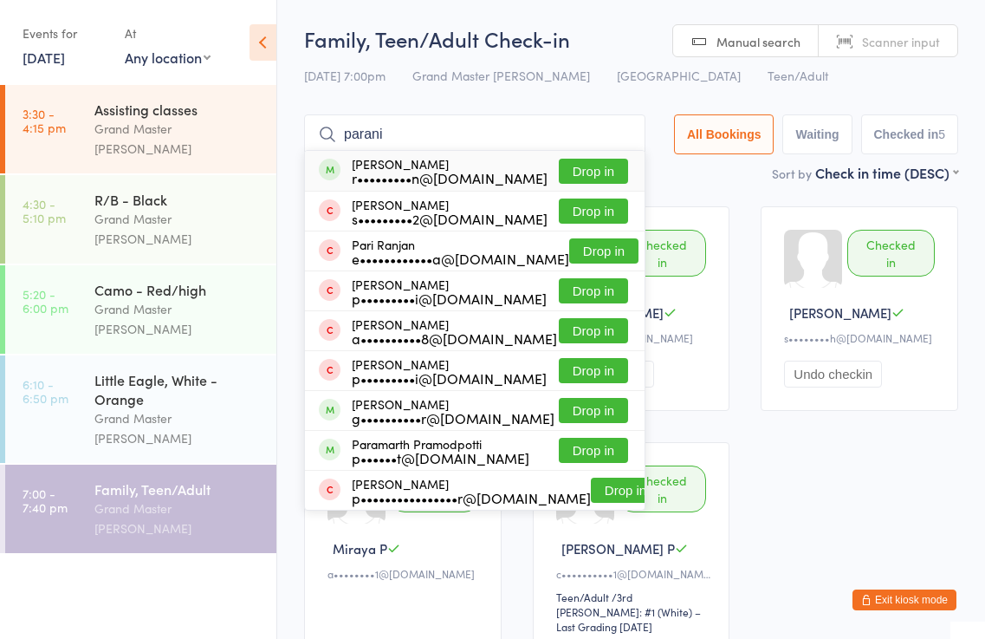
type input "parani"
click at [589, 176] on button "Drop in" at bounding box center [593, 171] width 69 height 25
